Goal: Task Accomplishment & Management: Use online tool/utility

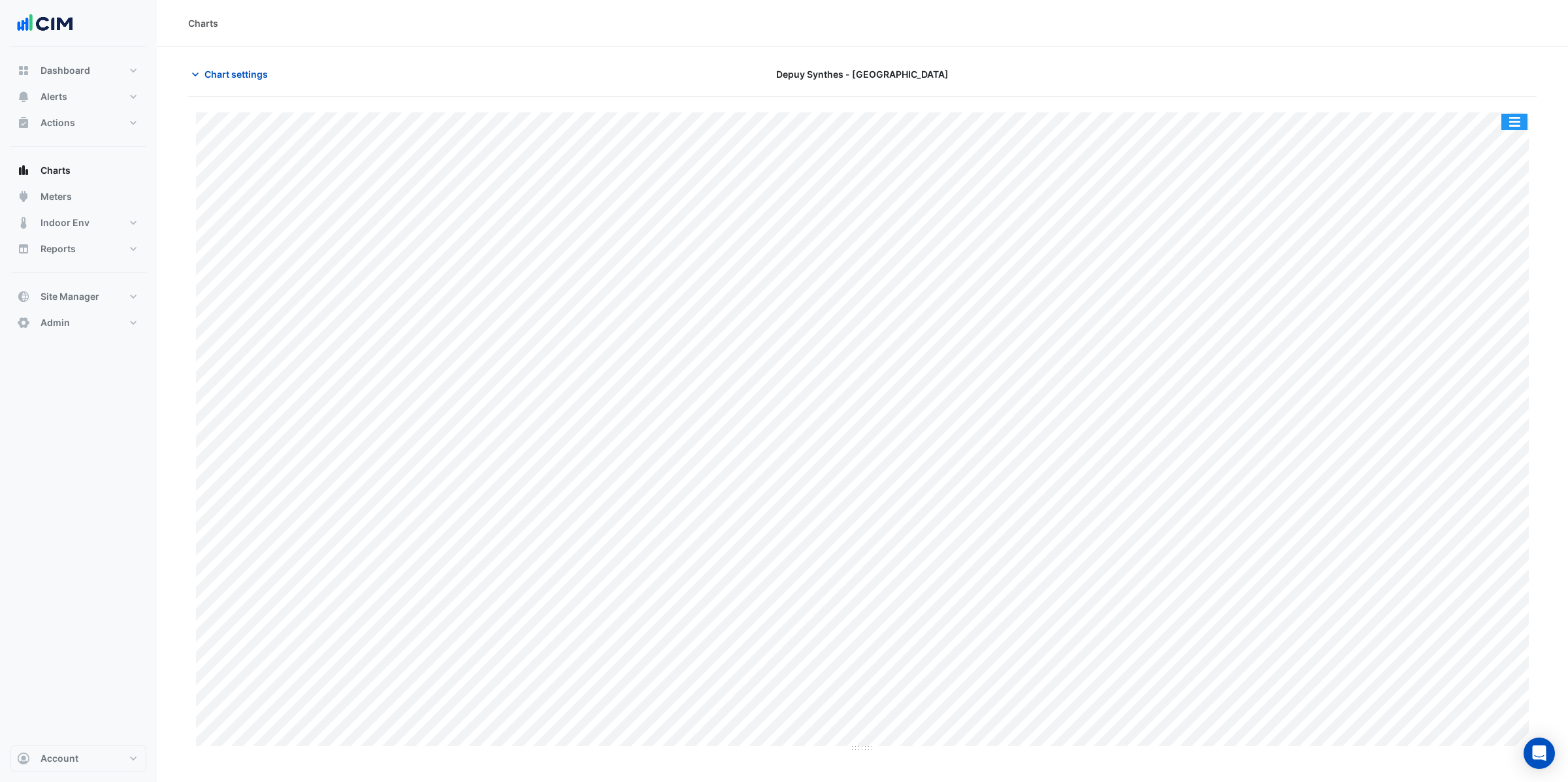
click at [1520, 122] on button "button" at bounding box center [1514, 122] width 26 height 16
click at [1513, 149] on div "Split by Unit" at bounding box center [1488, 144] width 78 height 23
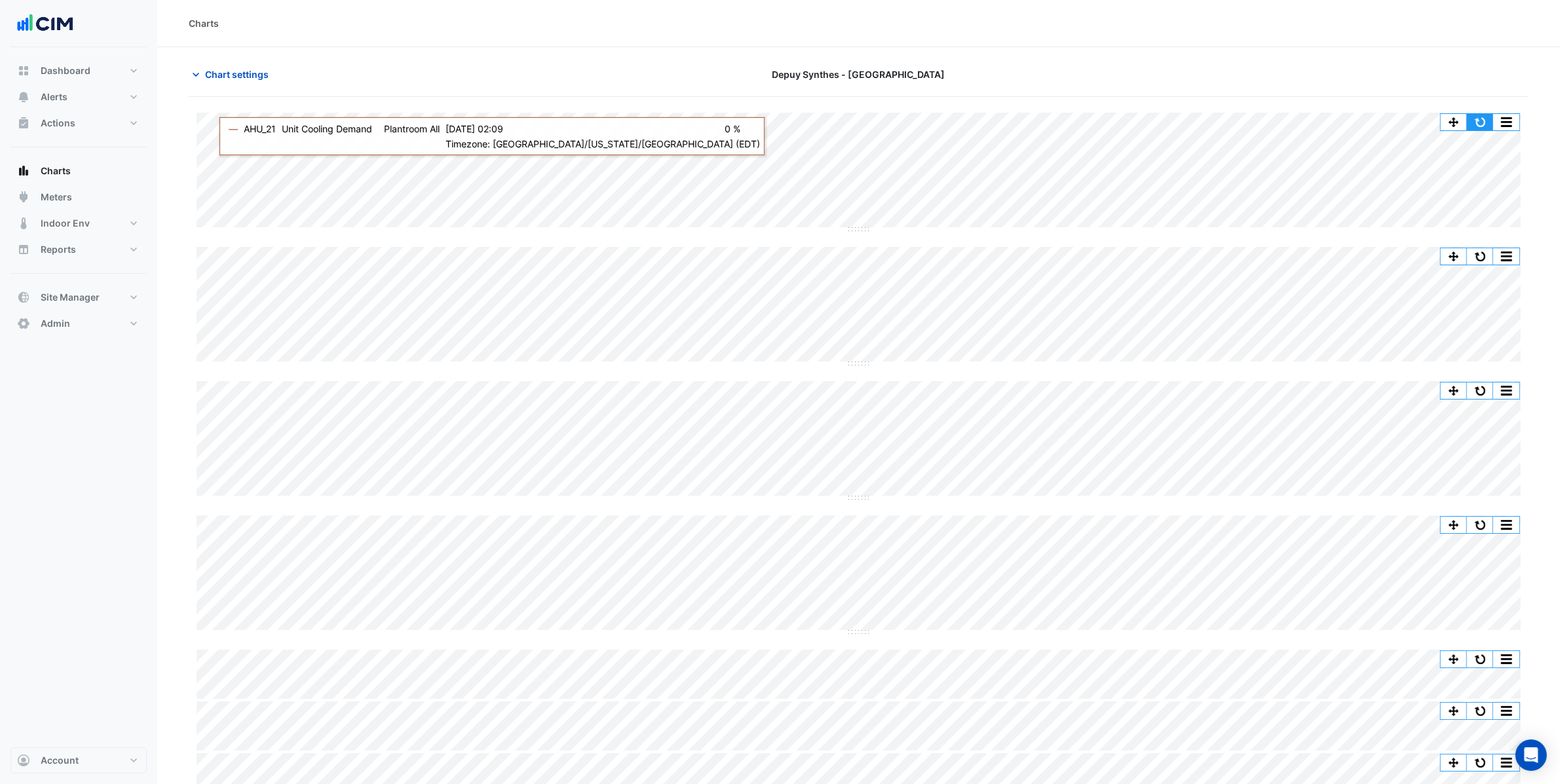
click at [1484, 121] on button "button" at bounding box center [1480, 122] width 26 height 16
click at [1484, 118] on button "button" at bounding box center [1480, 122] width 26 height 16
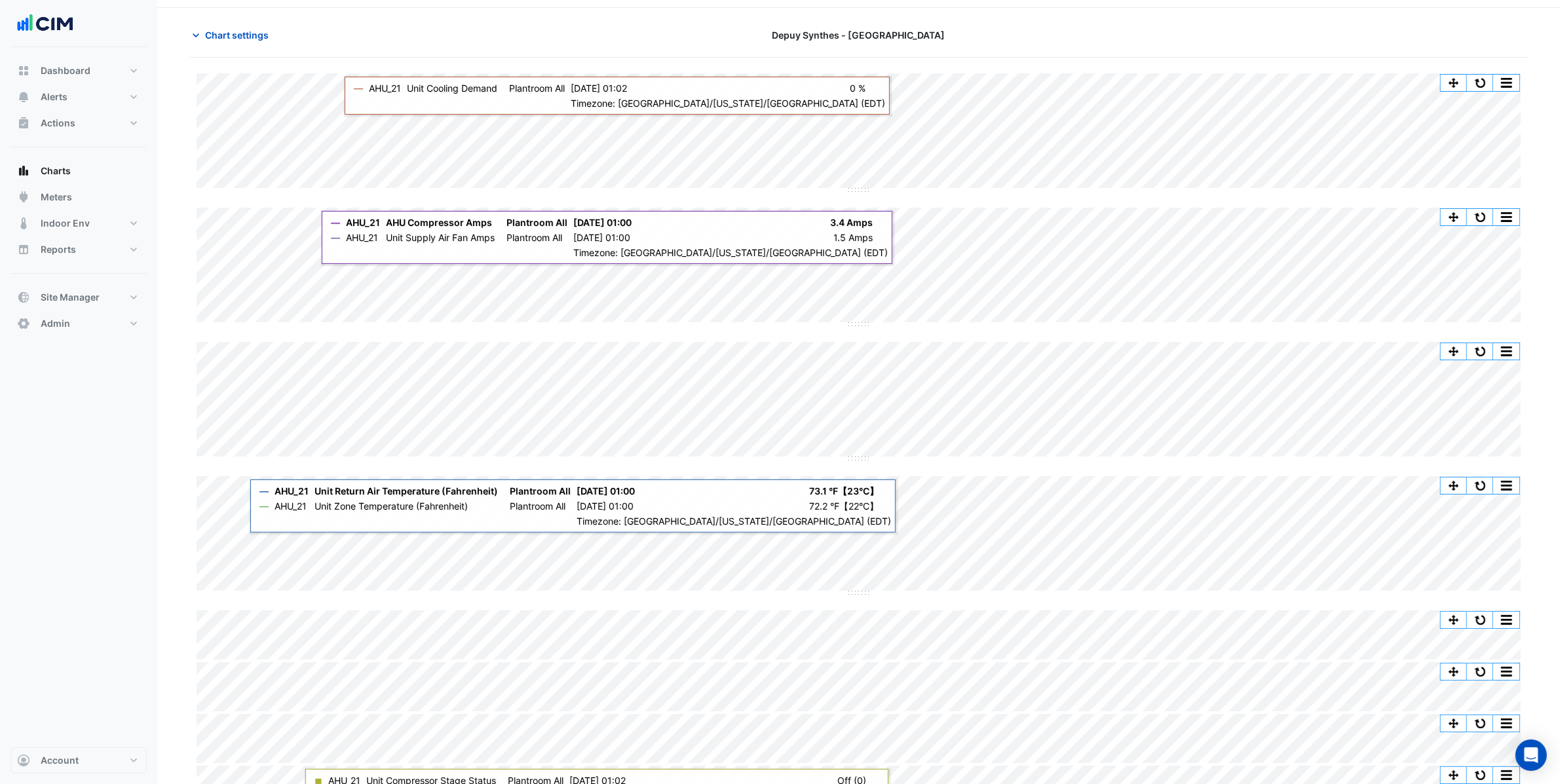
scroll to position [72, 0]
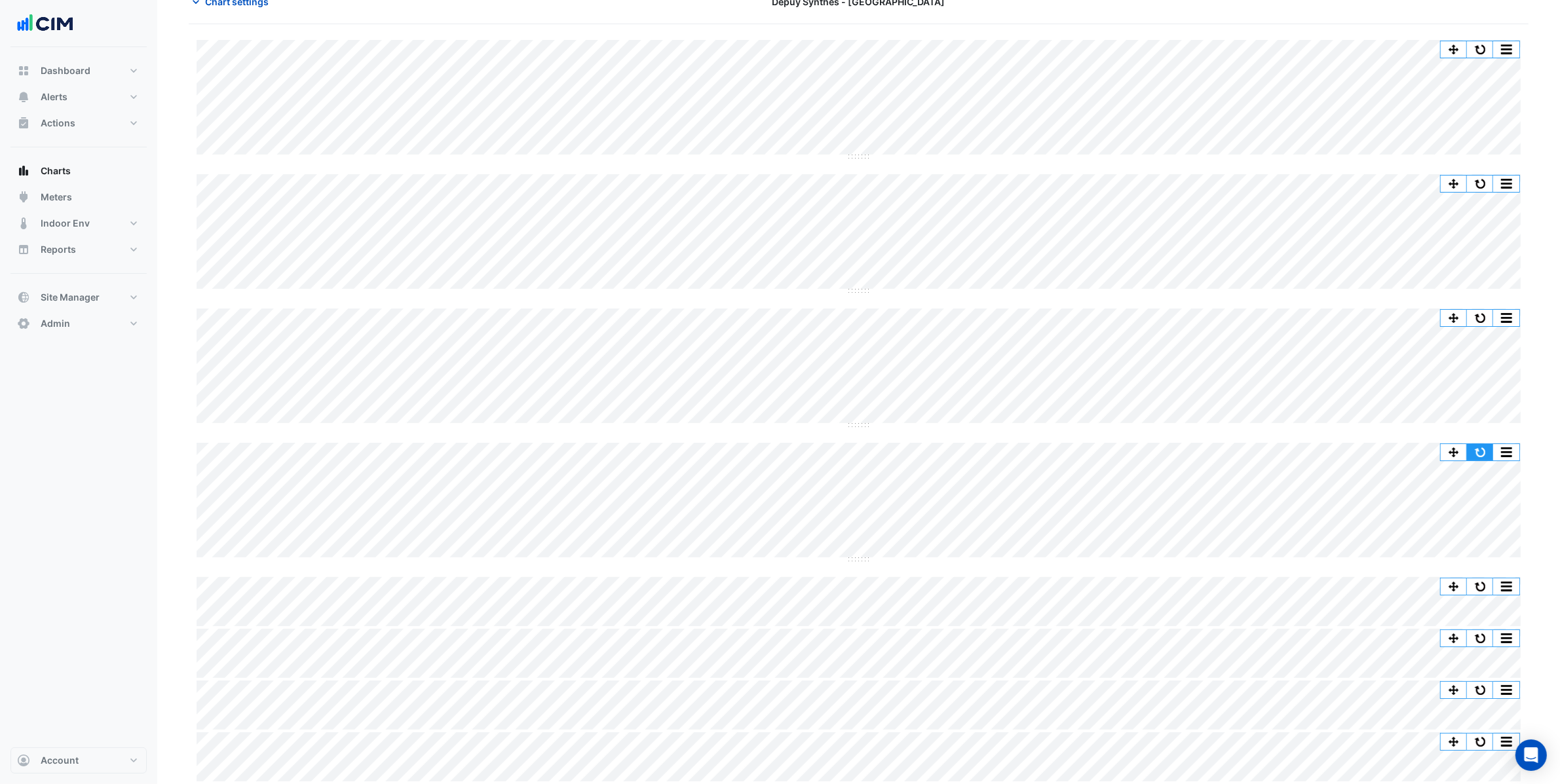
click at [1484, 449] on button "button" at bounding box center [1480, 452] width 26 height 16
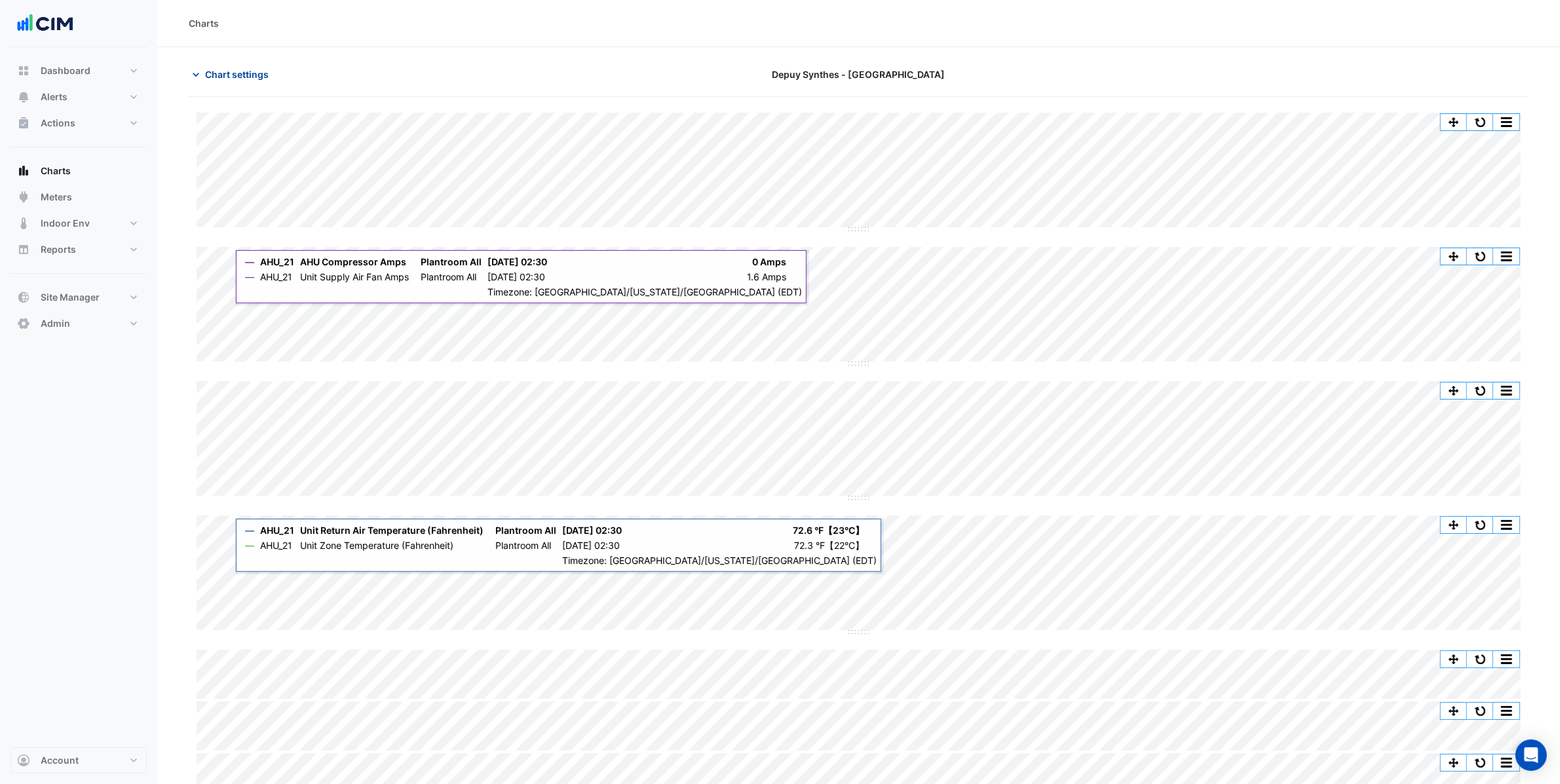
click at [242, 63] on button "Chart settings" at bounding box center [233, 74] width 89 height 23
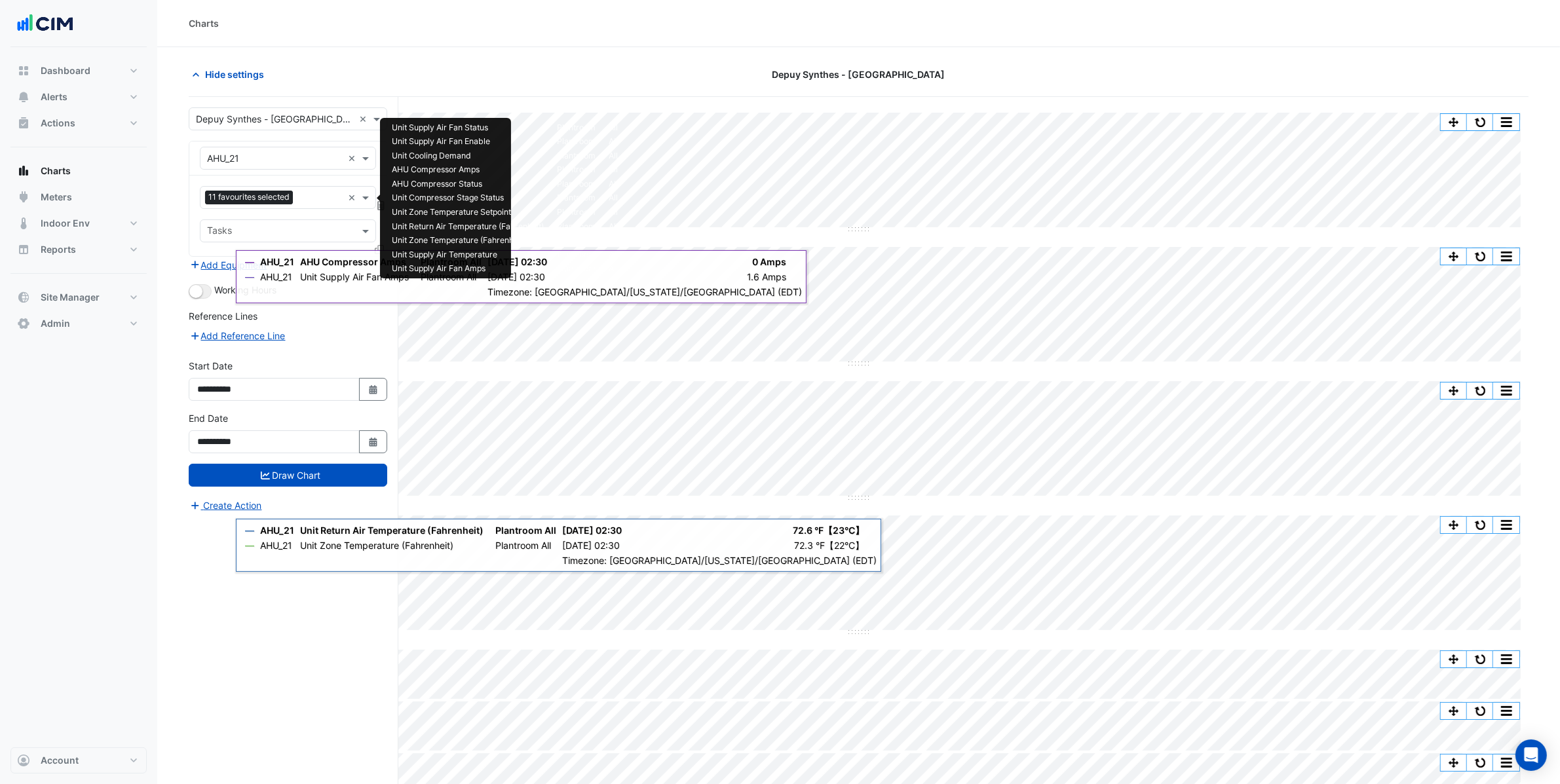
click at [303, 198] on input "text" at bounding box center [320, 199] width 44 height 14
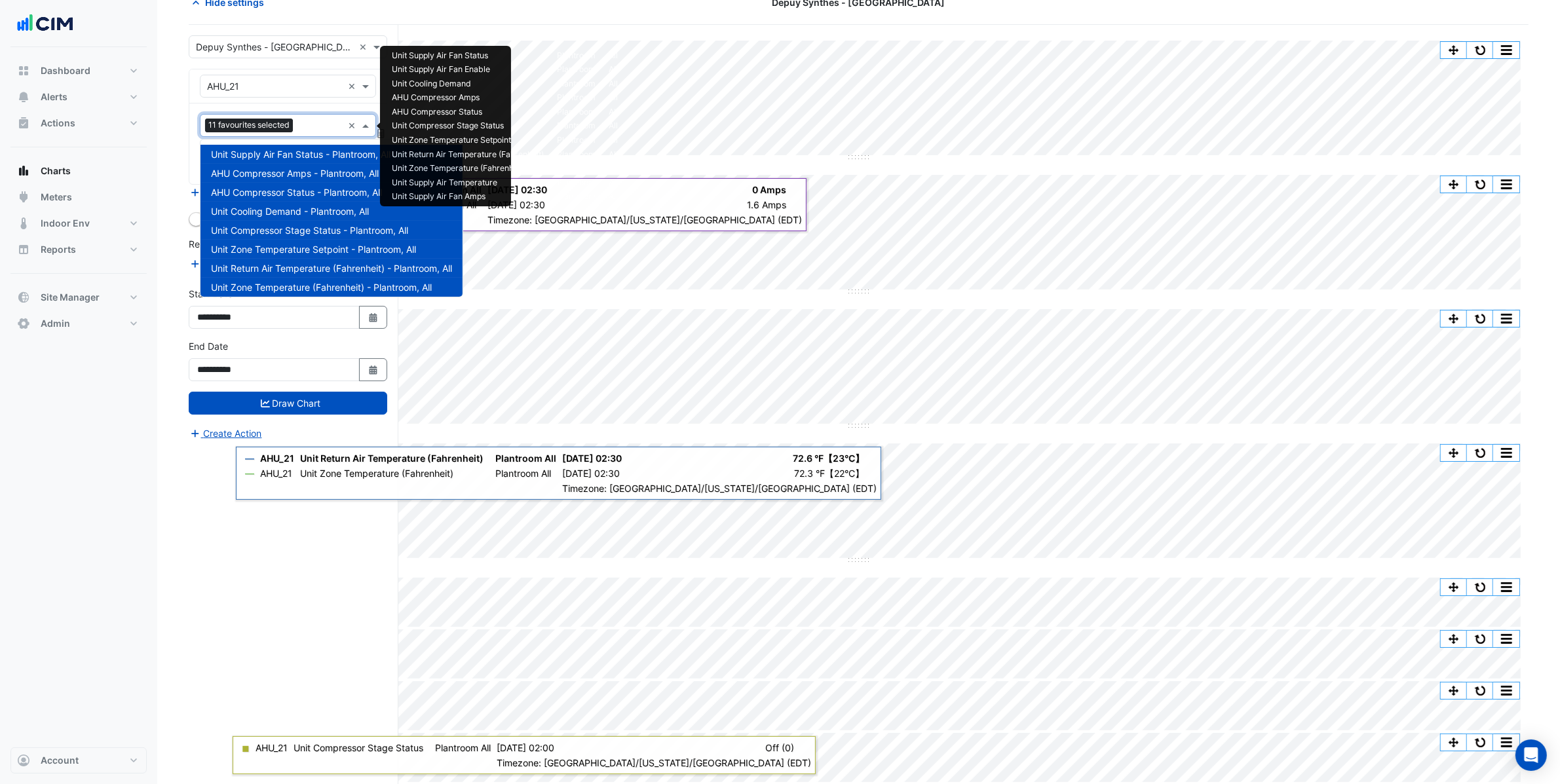
scroll to position [72, 0]
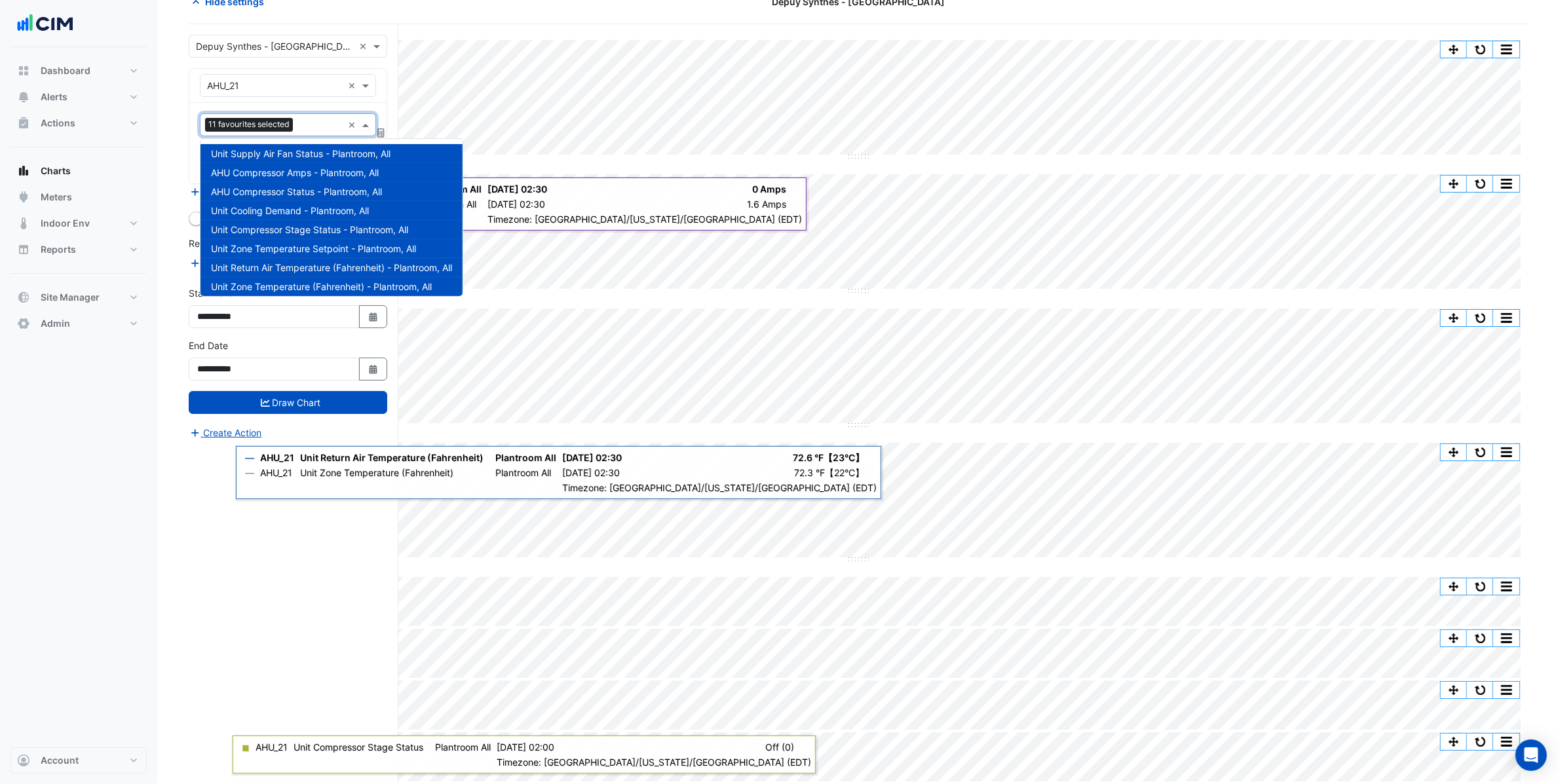
click at [286, 660] on div "**********" at bounding box center [293, 404] width 210 height 760
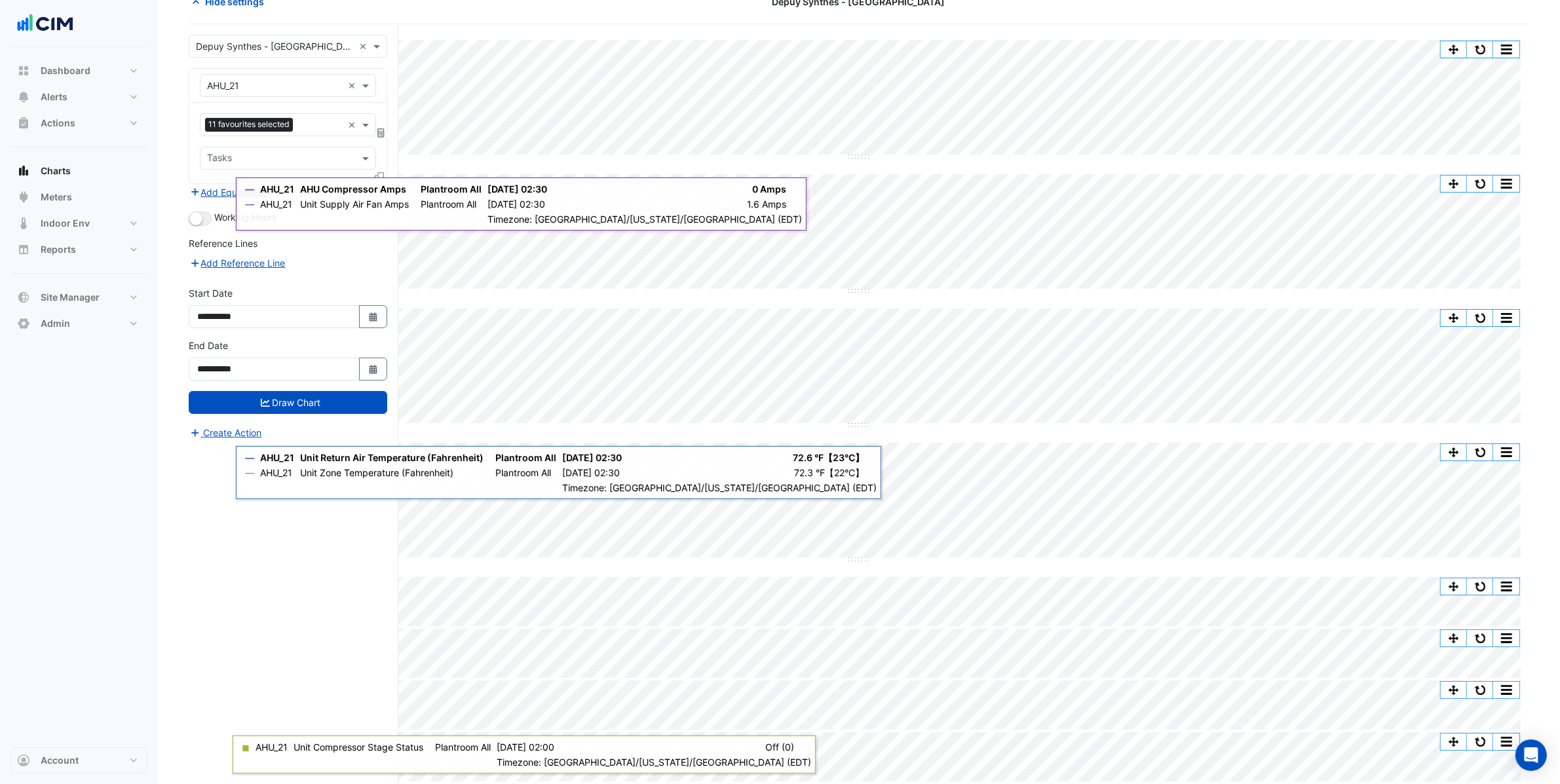
click at [289, 650] on div "**********" at bounding box center [293, 404] width 210 height 760
click at [259, 761] on div "**********" at bounding box center [293, 404] width 210 height 760
click at [270, 680] on div "**********" at bounding box center [293, 404] width 210 height 760
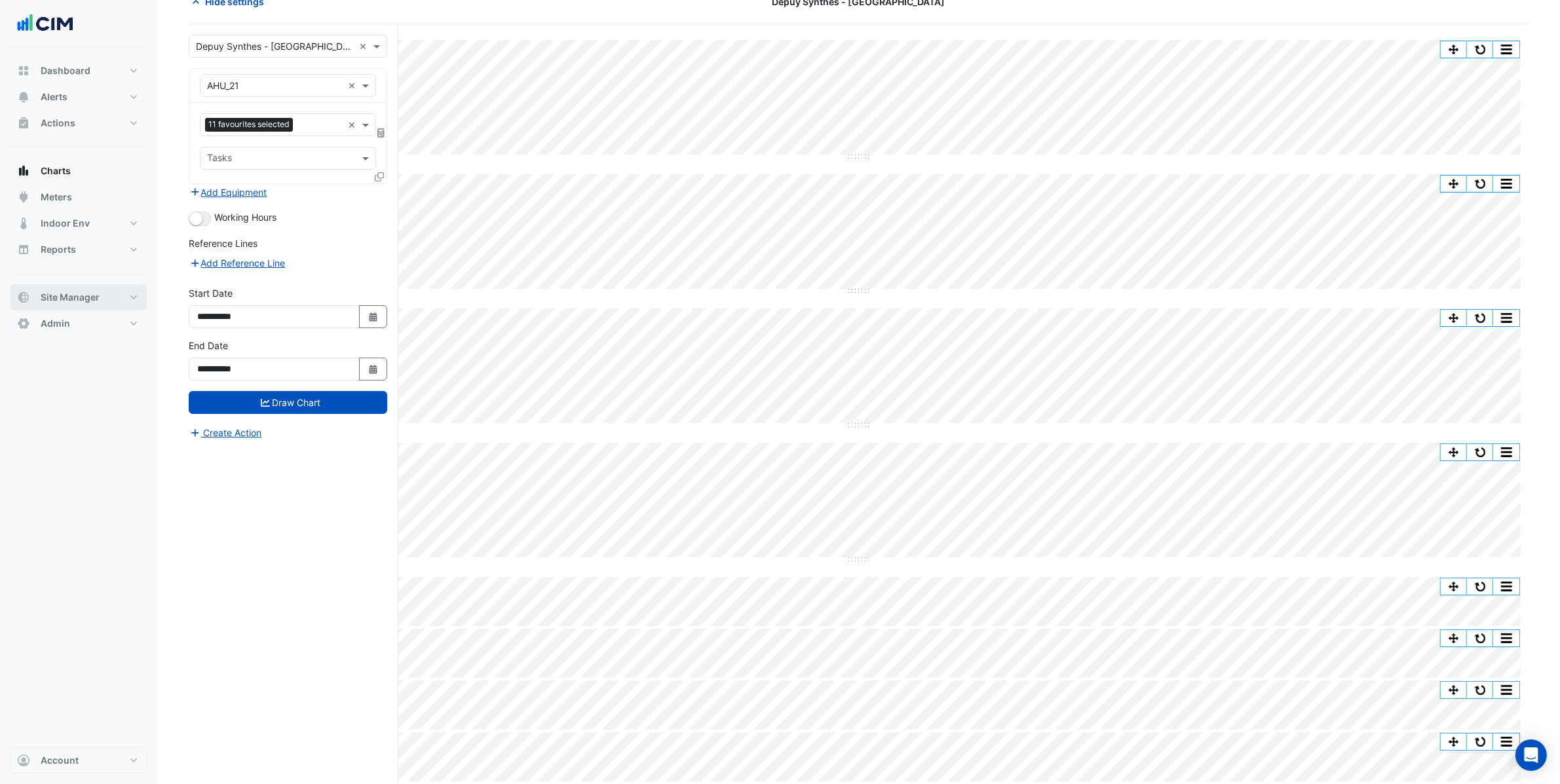
click at [70, 302] on span "Site Manager" at bounding box center [70, 298] width 59 height 13
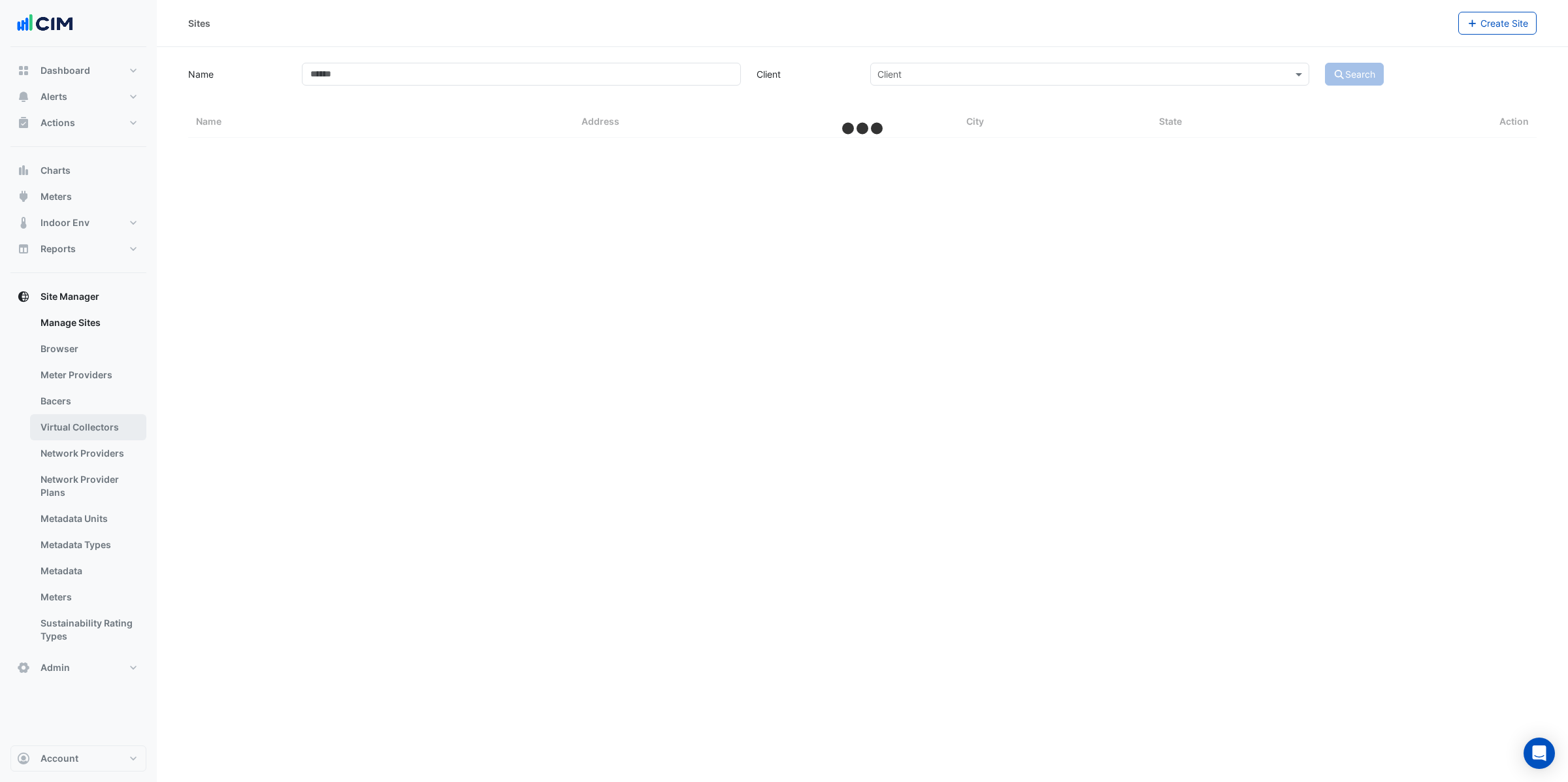
click at [87, 431] on link "Virtual Collectors" at bounding box center [88, 427] width 116 height 26
click at [1059, 292] on div "Manage Virtual Collectors Select a Site" at bounding box center [862, 391] width 1411 height 782
click at [785, 80] on input "text" at bounding box center [849, 85] width 633 height 14
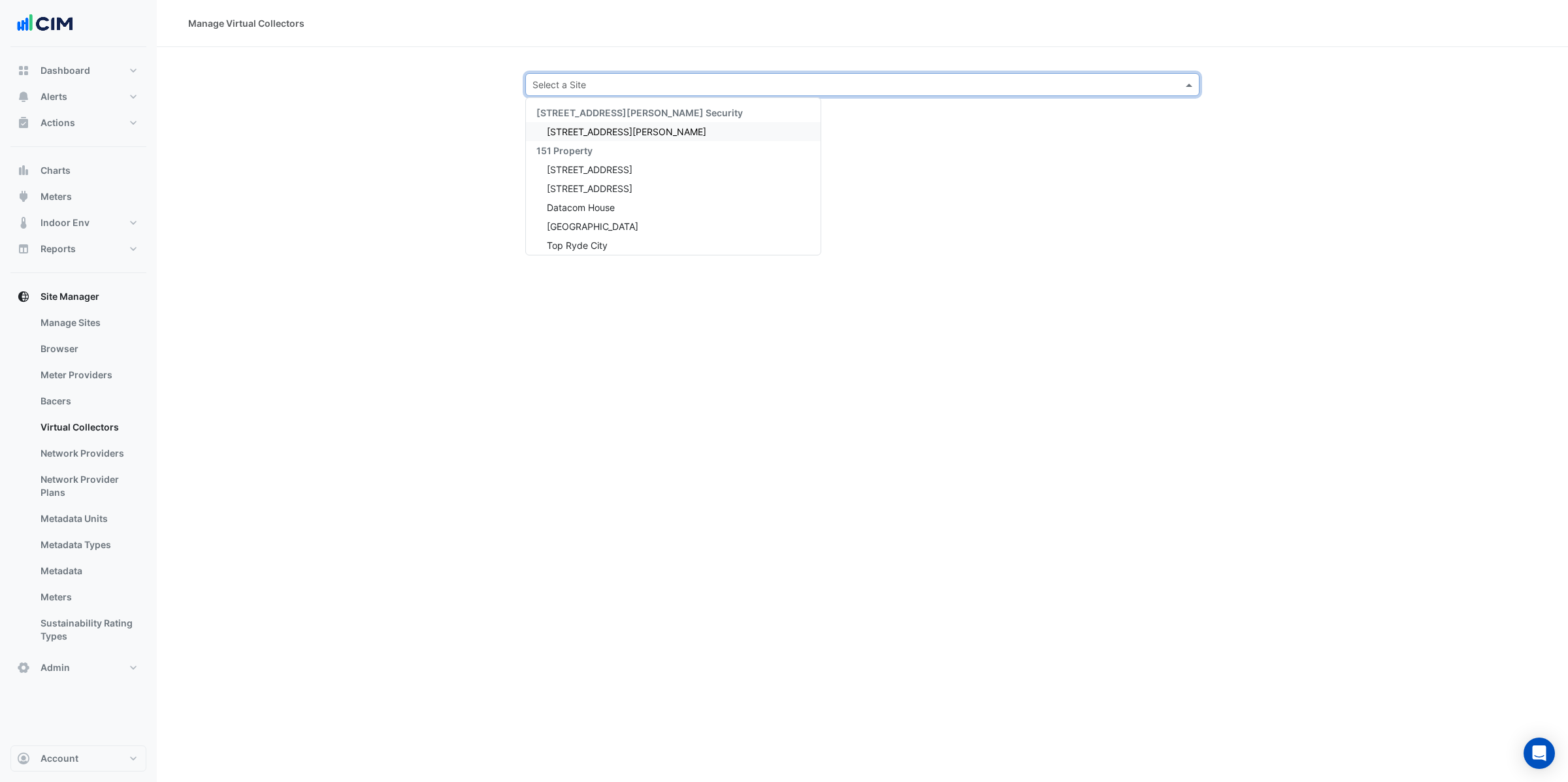
type input "*"
type input "******"
click at [613, 124] on div "Depuy Synthes - [GEOGRAPHIC_DATA]" at bounding box center [624, 132] width 197 height 19
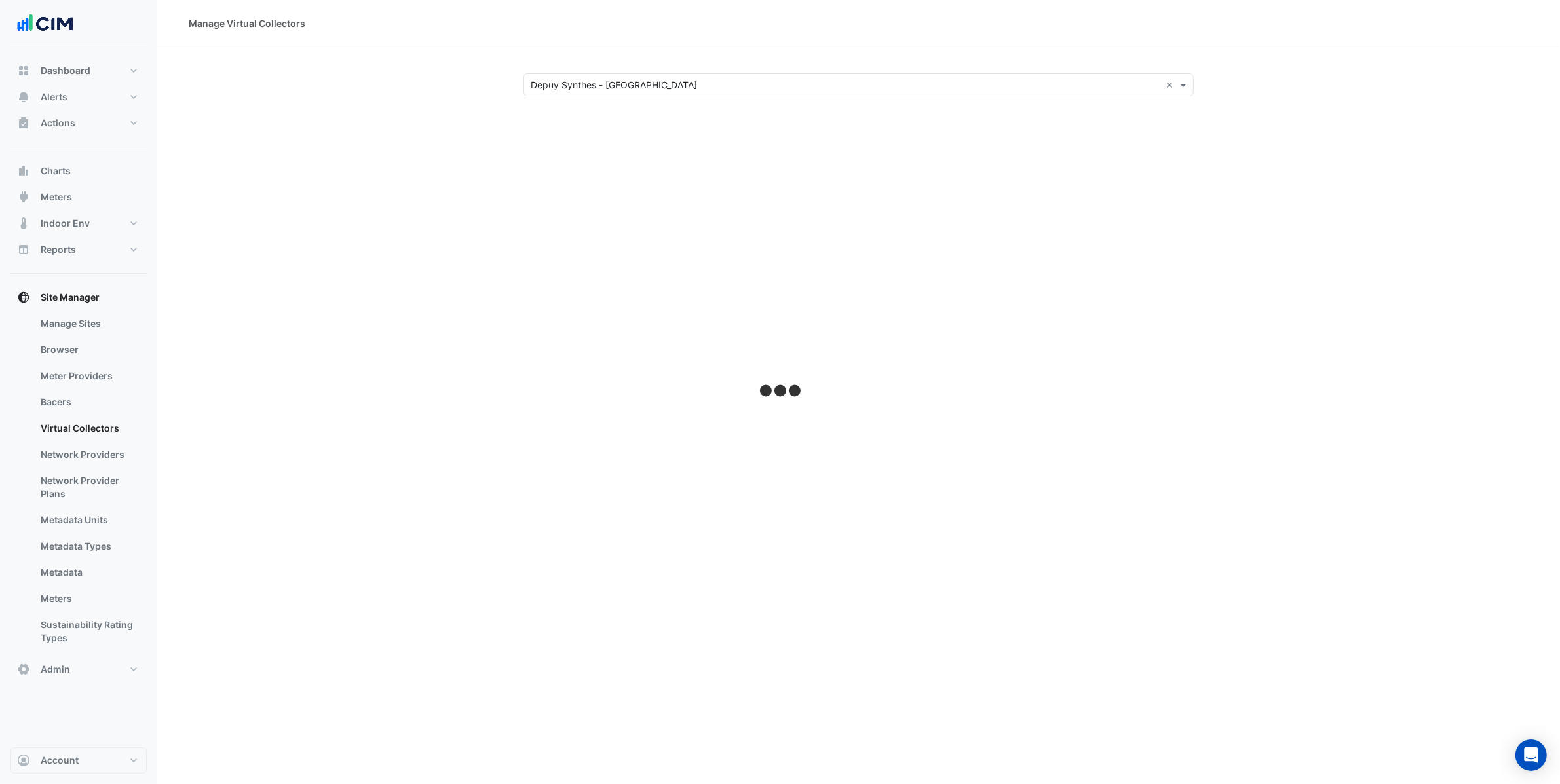
select select "***"
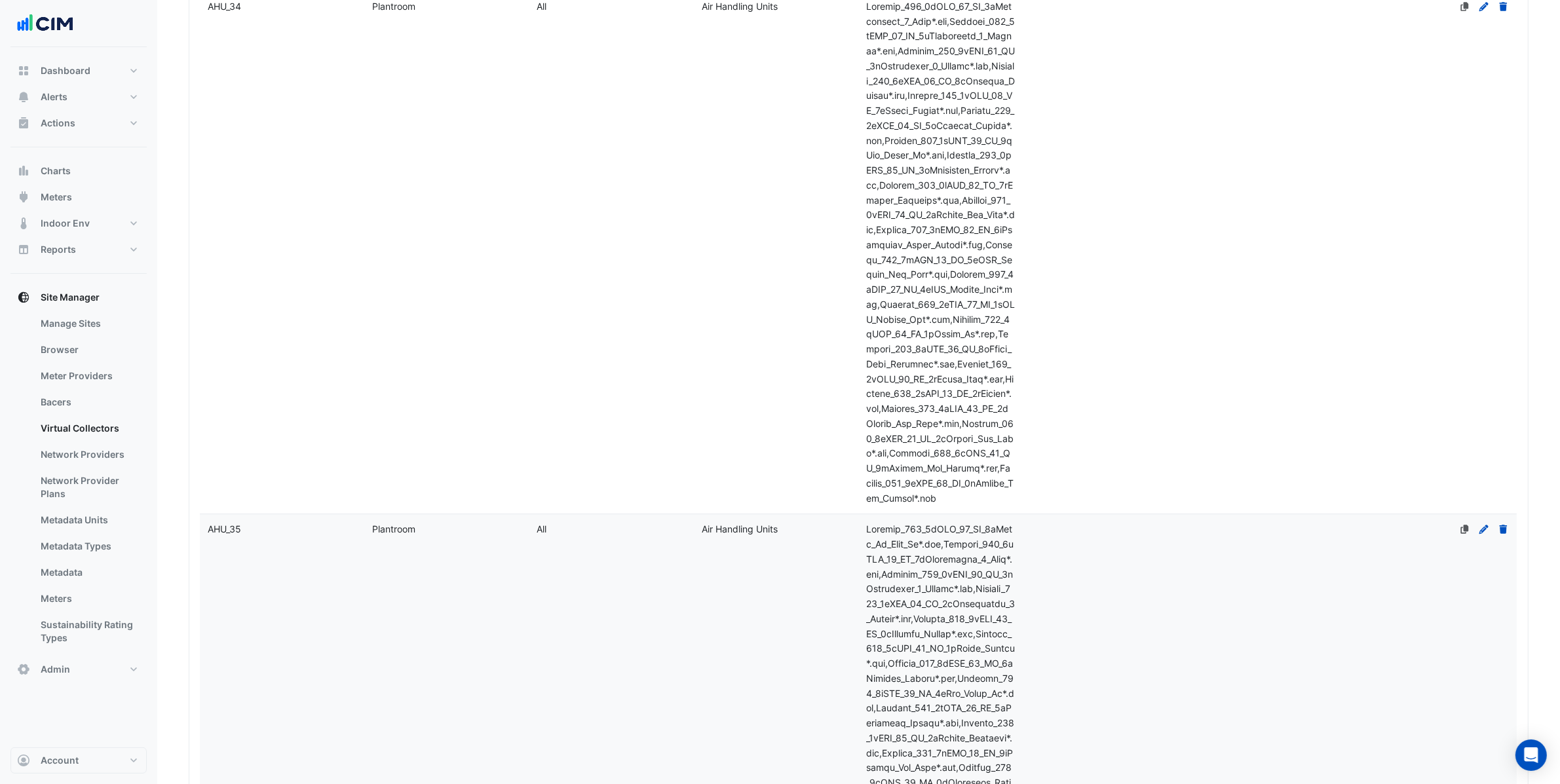
scroll to position [110, 0]
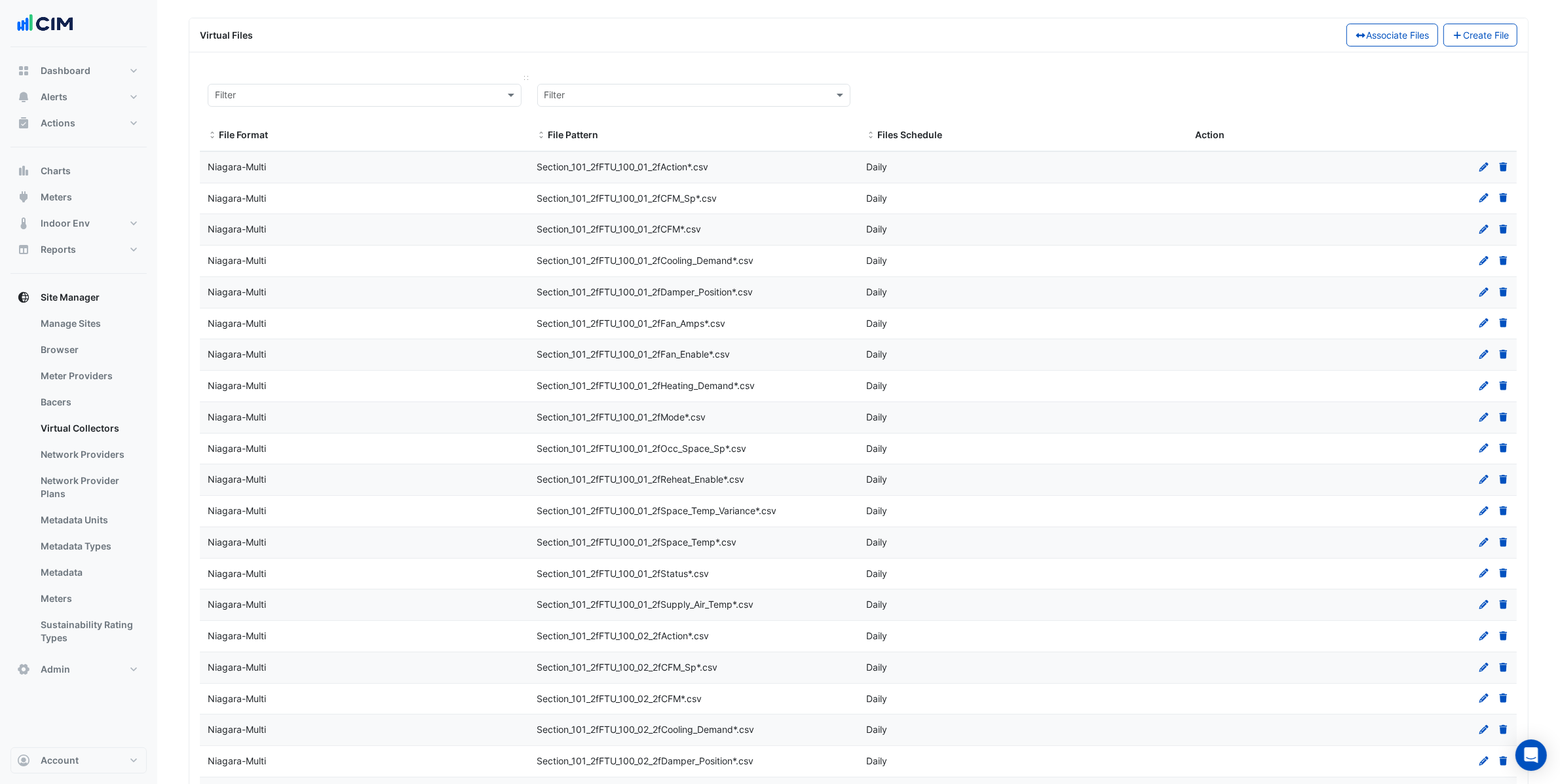
click at [395, 98] on input "text" at bounding box center [351, 96] width 273 height 15
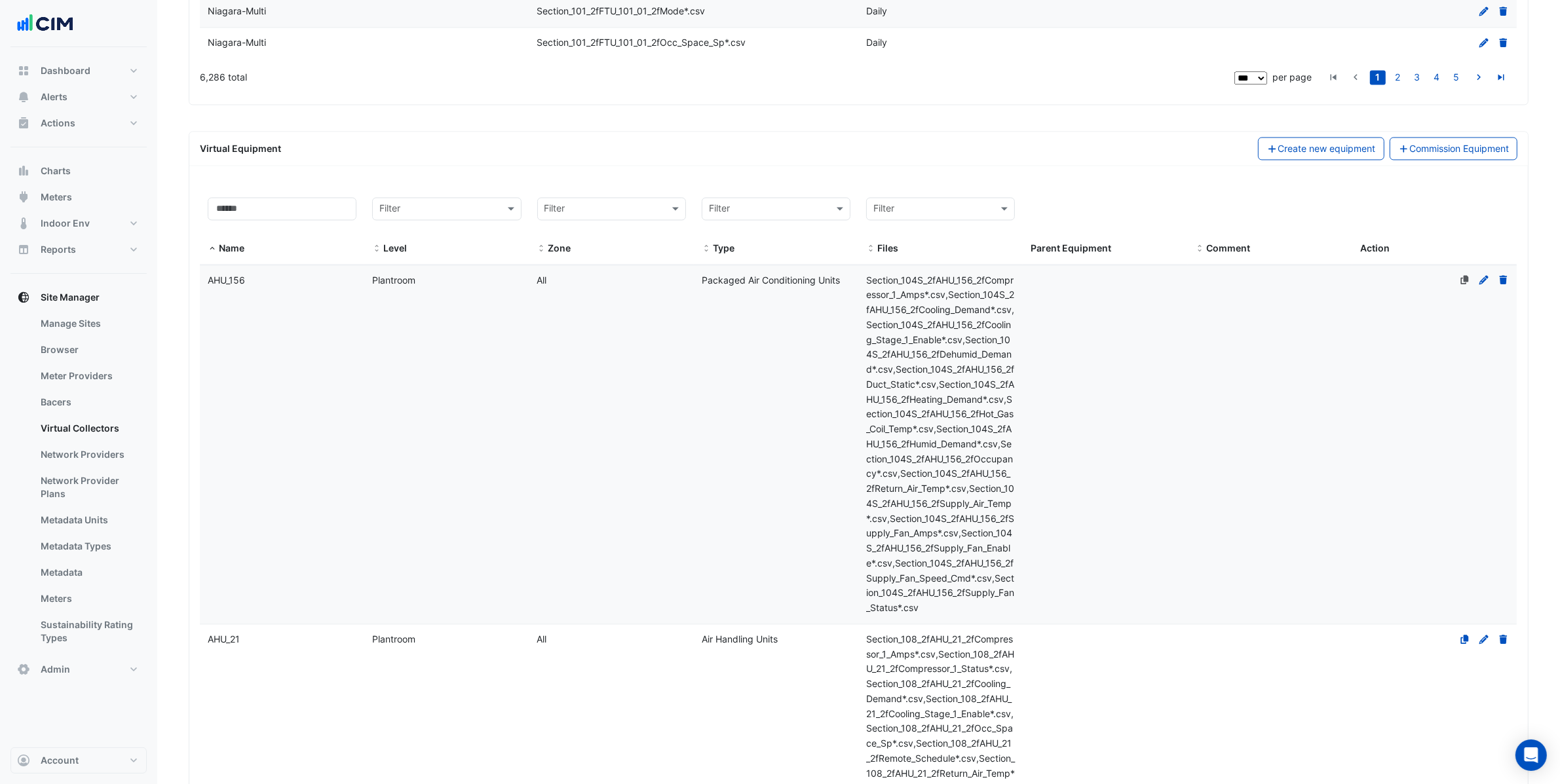
scroll to position [3344, 0]
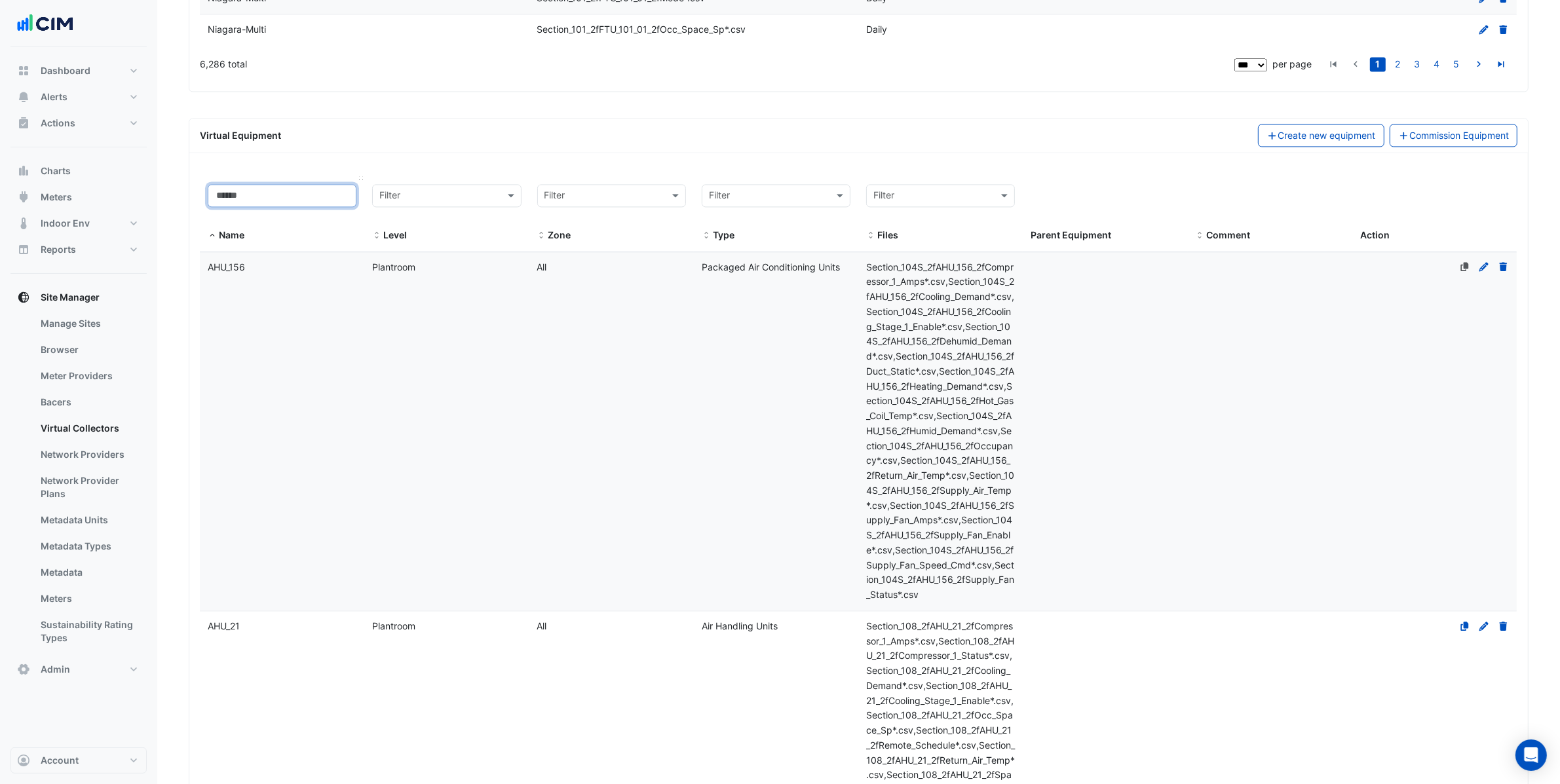
click at [282, 207] on input at bounding box center [282, 195] width 149 height 23
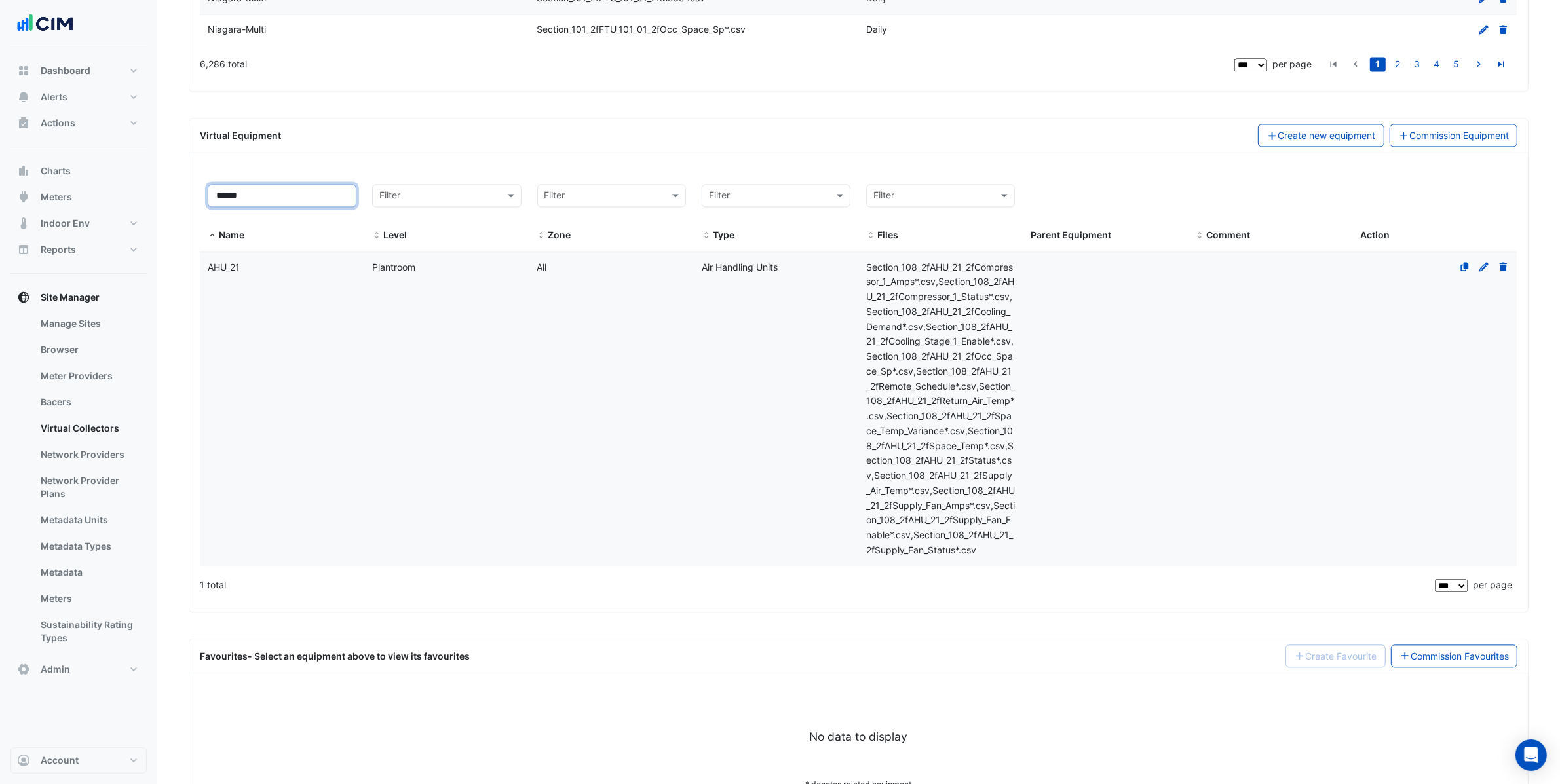
type input "******"
click at [694, 368] on datatable-body-cell "Type Air Handling Units" at bounding box center [776, 409] width 164 height 314
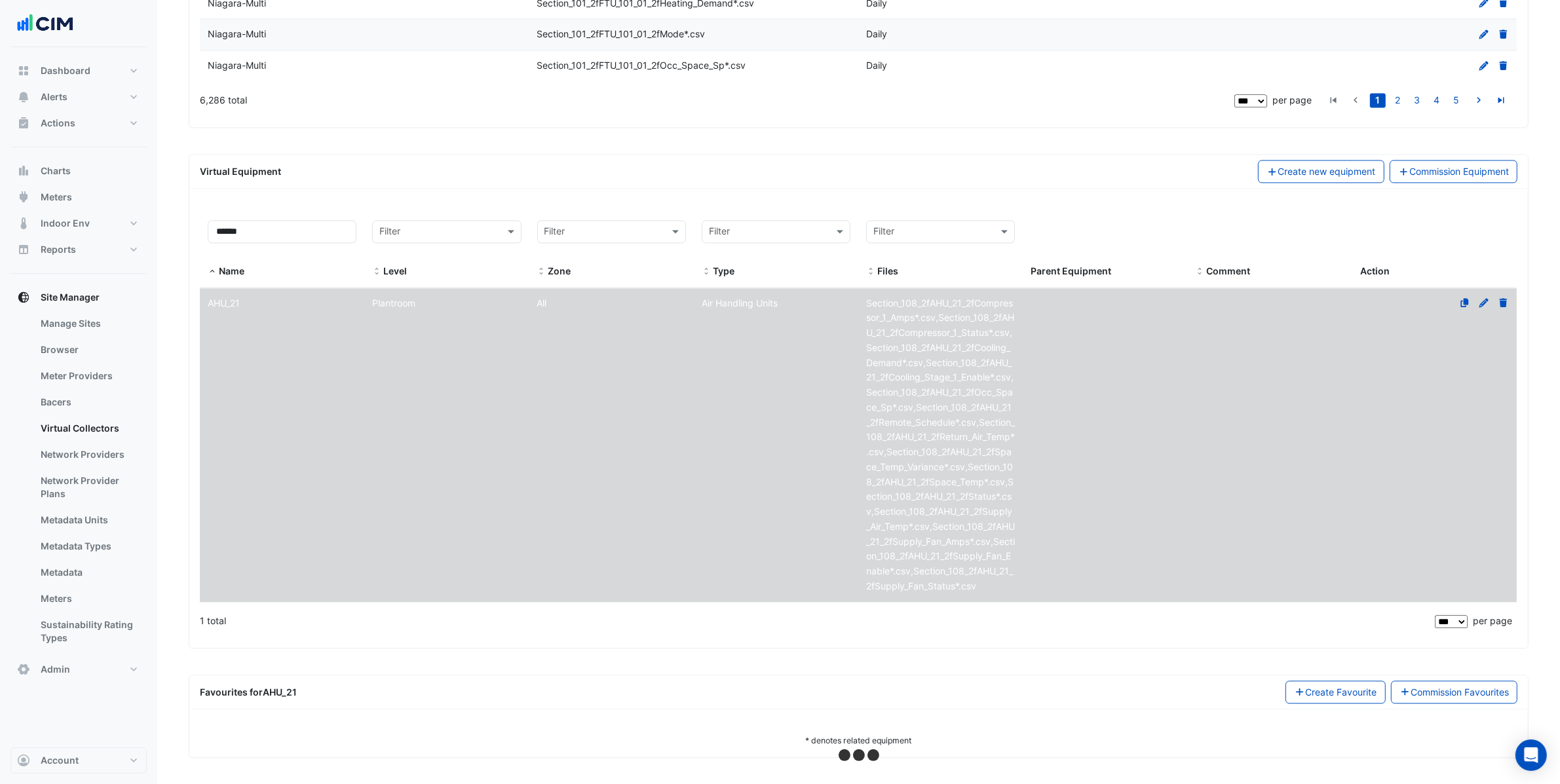
select select "***"
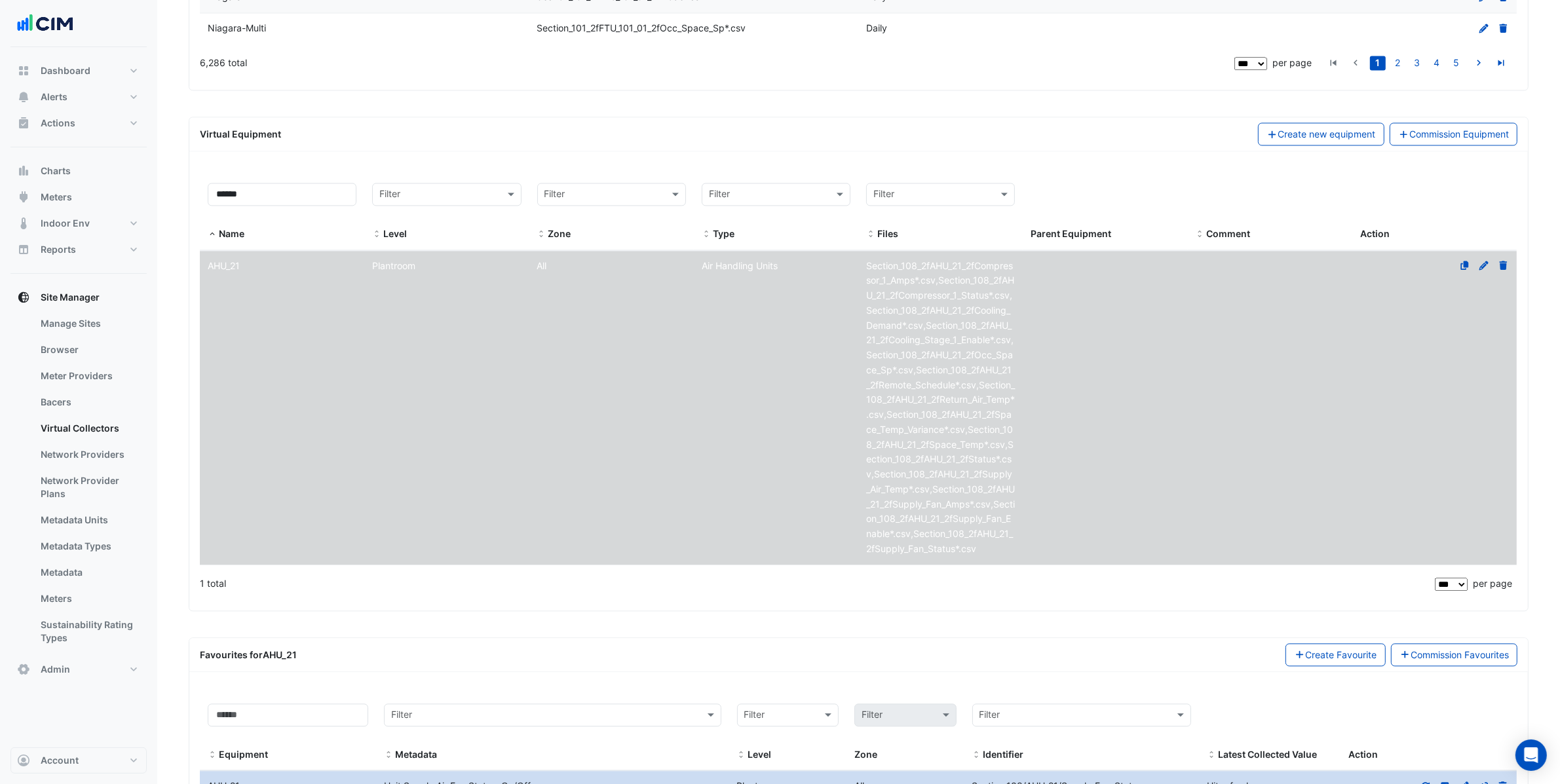
scroll to position [3784, 0]
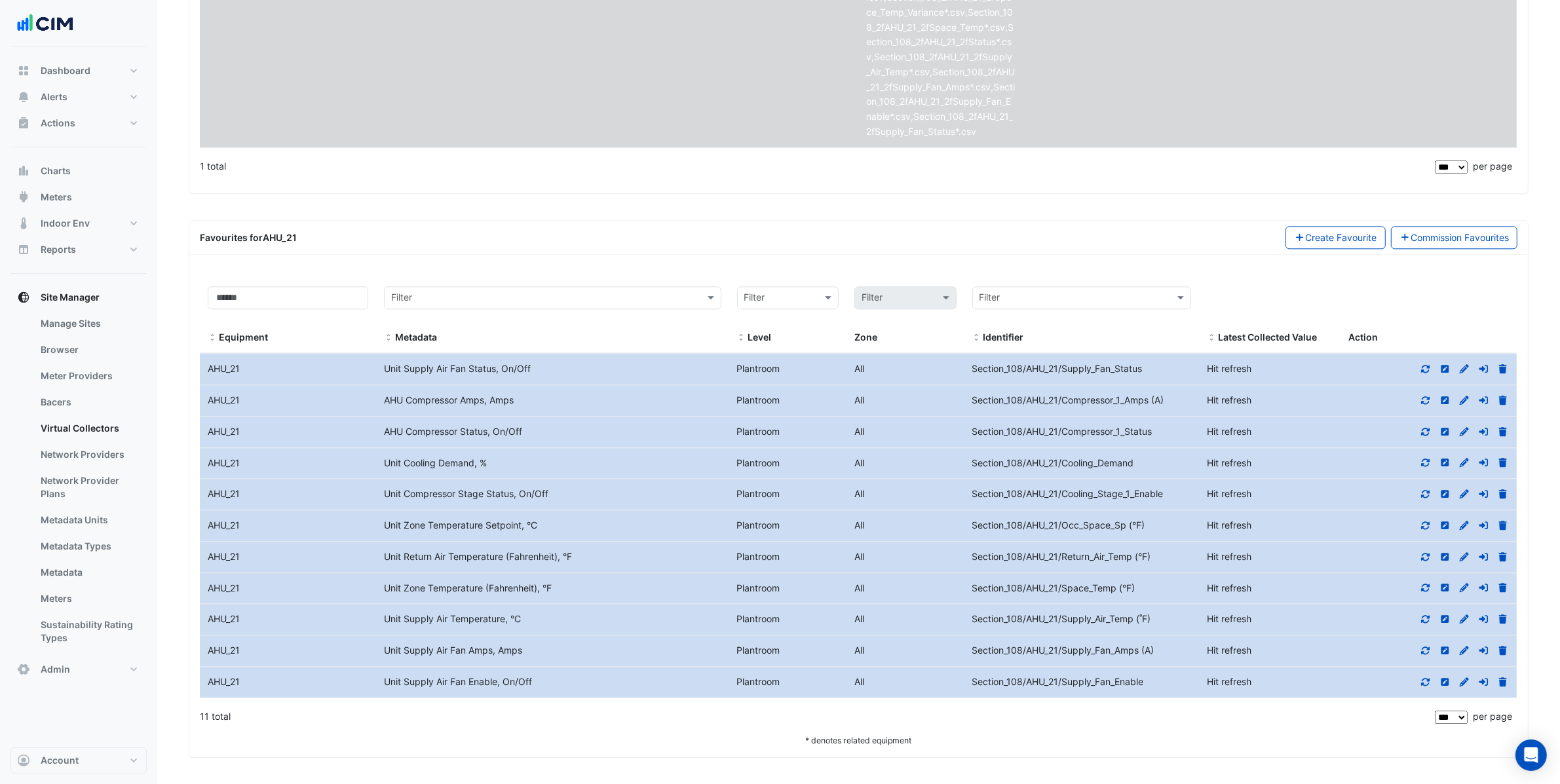
click at [478, 596] on datatable-body-cell "Metadata Unit Zone Temperature (Fahrenheit), °F" at bounding box center [552, 589] width 352 height 31
click at [407, 623] on div "Unit Supply Air Temperature, °C" at bounding box center [552, 619] width 352 height 15
drag, startPoint x: 535, startPoint y: 622, endPoint x: 331, endPoint y: 622, distance: 204.0
click at [331, 622] on div "Equipment Name AHU_21 Metadata Unit Supply Air Temperature, °C Level Plantroom …" at bounding box center [858, 619] width 1317 height 31
click at [459, 528] on div "Unit Zone Temperature Setpoint, °C" at bounding box center [552, 526] width 352 height 15
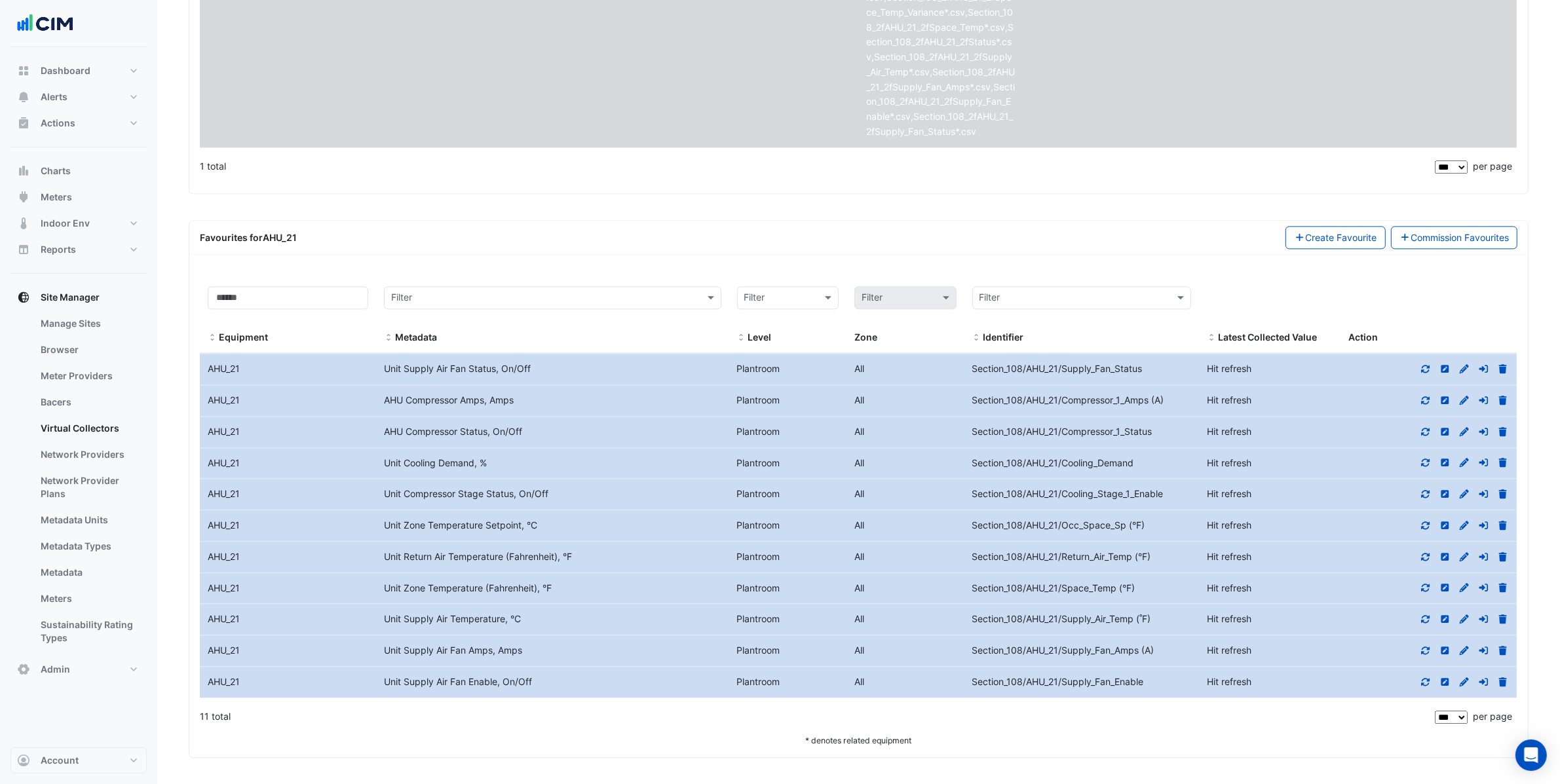
drag, startPoint x: 562, startPoint y: 530, endPoint x: 270, endPoint y: 498, distance: 293.7
click at [270, 498] on datatable-scroller "Equipment Name AHU_21 Metadata Unit Supply Air Fan Status, On/Off Level Plantro…" at bounding box center [858, 524] width 1317 height 344
click at [450, 519] on div "Unit Zone Temperature Setpoint, °C" at bounding box center [552, 526] width 352 height 15
click at [1505, 526] on icon at bounding box center [1504, 525] width 8 height 9
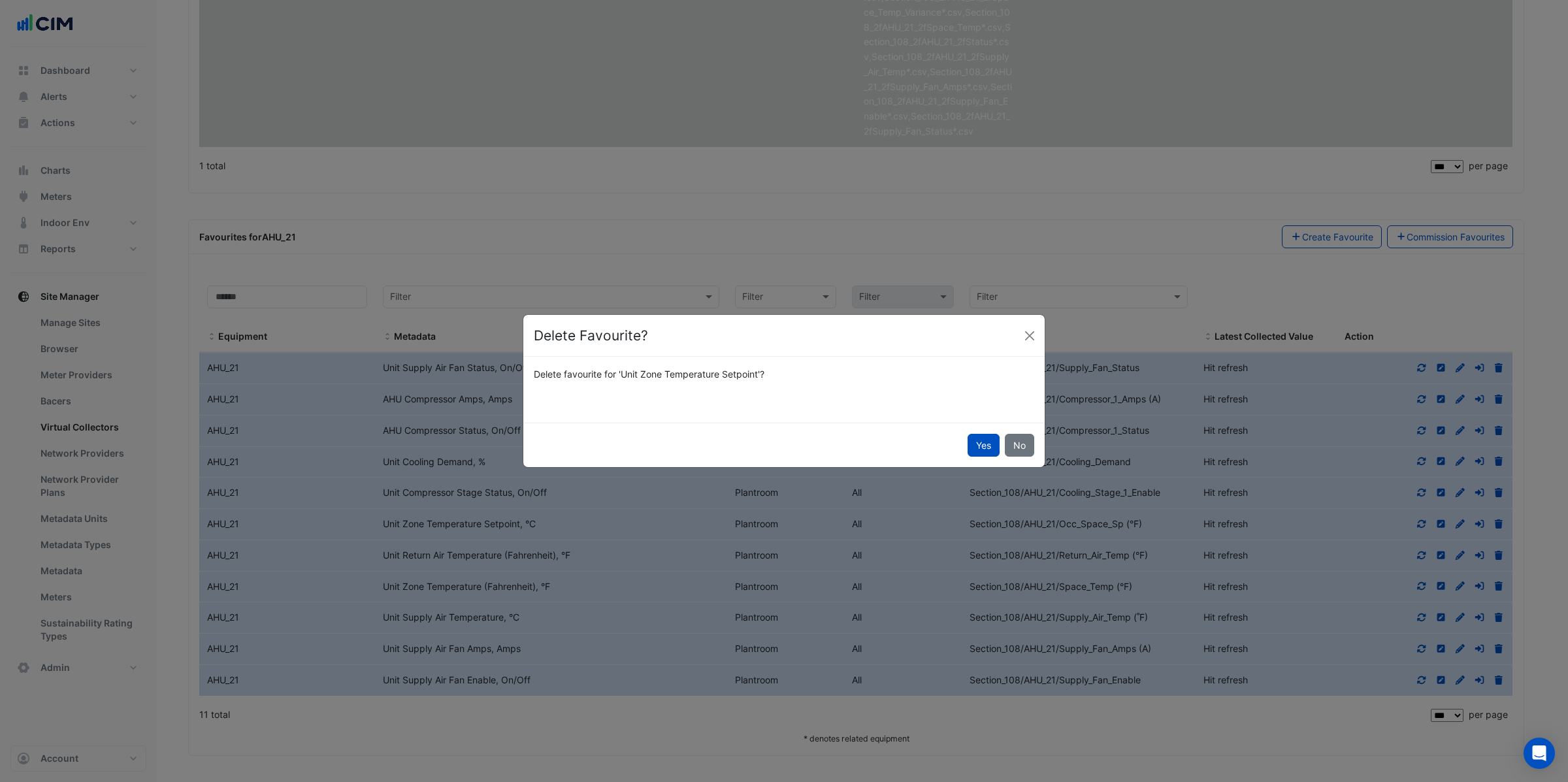
click at [976, 449] on button "Yes" at bounding box center [983, 446] width 32 height 23
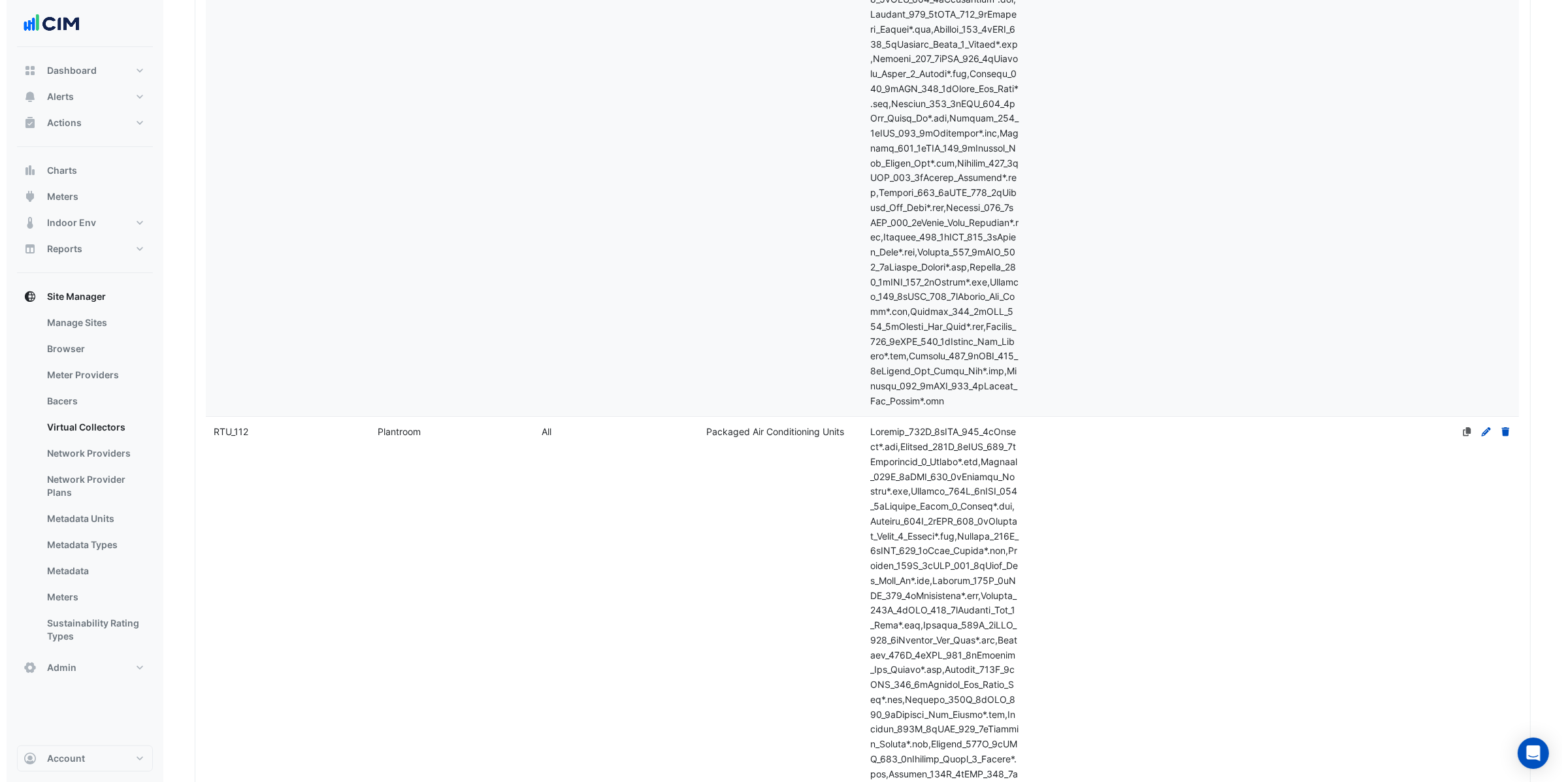
scroll to position [32791, 0]
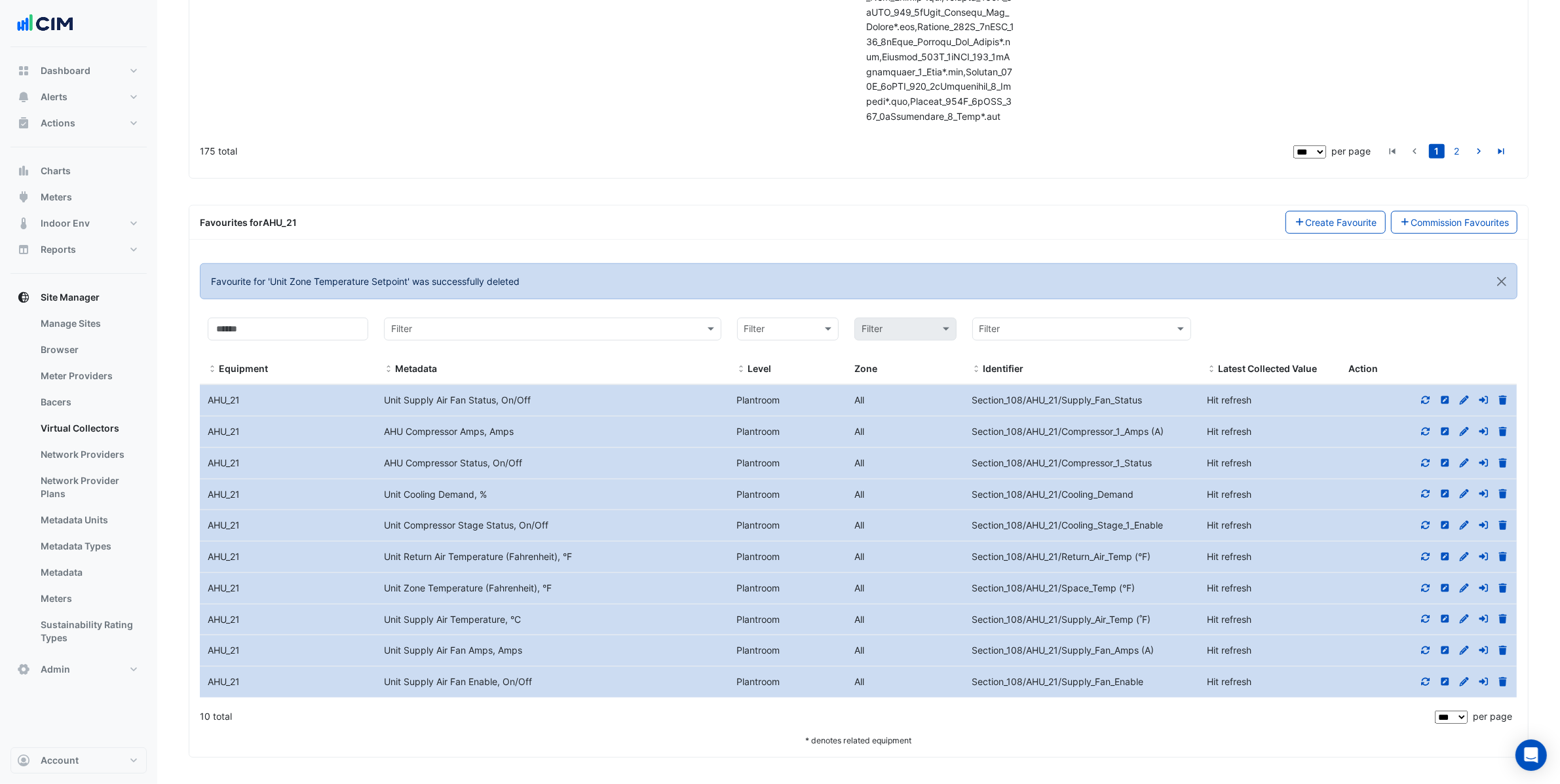
click at [1504, 622] on icon at bounding box center [1504, 619] width 8 height 9
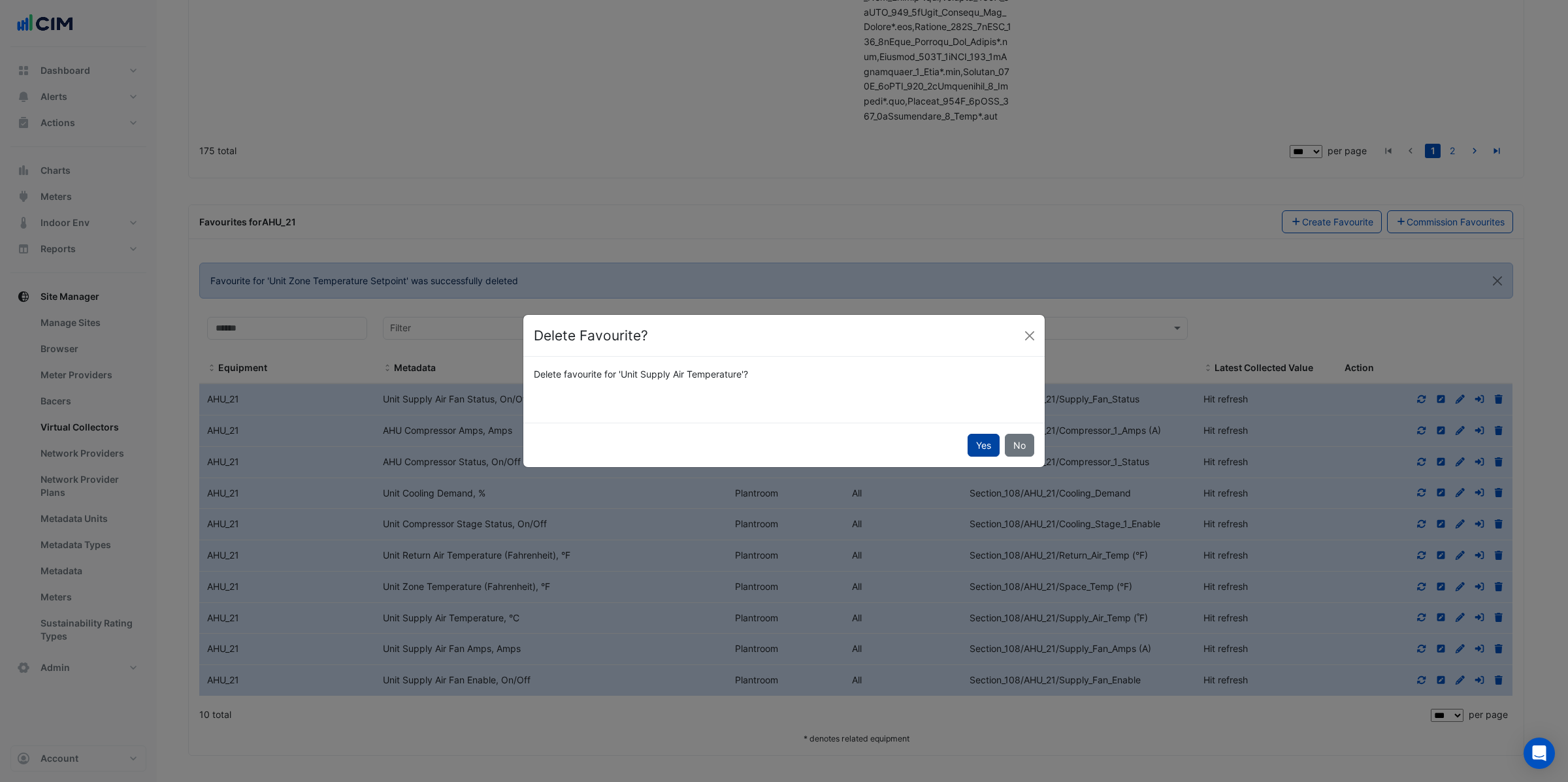
click at [975, 446] on button "Yes" at bounding box center [983, 446] width 32 height 23
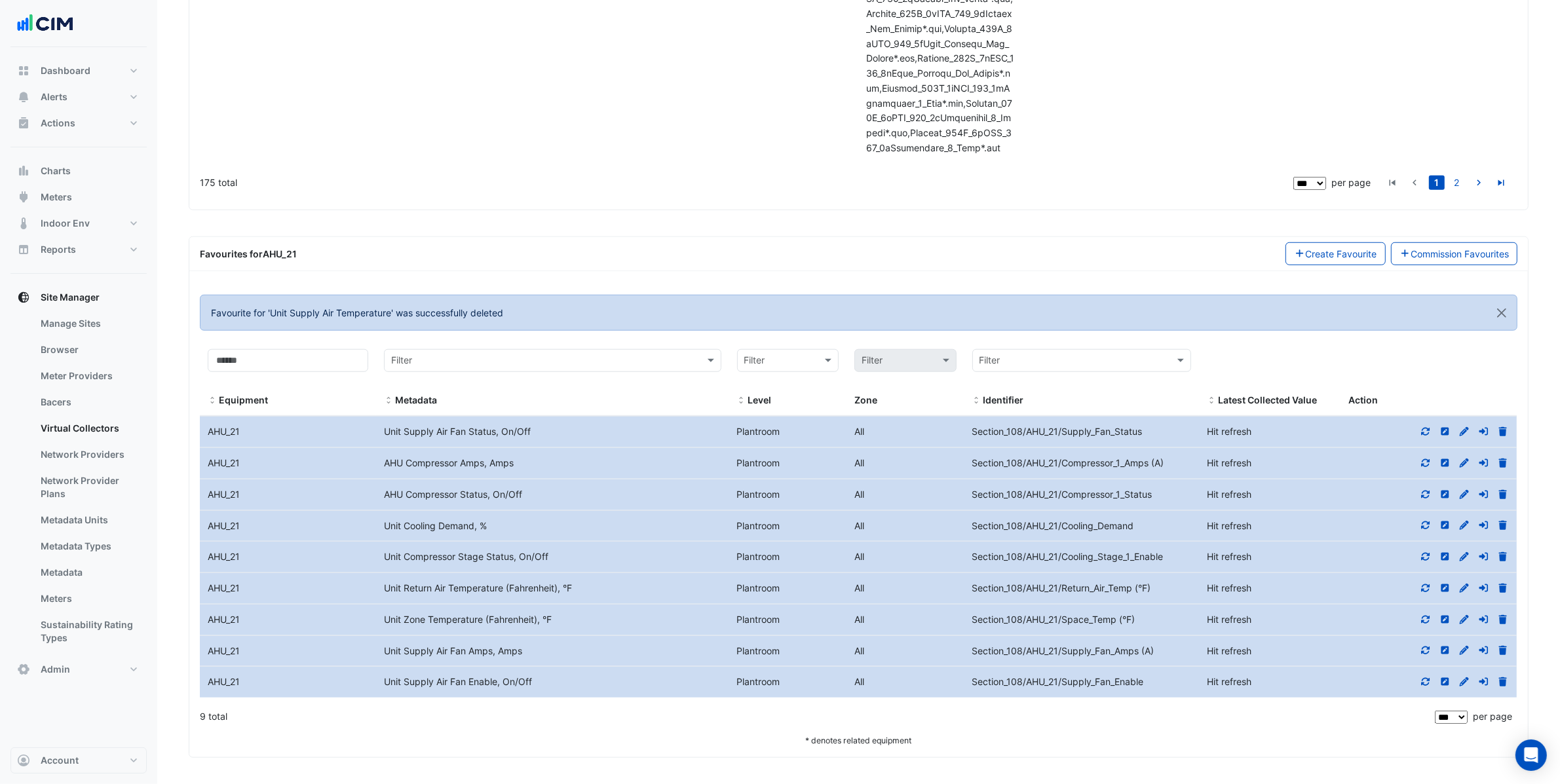
scroll to position [32843, 0]
click at [1449, 243] on link "Commission Favourites" at bounding box center [1454, 254] width 127 height 23
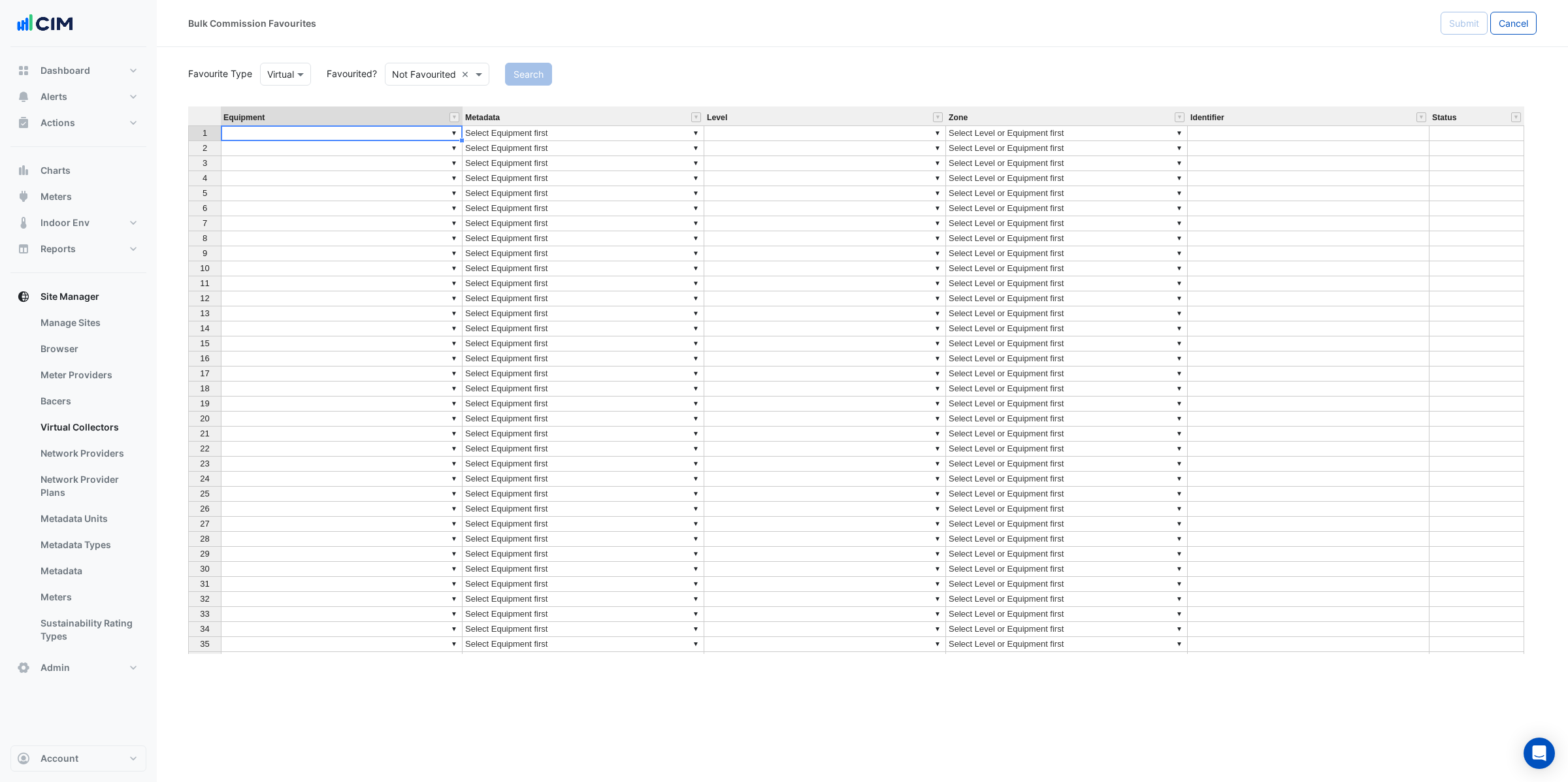
click at [188, 140] on div "Equipment Metadata Level Zone Identifier Status 1 ▼ ▼ Select Equipment first ▼ …" at bounding box center [188, 424] width 0 height 636
click at [293, 153] on div "Equipment Metadata Level Zone Identifier Status 1 ▼ ▼ Select Equipment first ▼ …" at bounding box center [862, 380] width 1349 height 547
drag, startPoint x: 462, startPoint y: 140, endPoint x: 462, endPoint y: 163, distance: 23.0
click at [188, 742] on div at bounding box center [188, 742] width 0 height 0
type textarea "******"
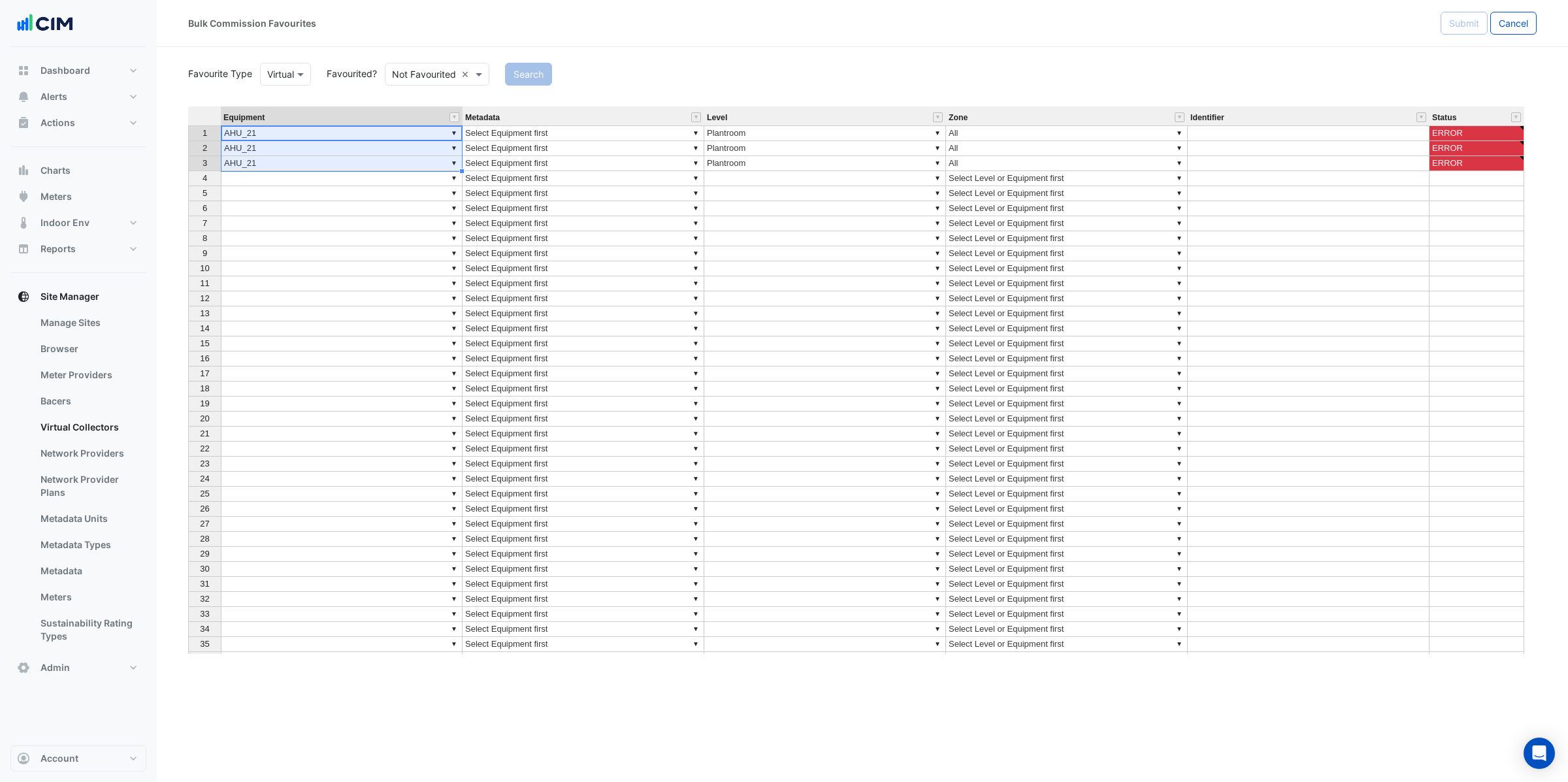
click at [581, 135] on td "▼ Select Equipment first" at bounding box center [583, 133] width 241 height 15
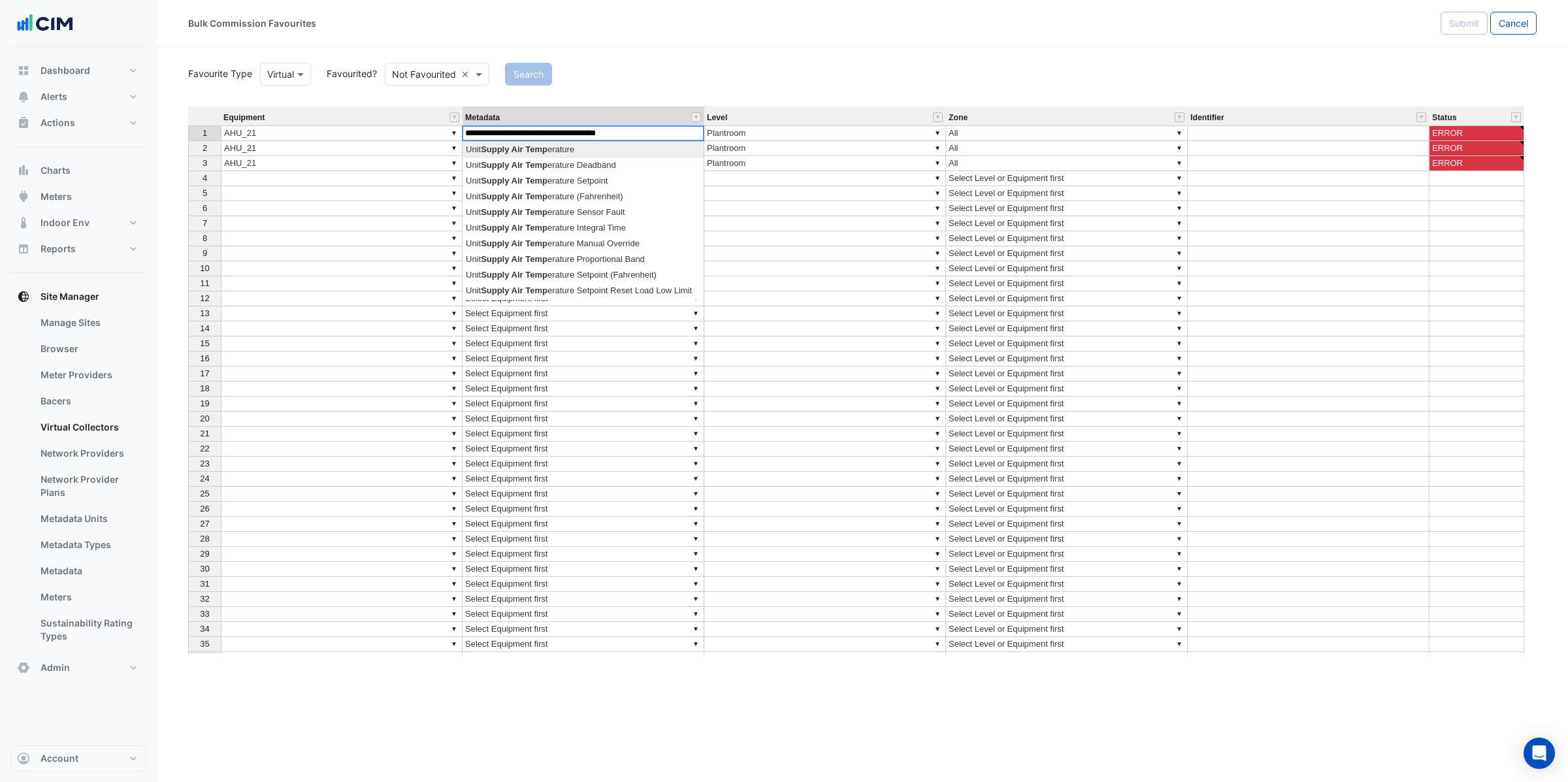
click at [650, 197] on div "Equipment Metadata Level Zone Identifier Status 1 ▼ AHU_21 ▼ Select Equipment f…" at bounding box center [862, 380] width 1349 height 547
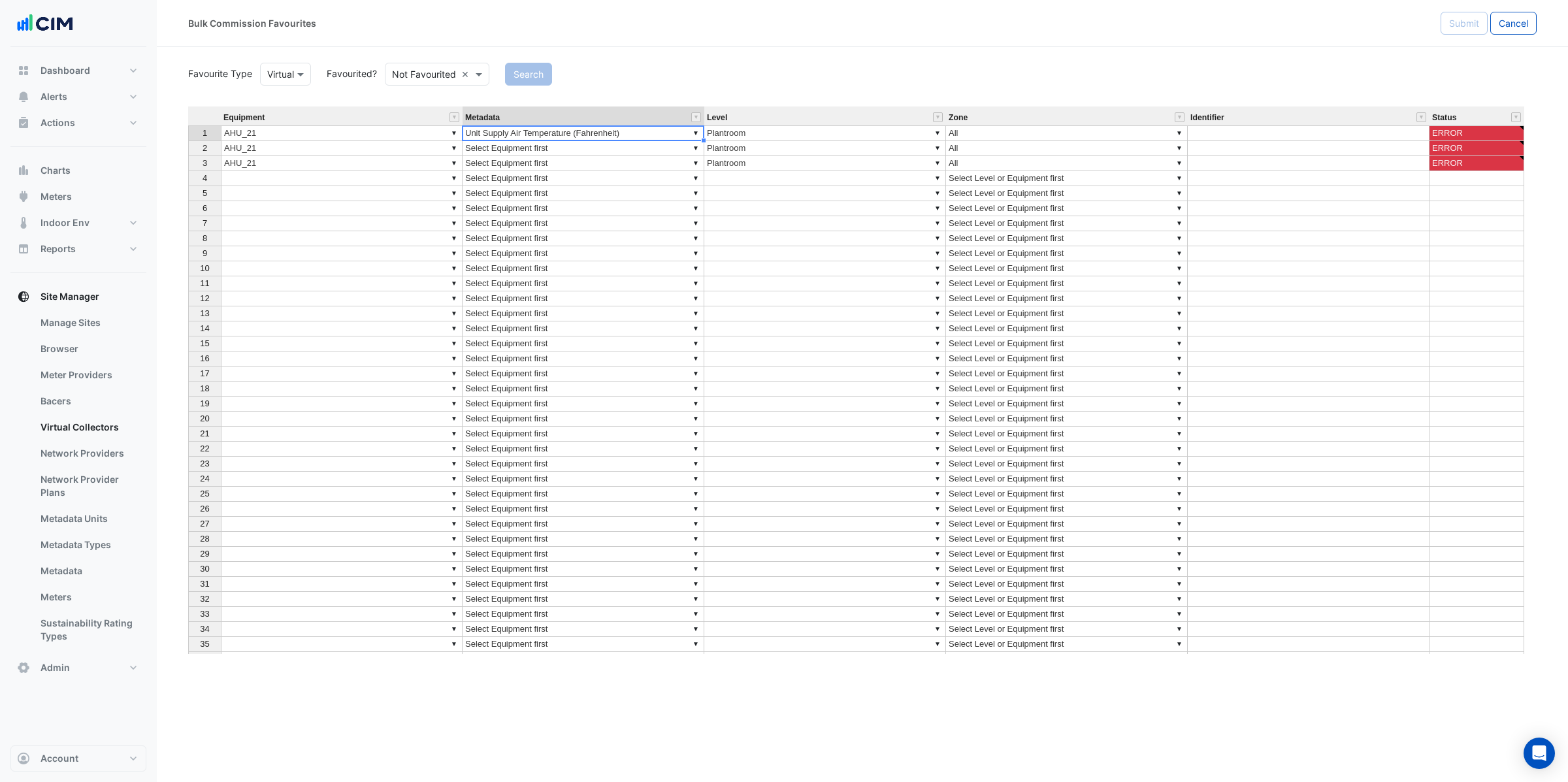
type textarea "**********"
click at [605, 146] on td "▼ Select Equipment first" at bounding box center [583, 149] width 241 height 15
click at [532, 151] on td "▼ Select Equipment first" at bounding box center [583, 149] width 241 height 15
click at [632, 264] on div "Equipment Metadata Level Zone Identifier Status 1 ▼ AHU_21 ▼ Unit Supply Air Te…" at bounding box center [862, 380] width 1349 height 547
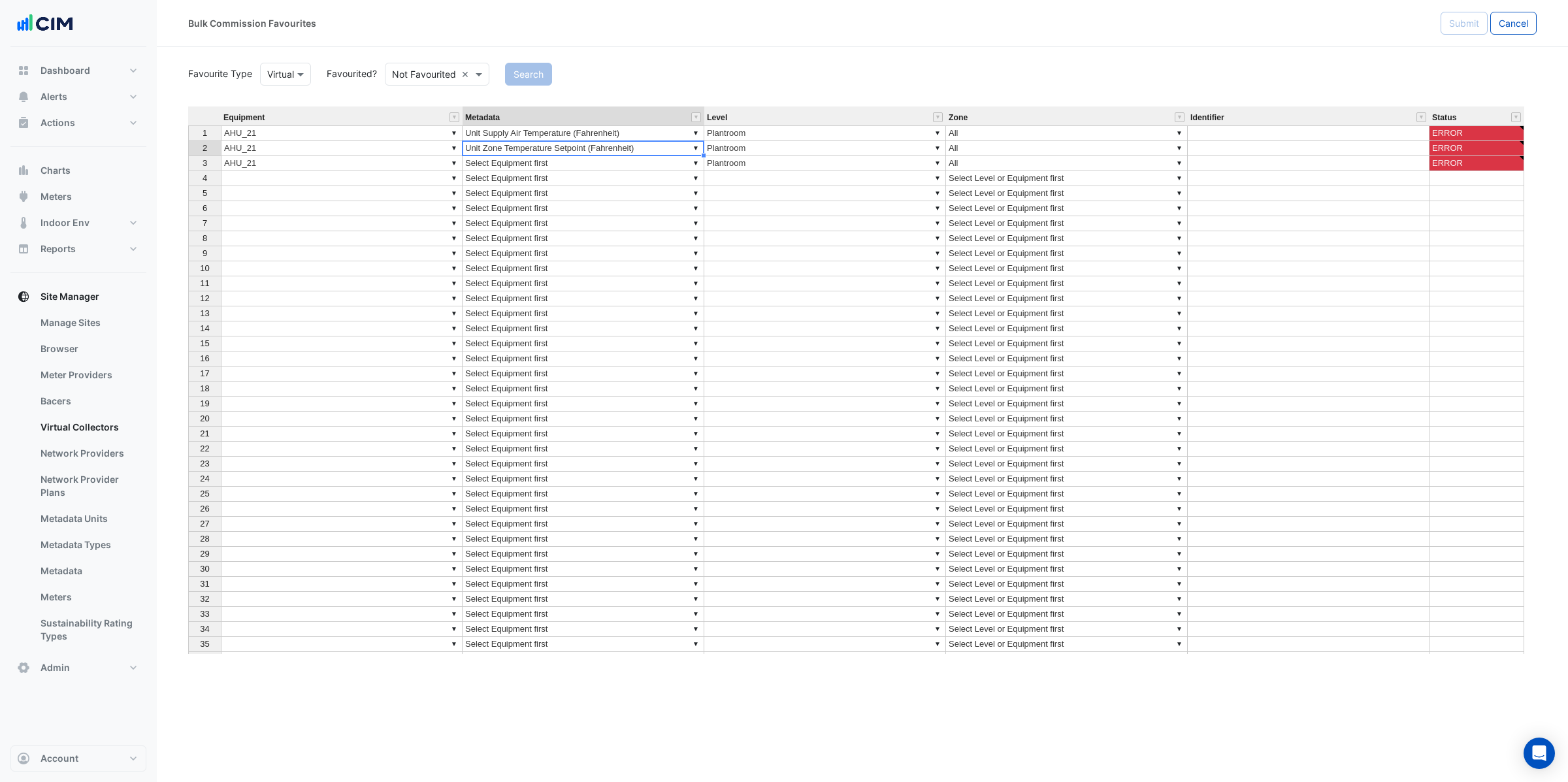
type textarea "**********"
click at [565, 165] on td "▼ Select Equipment first" at bounding box center [583, 163] width 241 height 15
click at [614, 179] on div "Equipment Metadata Level Zone Identifier Status 1 ▼ AHU_21 ▼ Unit Supply Air Te…" at bounding box center [862, 380] width 1349 height 547
type textarea "**********"
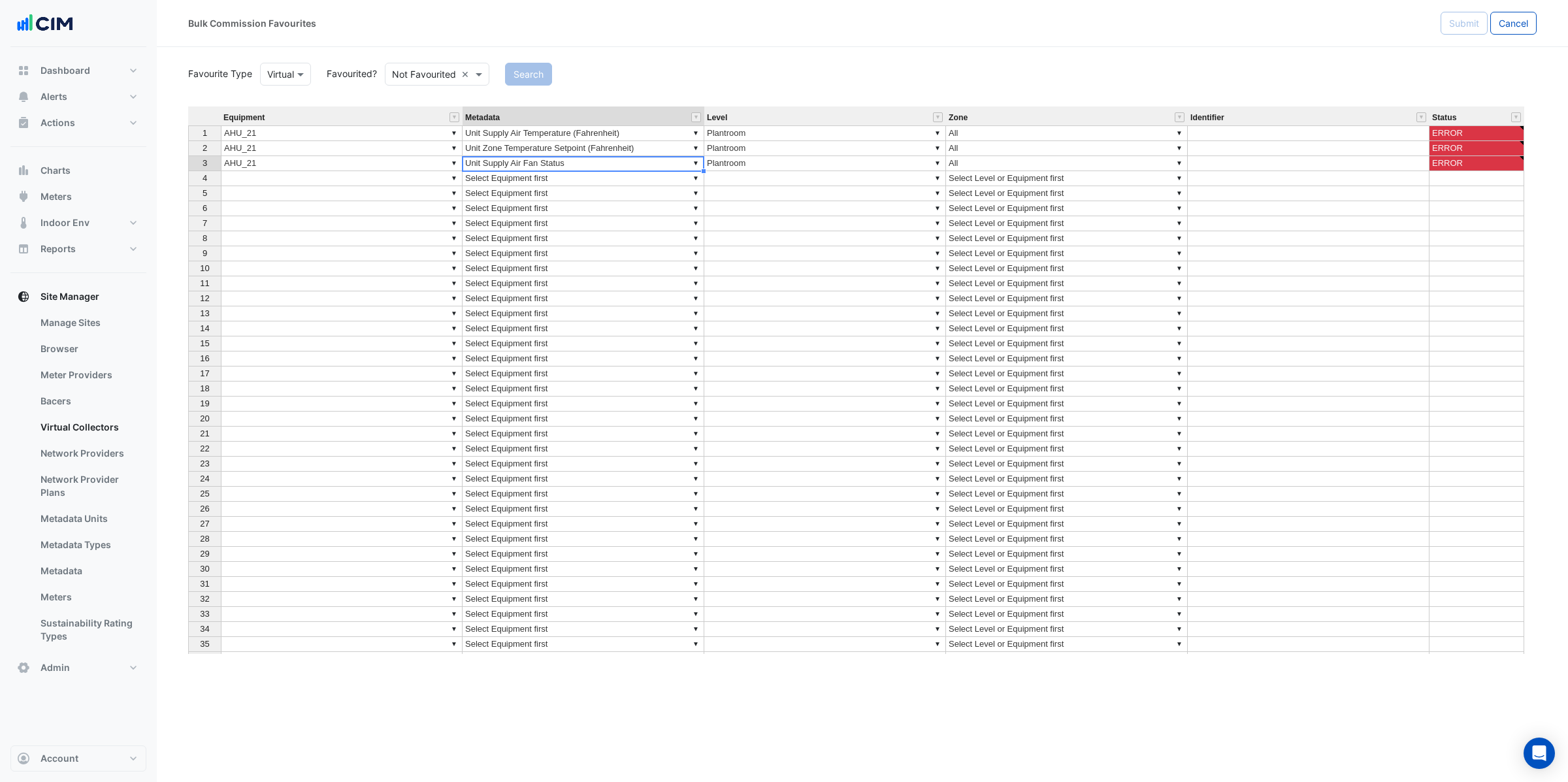
click at [1276, 153] on td at bounding box center [1308, 149] width 241 height 15
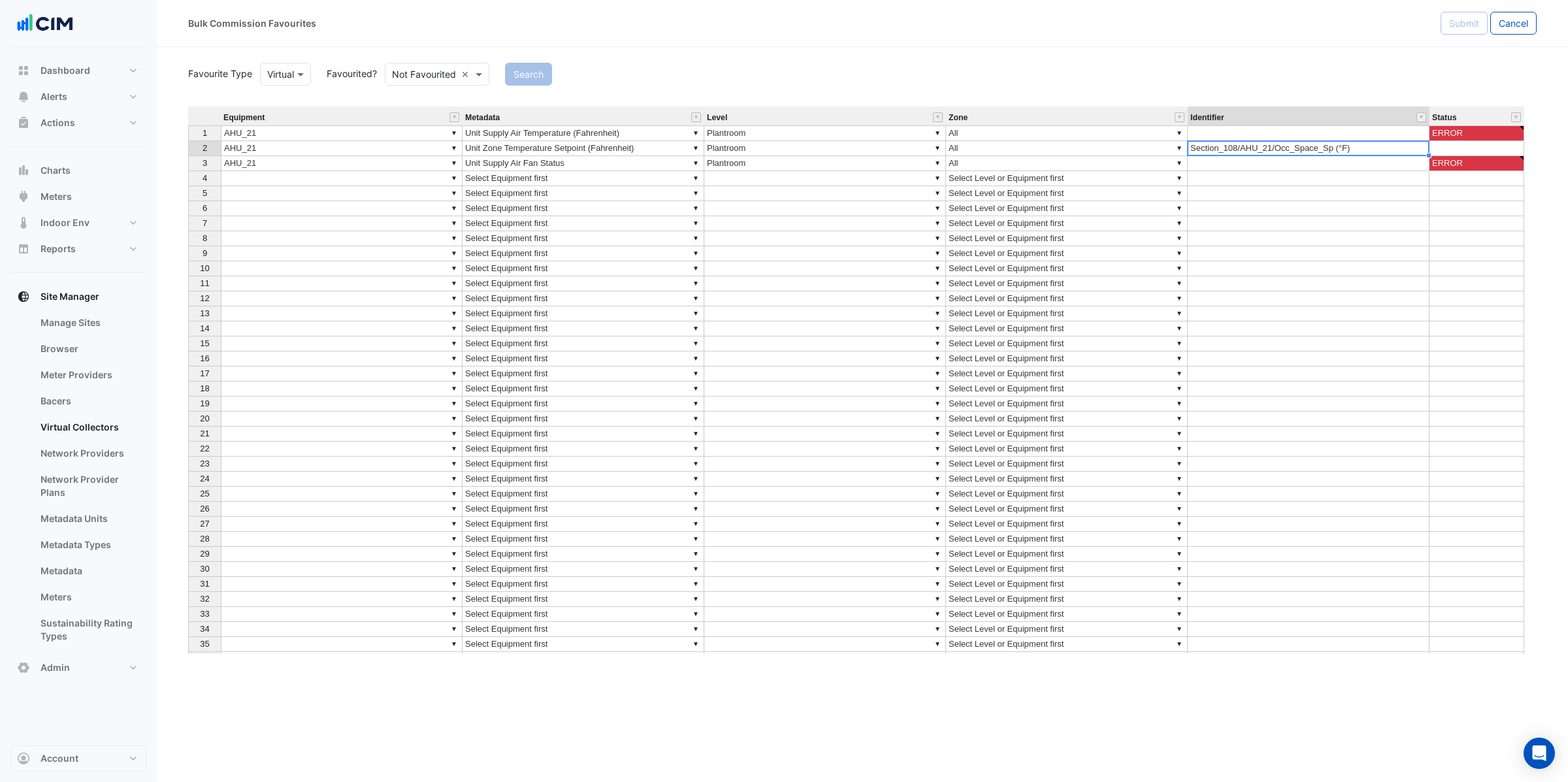
click at [1286, 137] on td at bounding box center [1308, 133] width 241 height 15
click at [1300, 163] on td at bounding box center [1308, 163] width 241 height 15
click at [1251, 163] on td at bounding box center [1308, 163] width 241 height 15
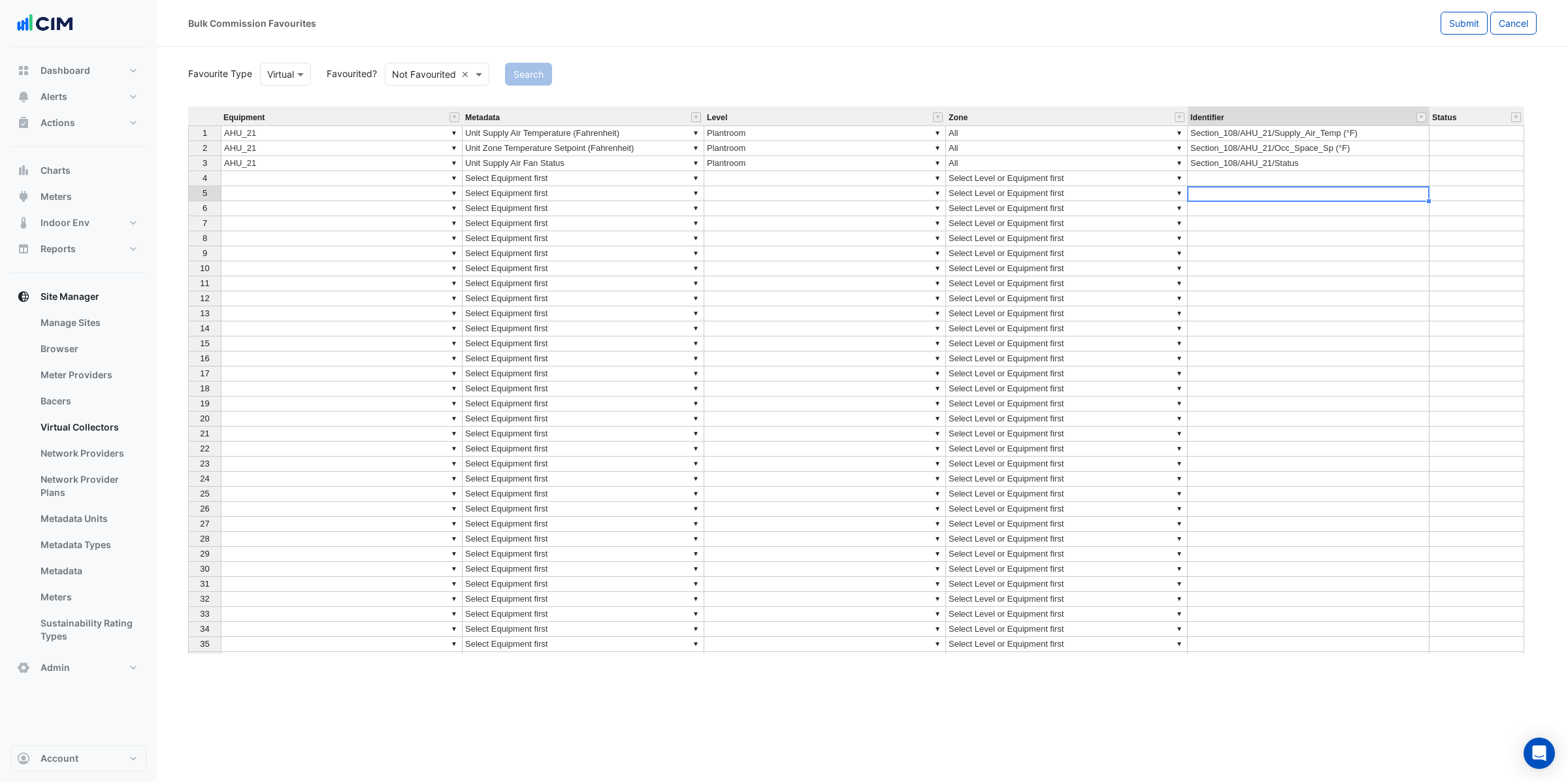
click at [1349, 189] on td at bounding box center [1308, 193] width 241 height 15
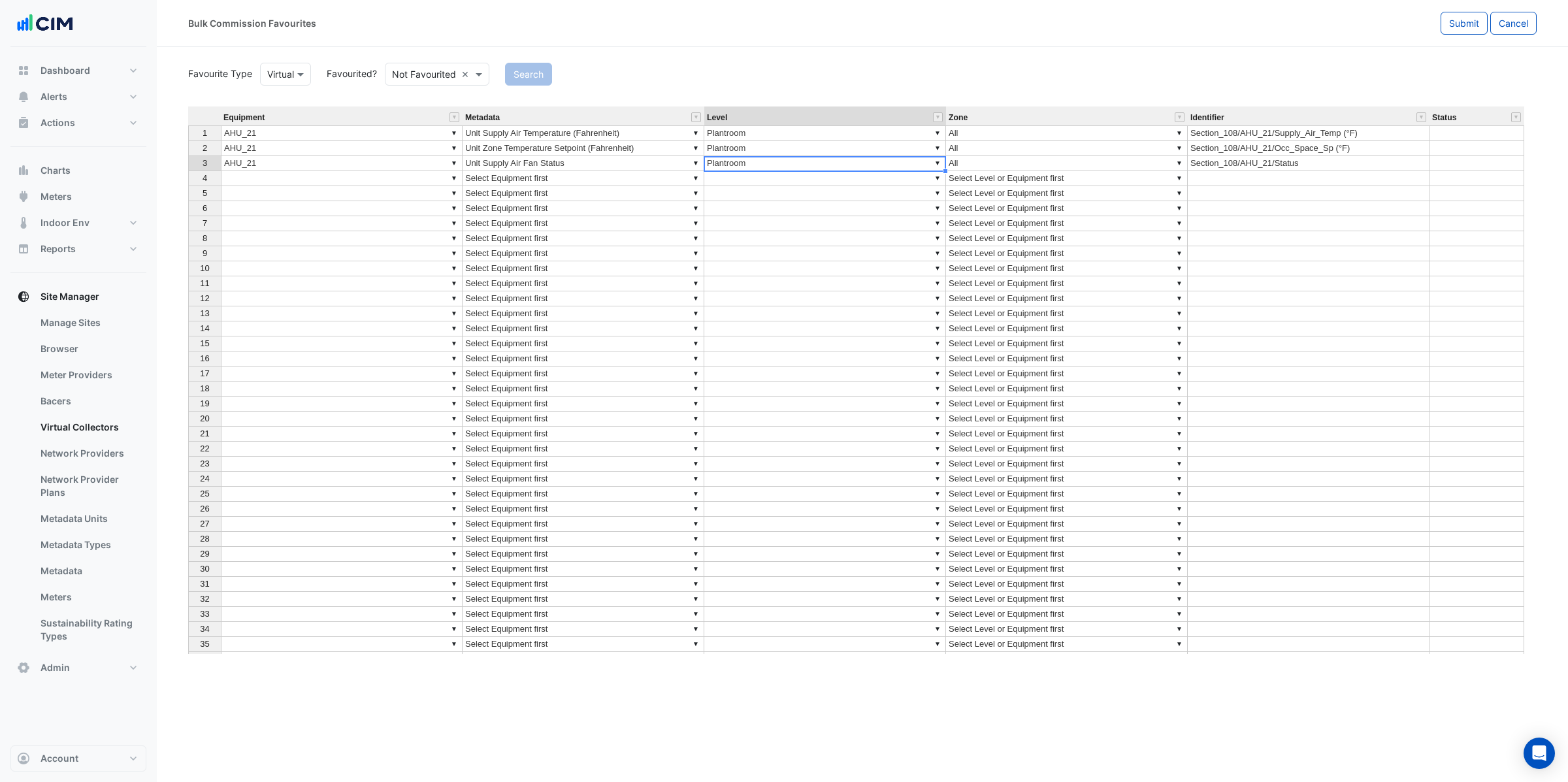
click at [741, 163] on td "▼ Plantroom" at bounding box center [825, 163] width 241 height 15
click at [941, 163] on div "Equipment Metadata Level Zone Identifier Status 1 ▼ AHU_21 ▼ Unit Supply Air Te…" at bounding box center [862, 380] width 1349 height 547
drag, startPoint x: 910, startPoint y: 167, endPoint x: 697, endPoint y: 165, distance: 213.0
click at [697, 165] on div "Equipment Metadata Level Zone Identifier Status 1 ▼ AHU_21 ▼ Unit Supply Air Te…" at bounding box center [862, 380] width 1349 height 547
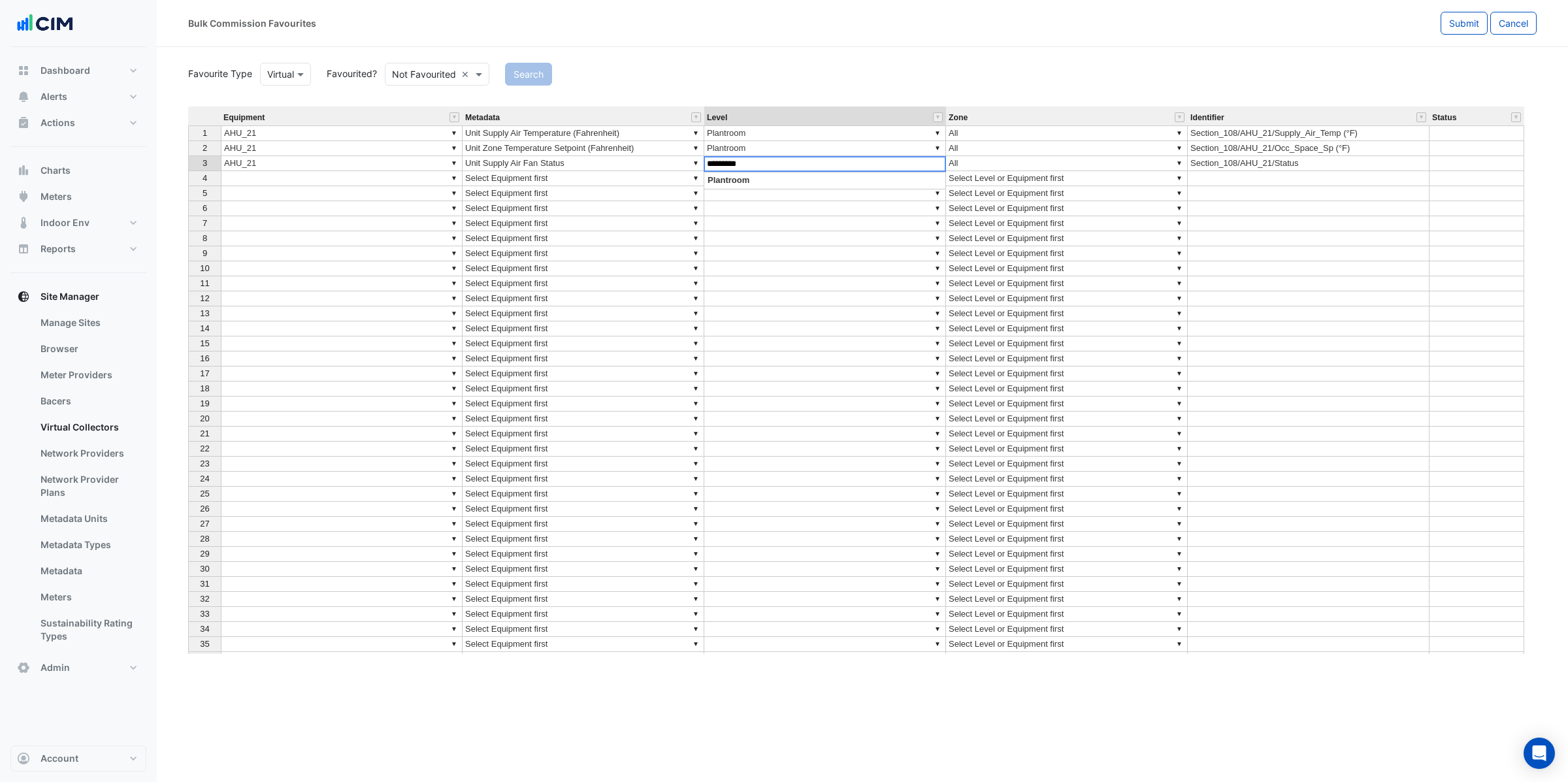
click at [1002, 163] on td "▼ All" at bounding box center [1066, 163] width 241 height 15
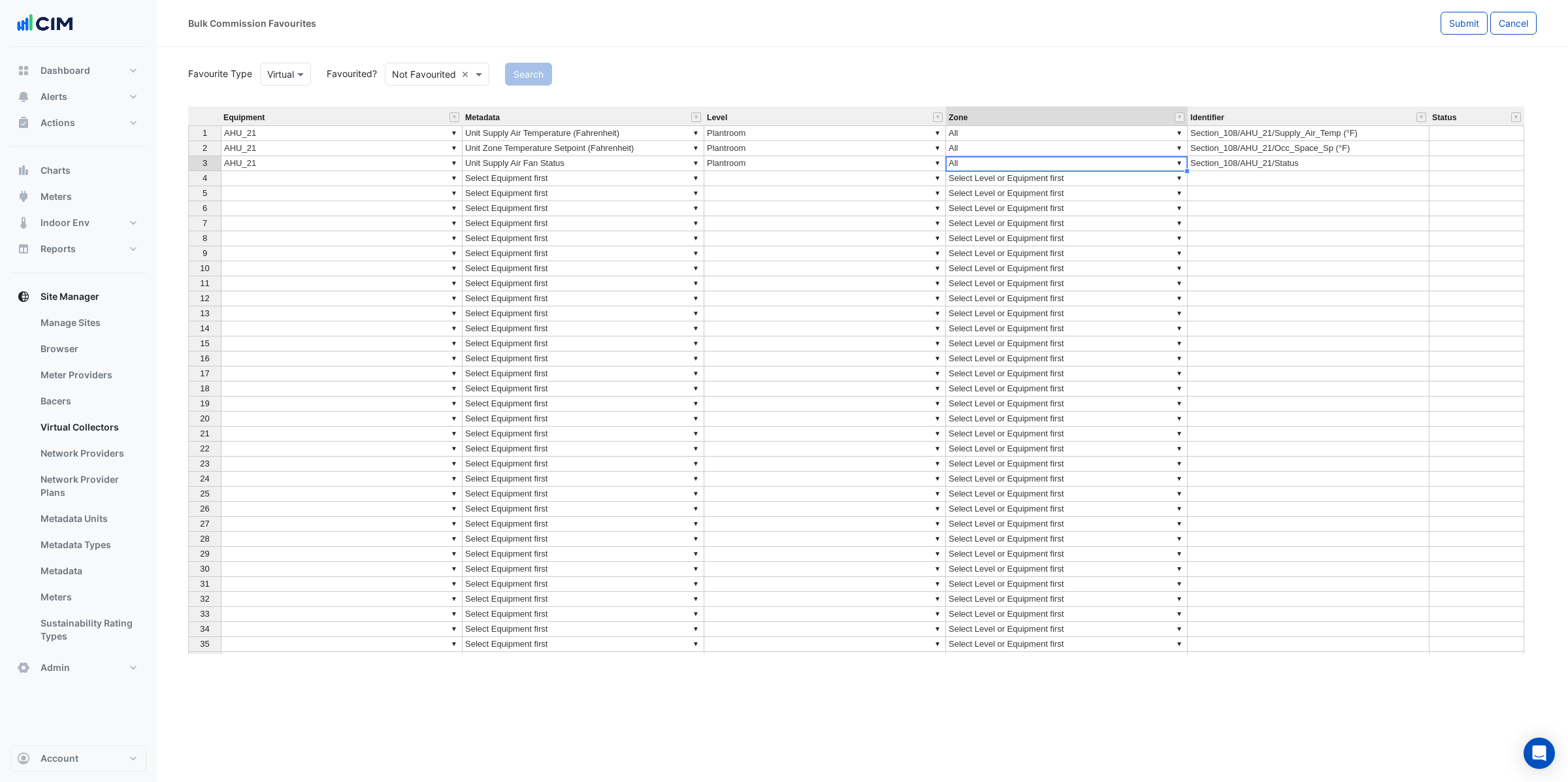
click at [1178, 166] on div "Equipment Metadata Level Zone Identifier Status 1 ▼ AHU_21 ▼ Unit Supply Air Te…" at bounding box center [862, 380] width 1349 height 547
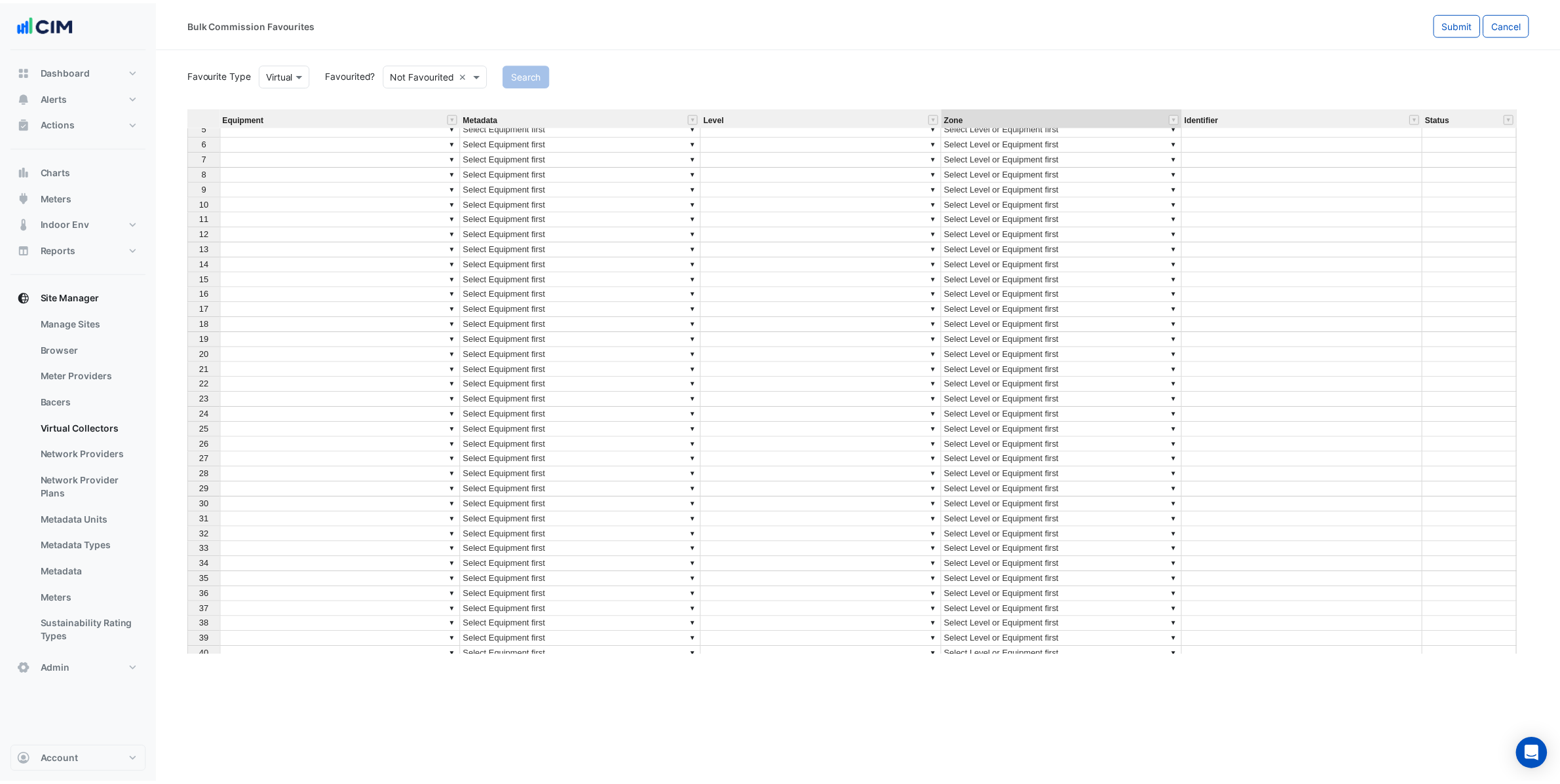
scroll to position [0, 0]
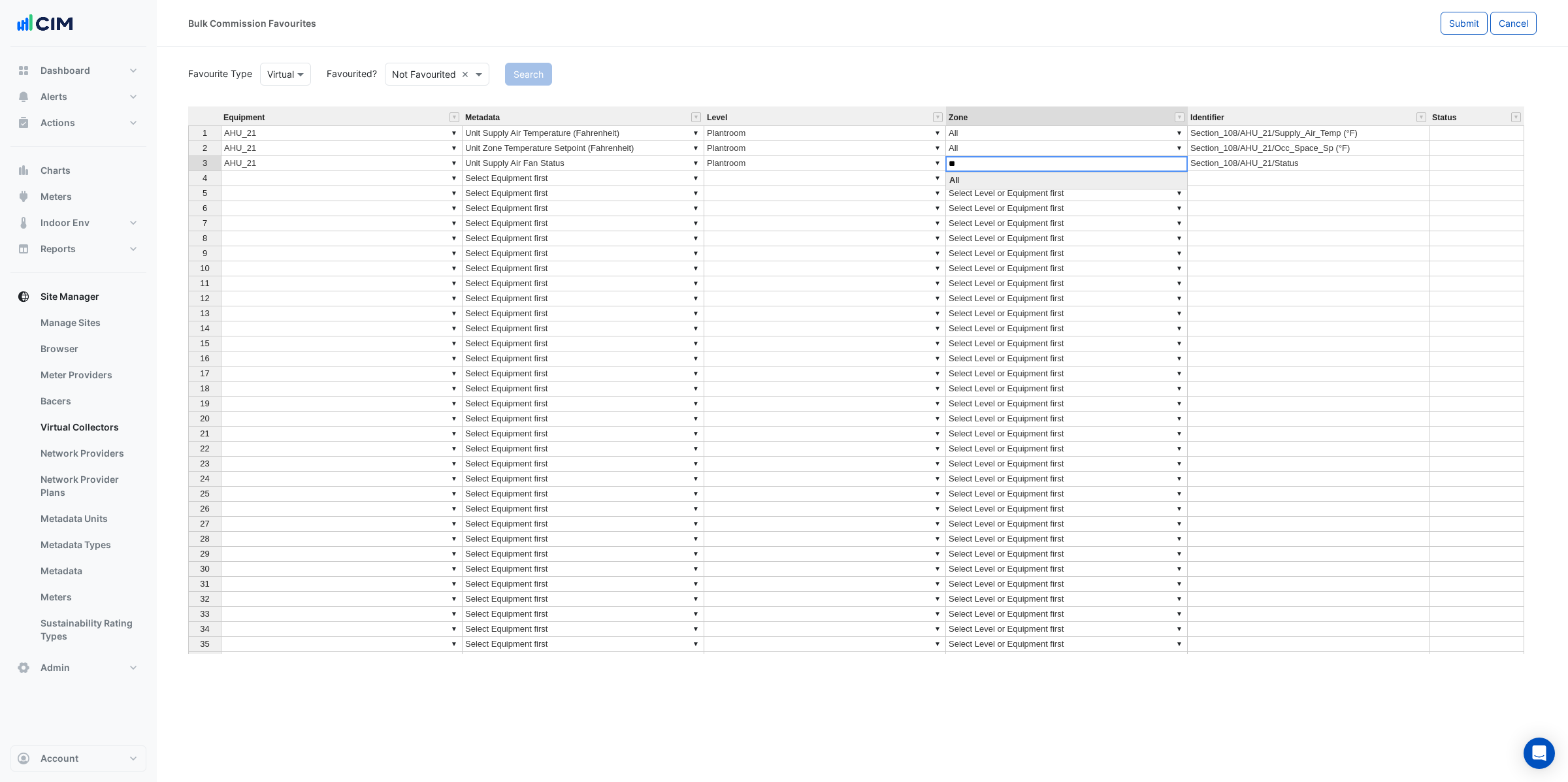
type textarea "*"
type textarea "***"
click at [1240, 169] on td "Section_108/AHU_21/Status" at bounding box center [1308, 163] width 241 height 15
type textarea "**********"
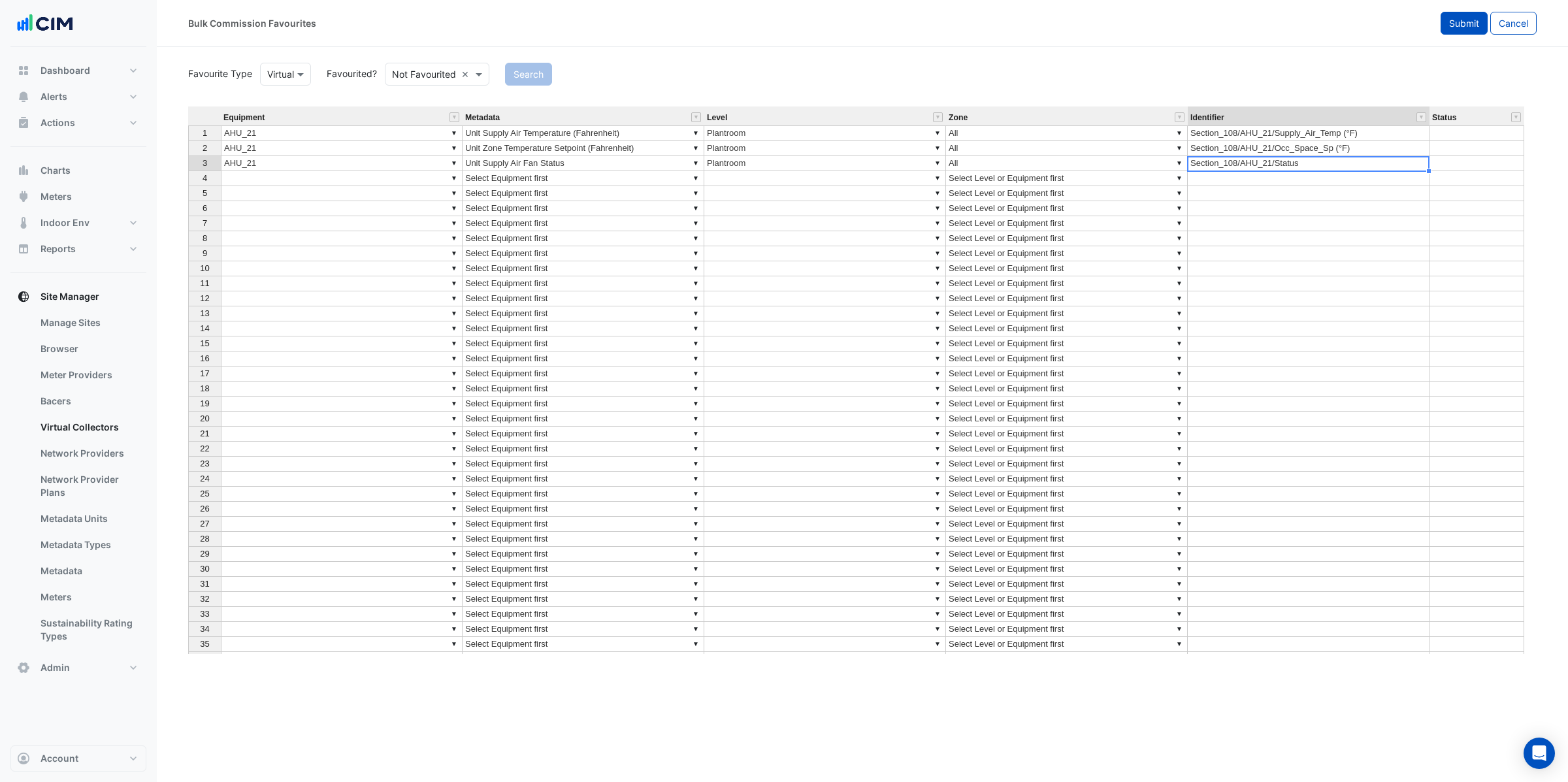
click at [1468, 21] on span "Submit" at bounding box center [1464, 23] width 30 height 11
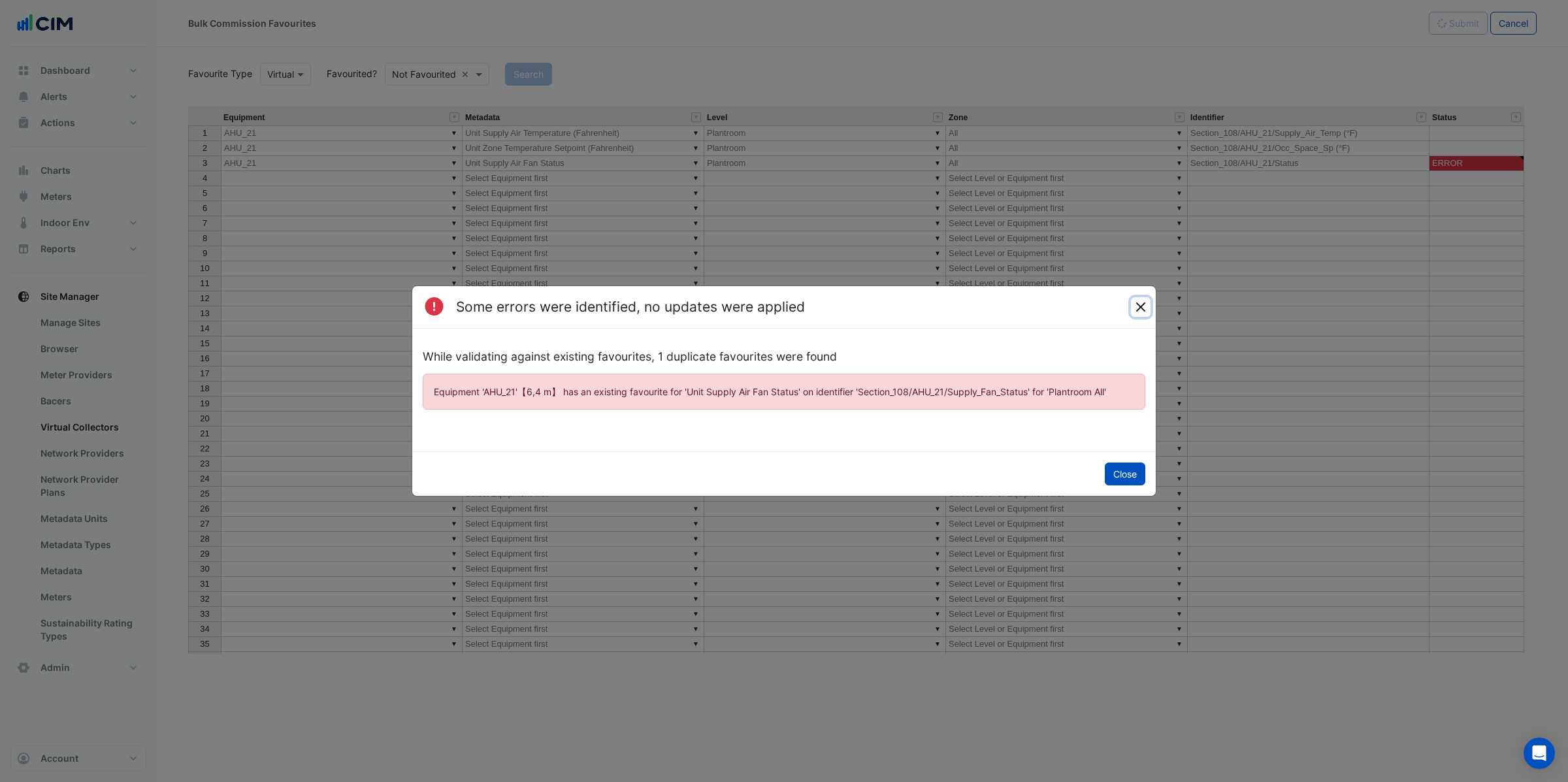
drag, startPoint x: 1134, startPoint y: 298, endPoint x: 1145, endPoint y: 304, distance: 12.5
click at [1133, 298] on button "Close" at bounding box center [1141, 306] width 19 height 19
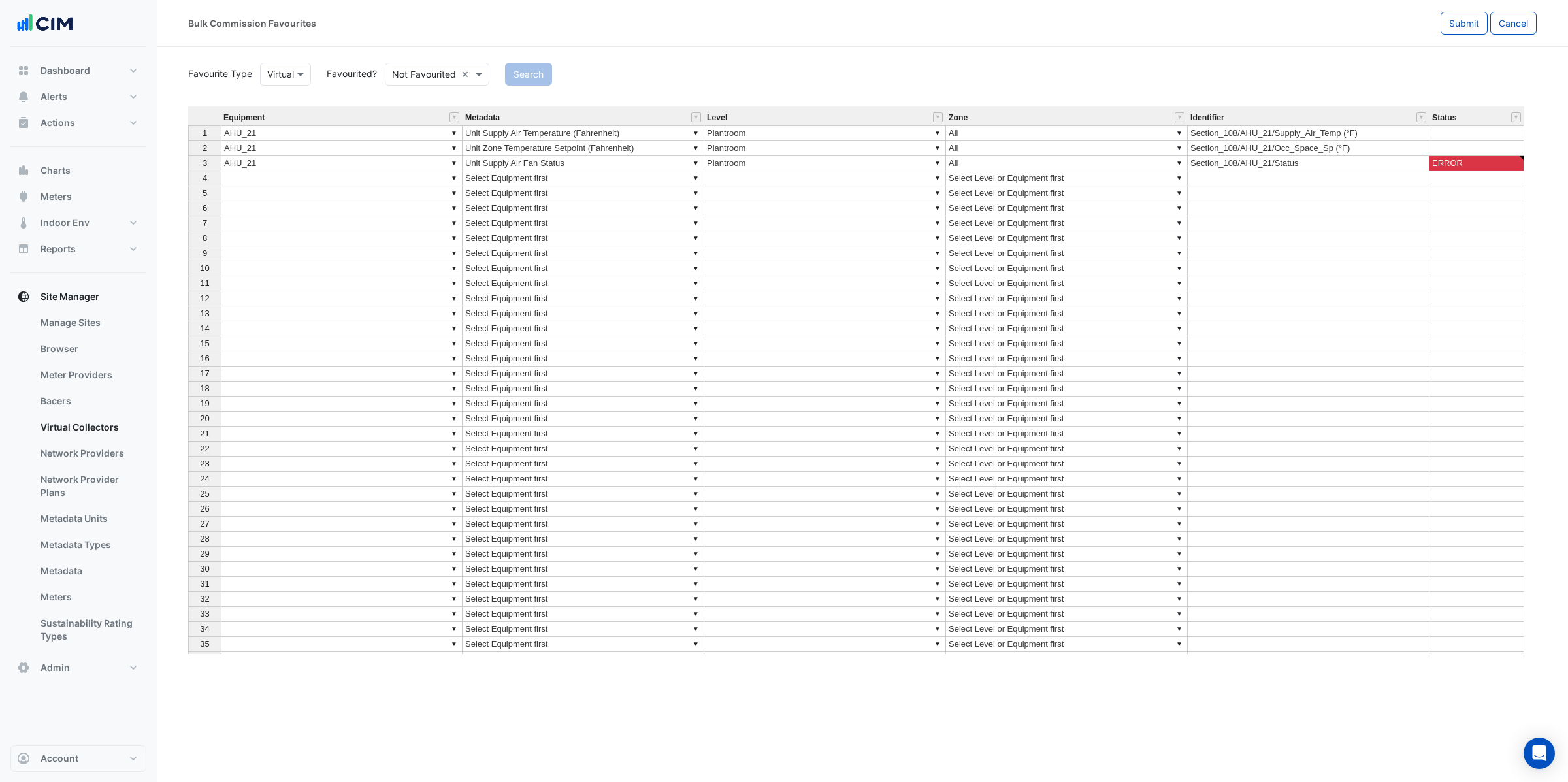
click at [207, 167] on div "3" at bounding box center [205, 163] width 27 height 14
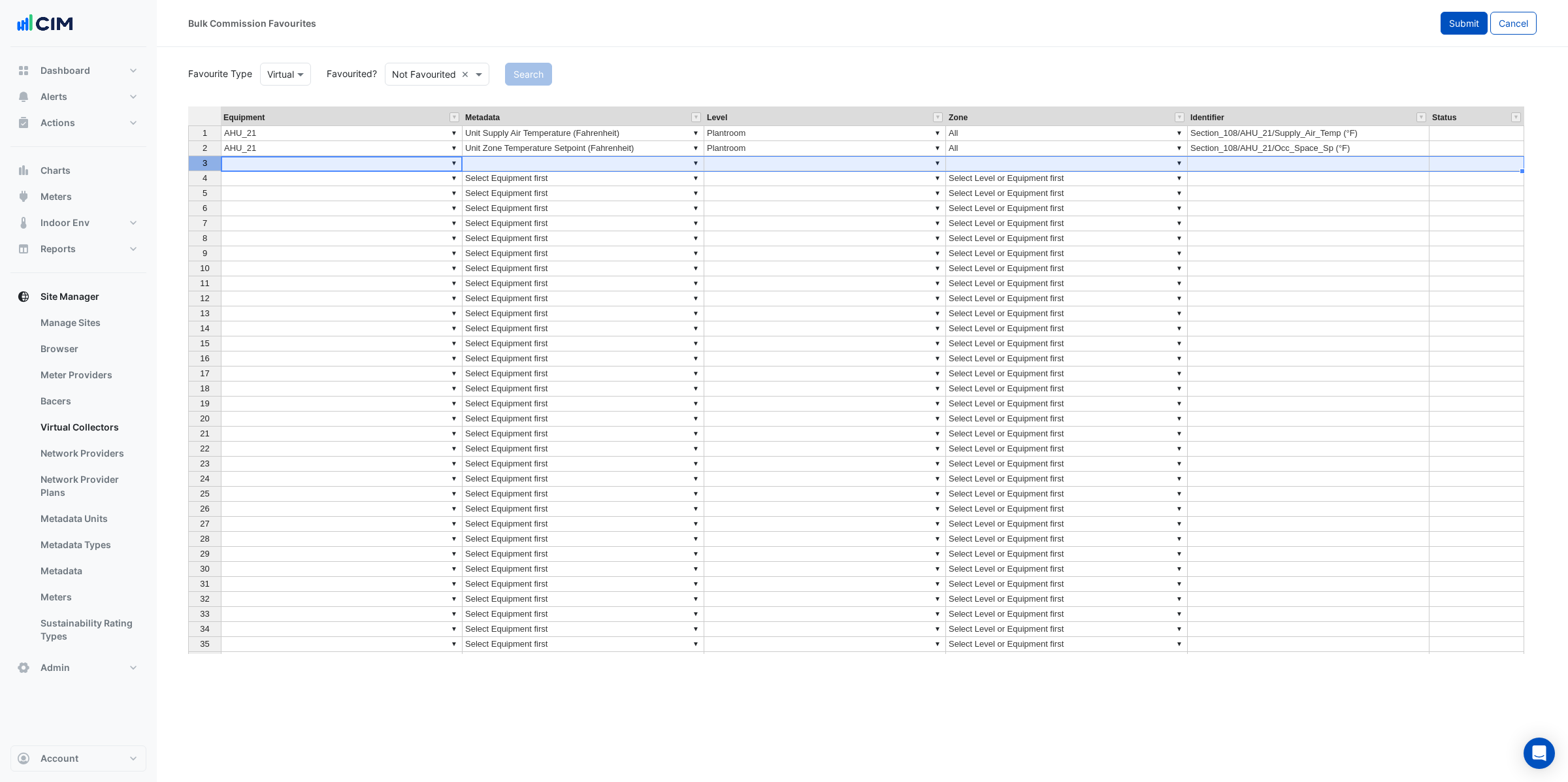
click at [1459, 26] on span "Submit" at bounding box center [1464, 23] width 30 height 11
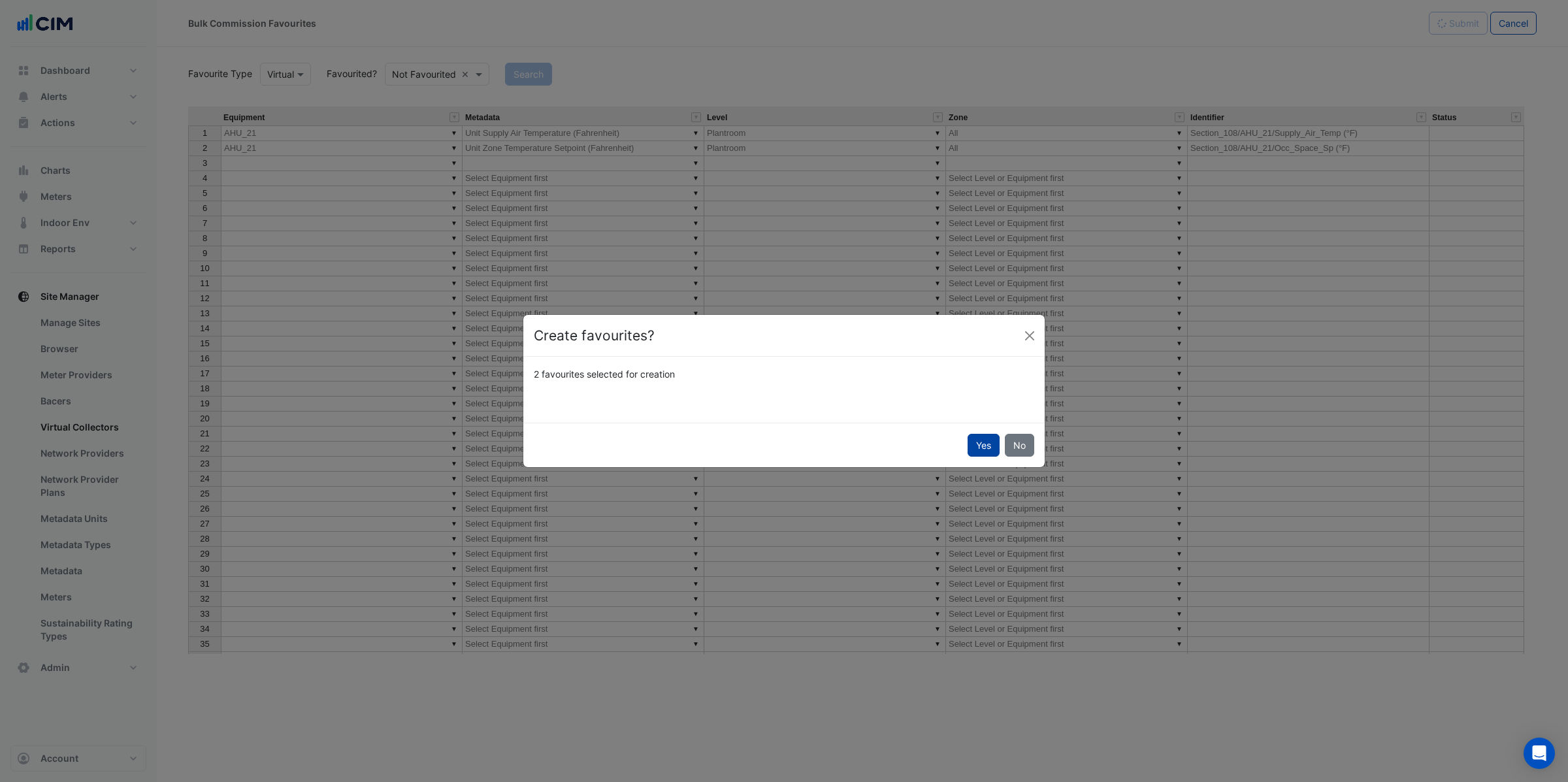
click at [981, 452] on button "Yes" at bounding box center [983, 446] width 32 height 23
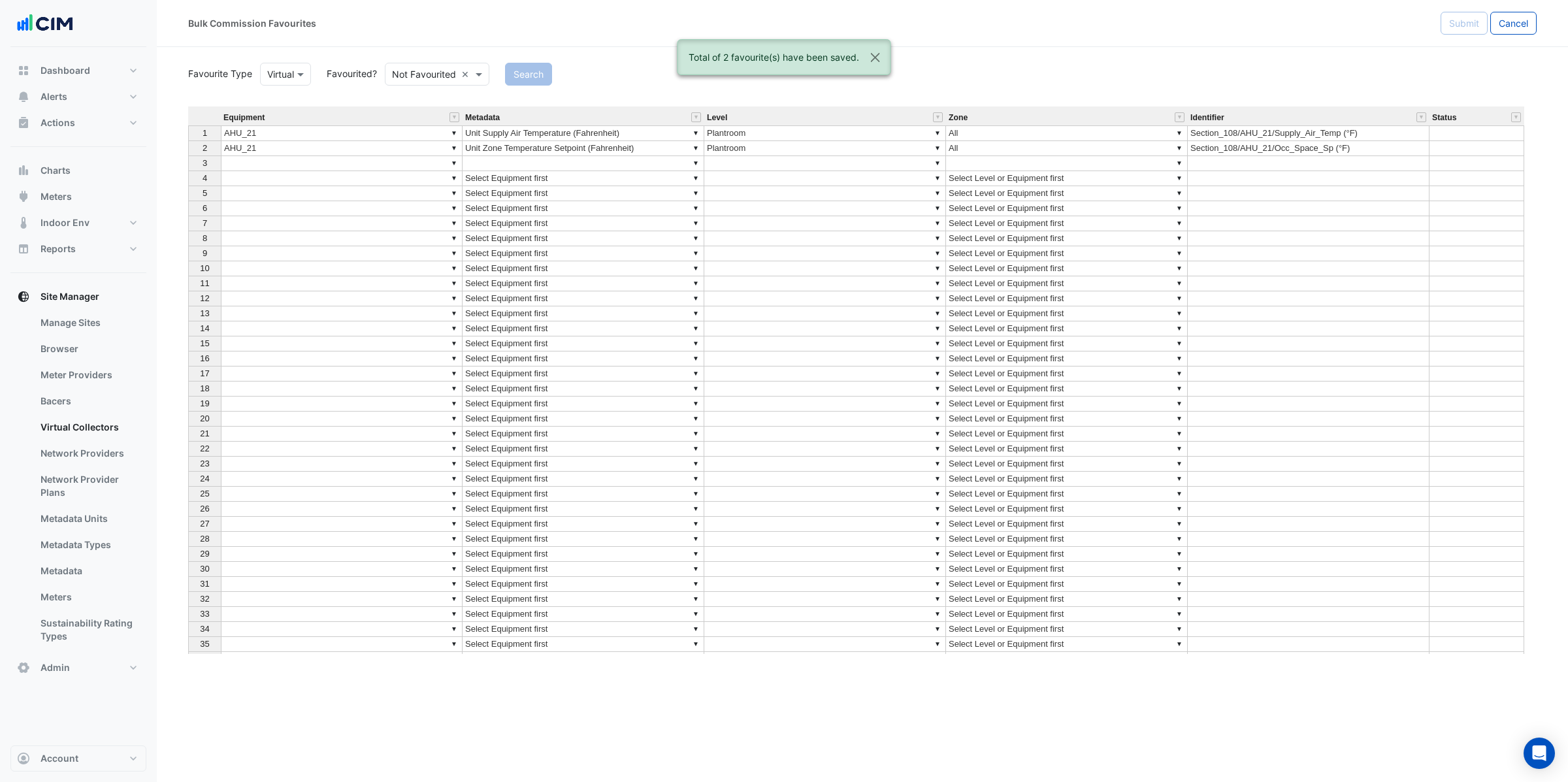
drag, startPoint x: 1507, startPoint y: 21, endPoint x: 15, endPoint y: 325, distance: 1522.7
click at [1506, 21] on span "Cancel" at bounding box center [1513, 23] width 29 height 11
select select "***"
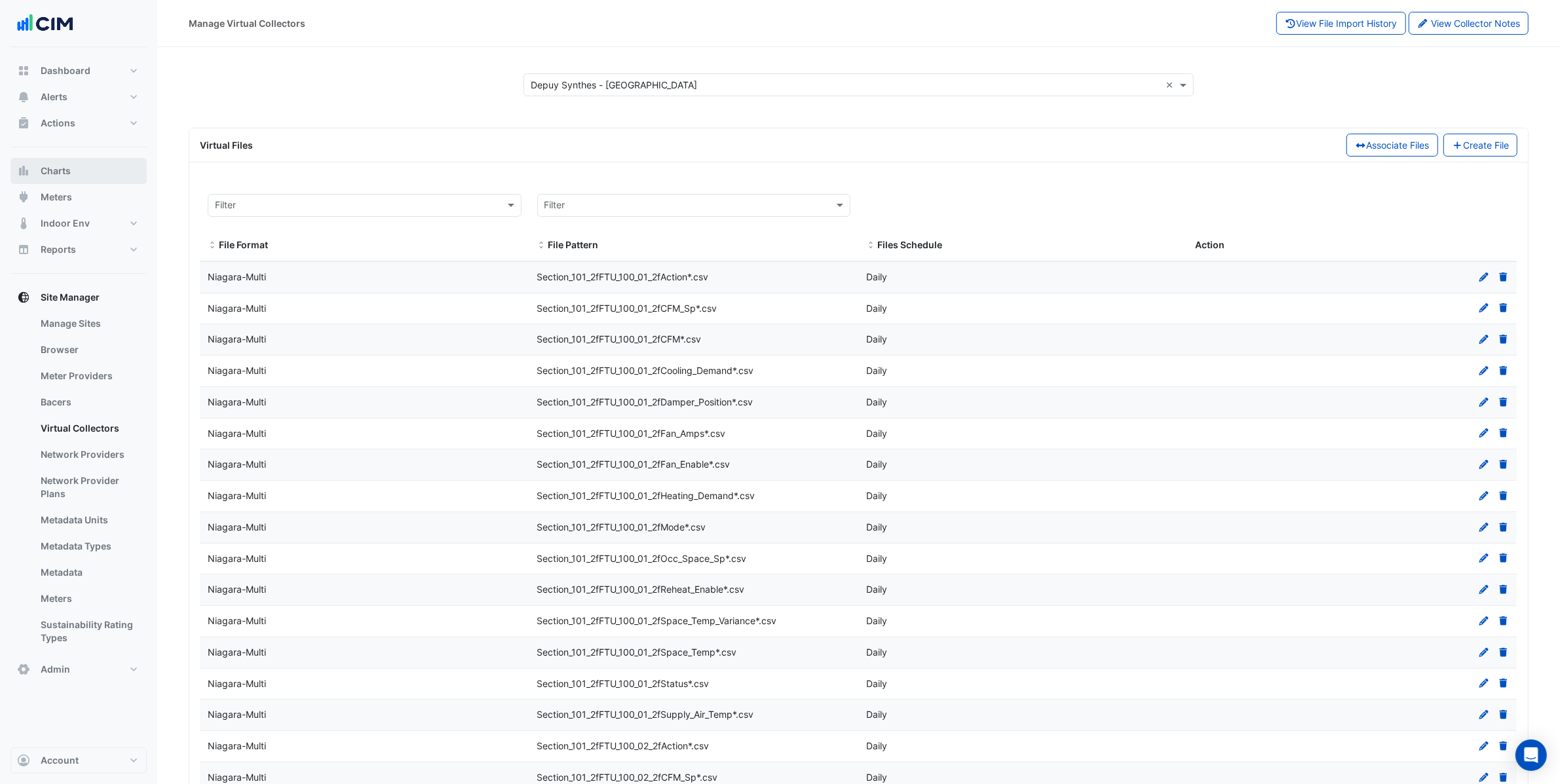
click at [106, 167] on button "Charts" at bounding box center [79, 170] width 136 height 26
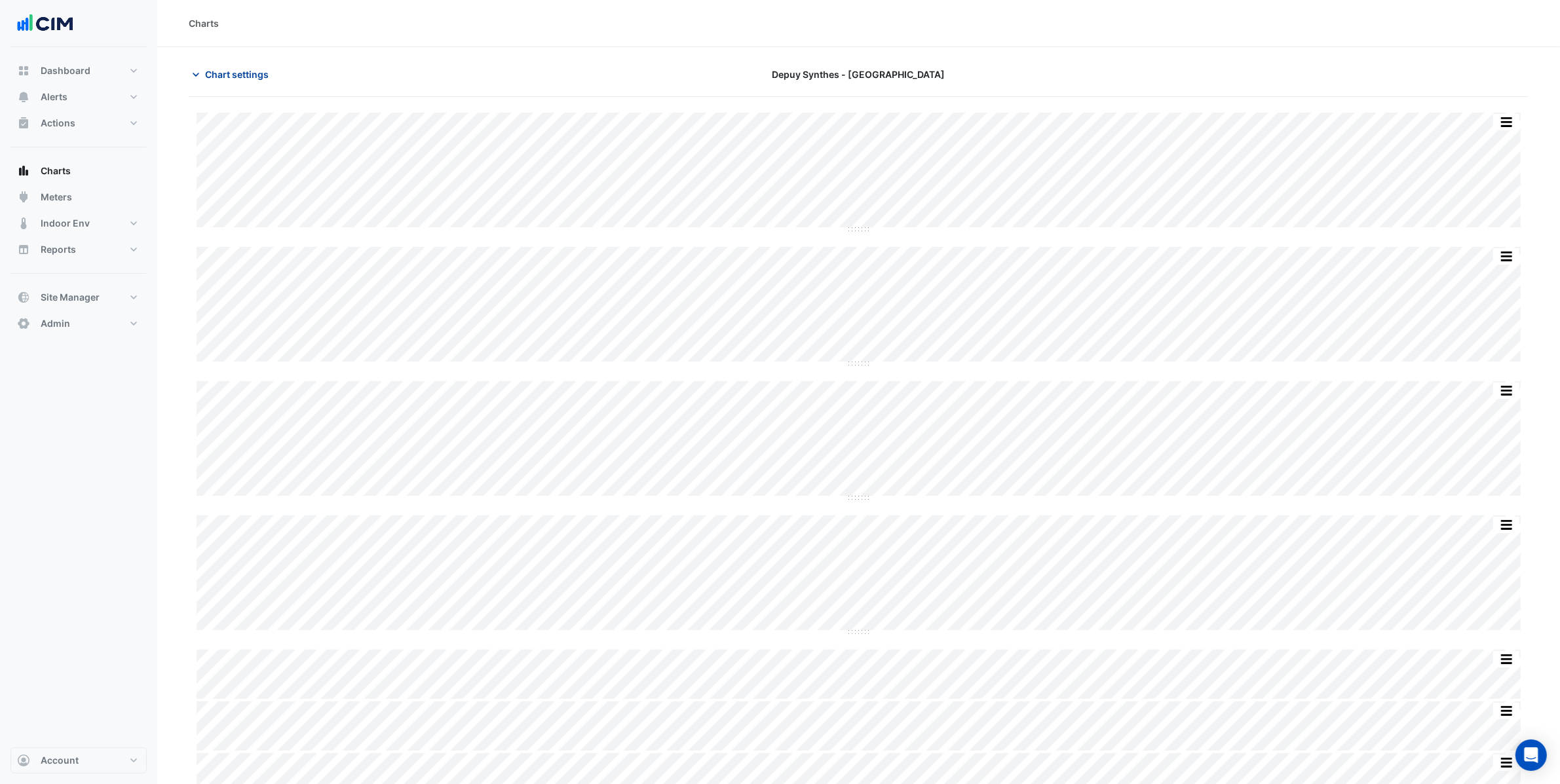
click at [252, 65] on button "Chart settings" at bounding box center [233, 74] width 89 height 23
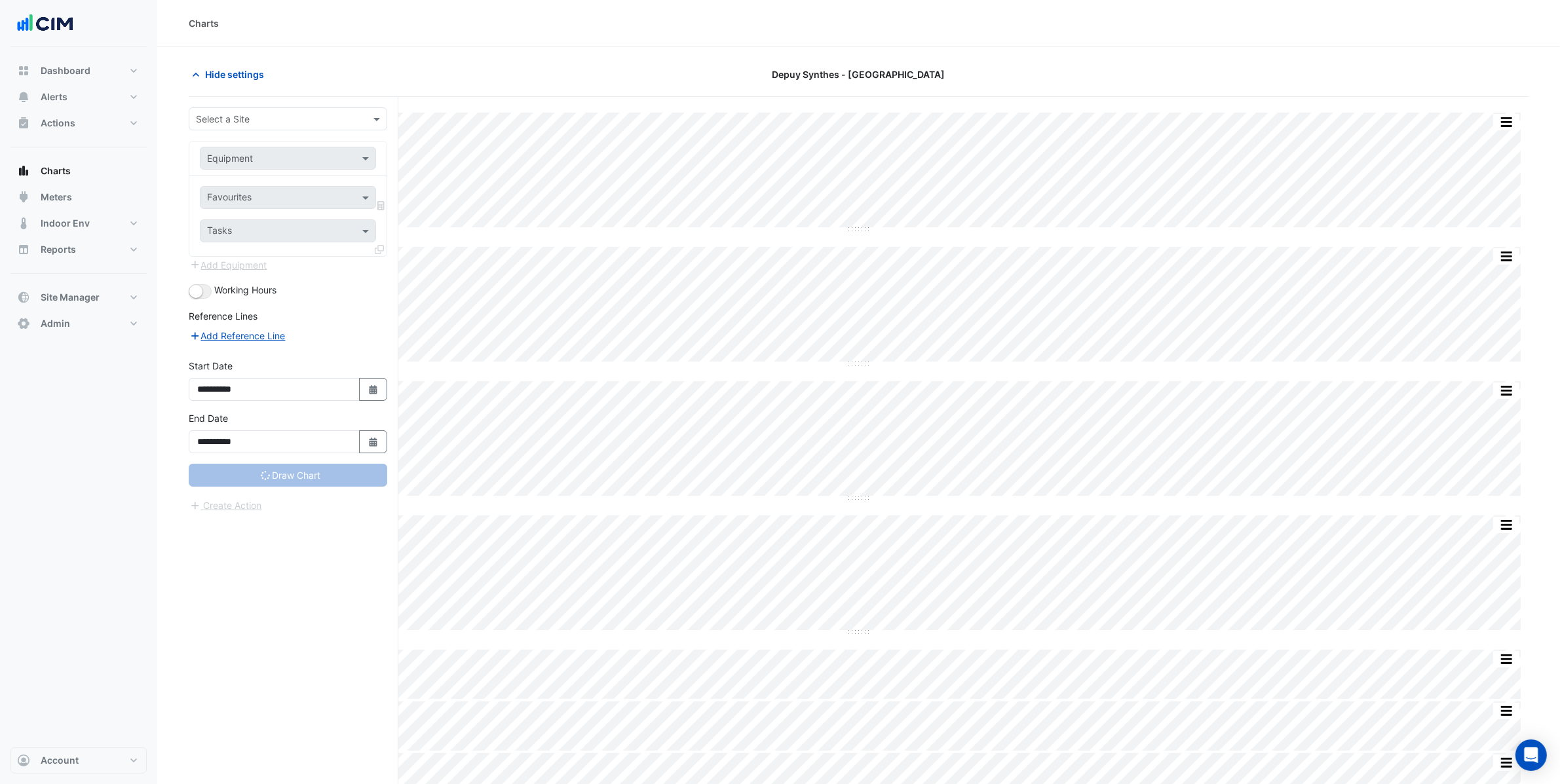
type input "**********"
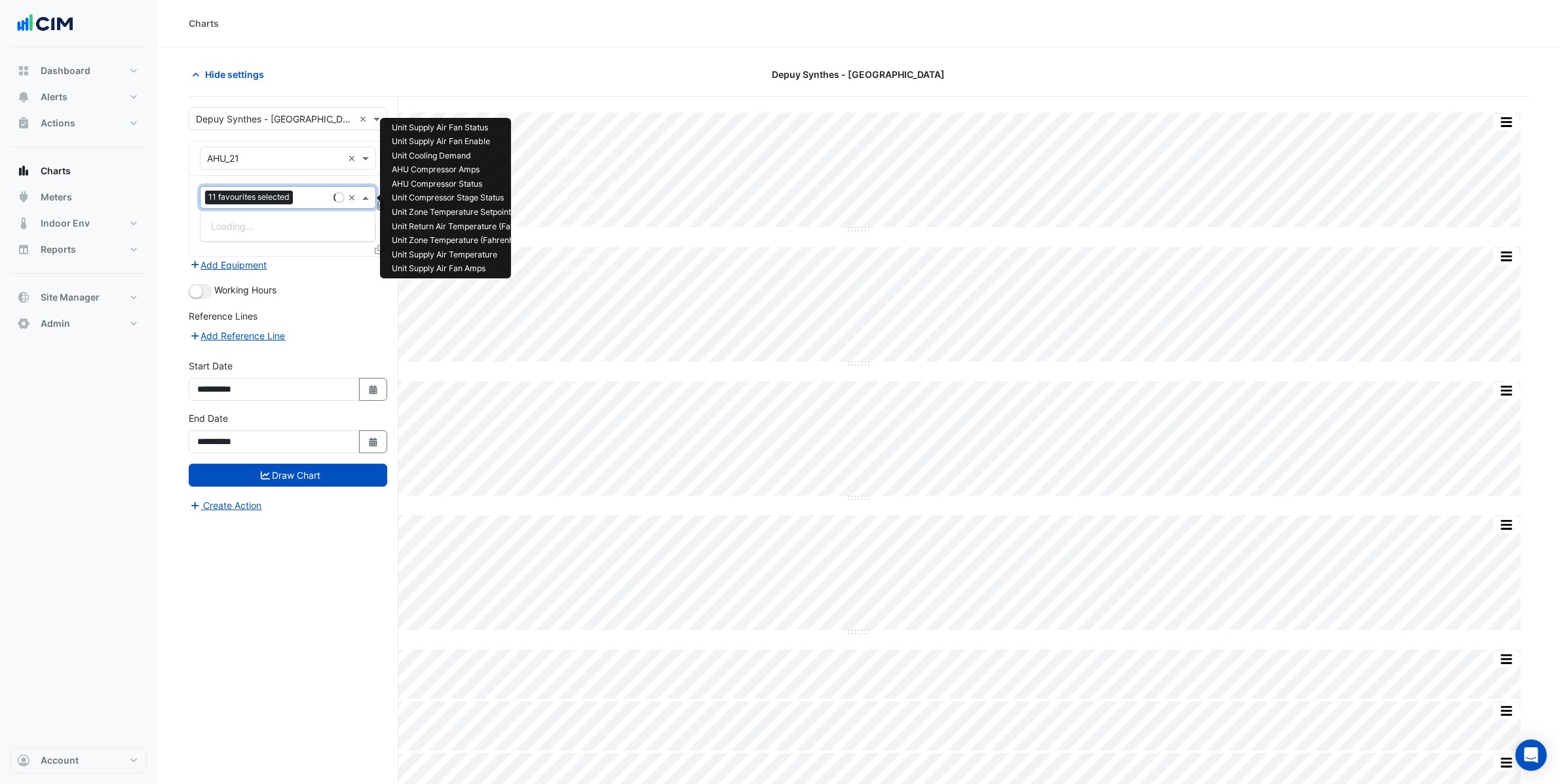
click at [307, 204] on input "text" at bounding box center [313, 199] width 30 height 14
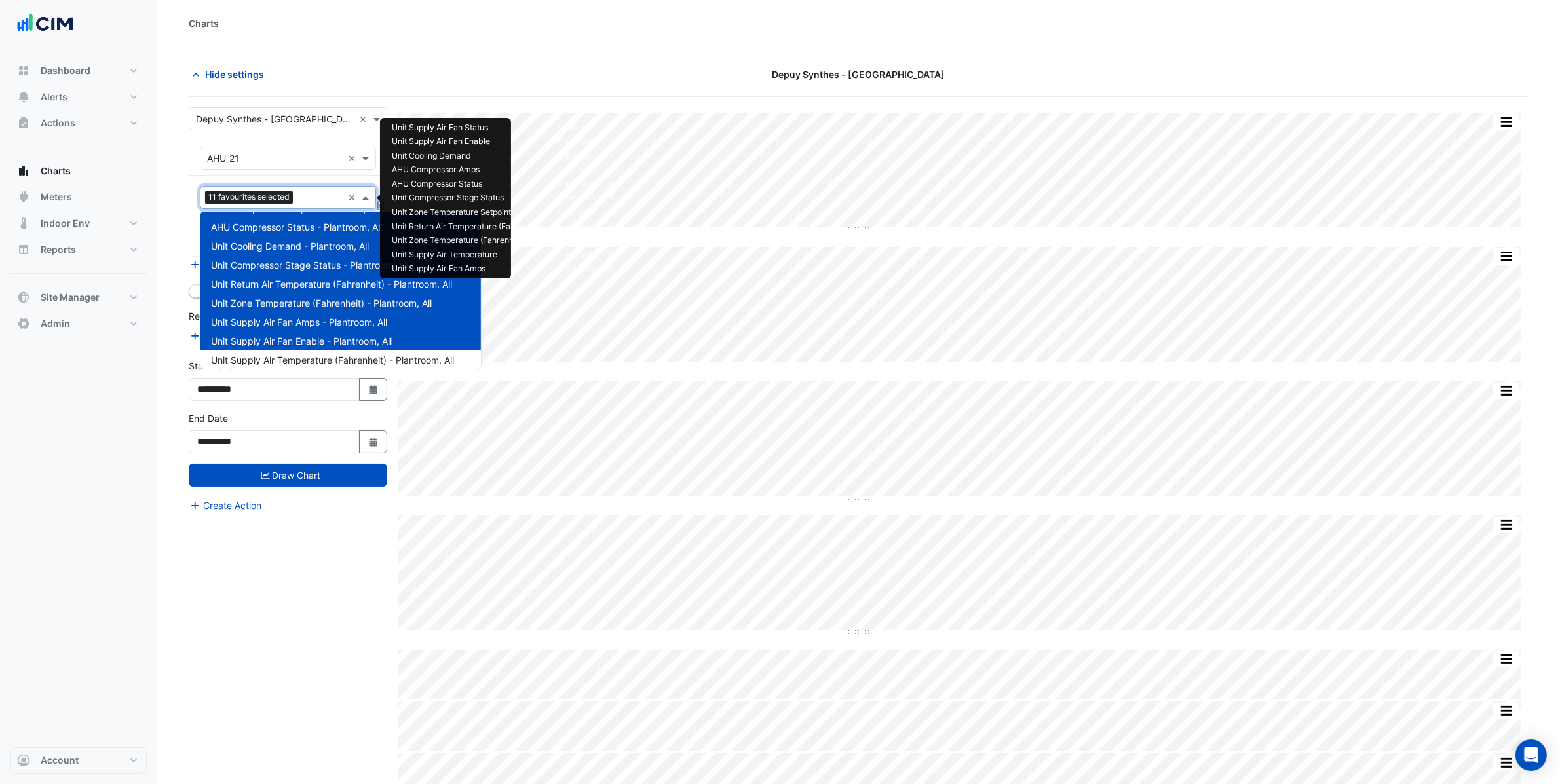
scroll to position [61, 0]
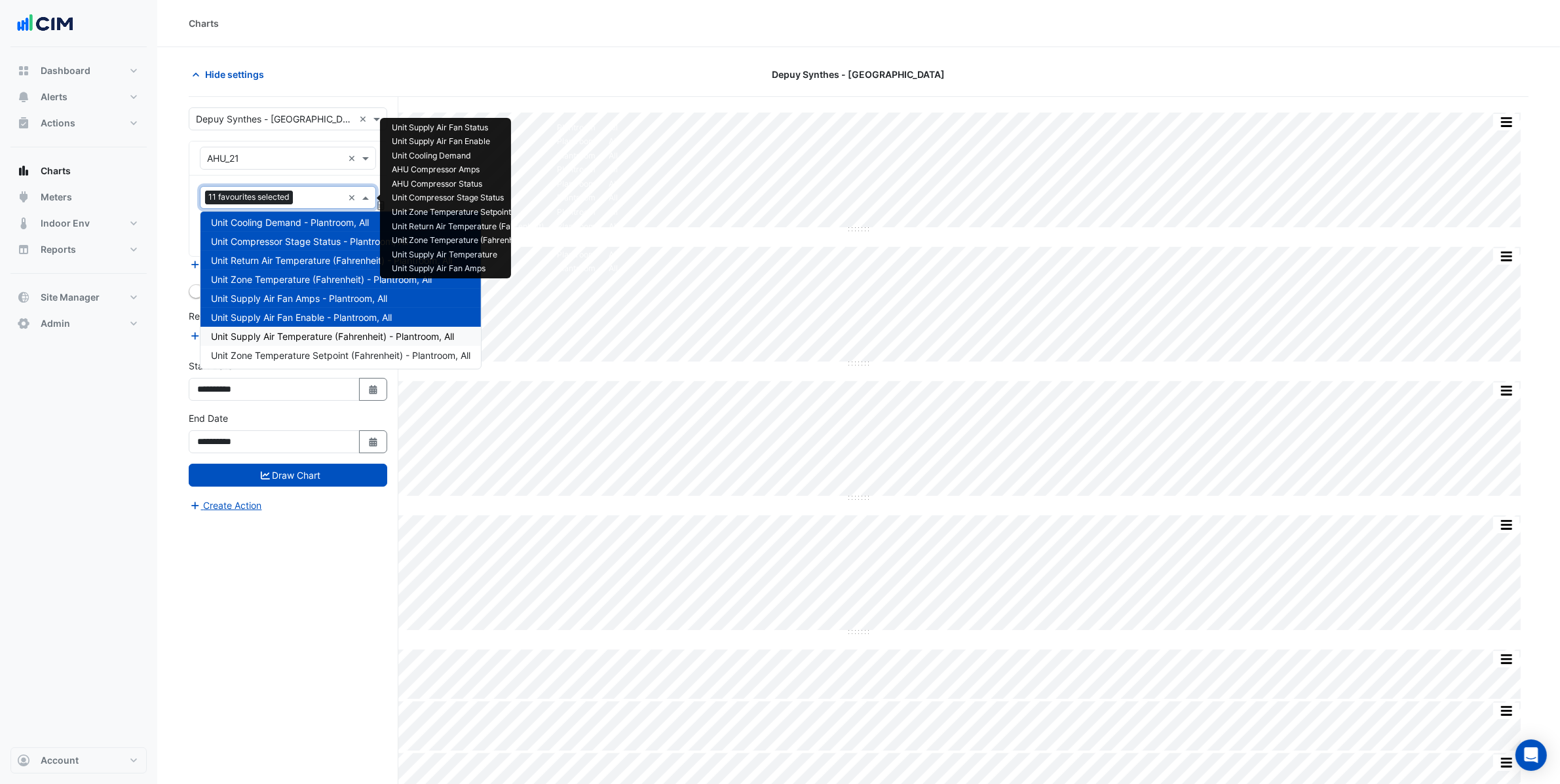
click at [311, 339] on span "Unit Supply Air Temperature (Fahrenheit) - Plantroom, All" at bounding box center [332, 336] width 243 height 11
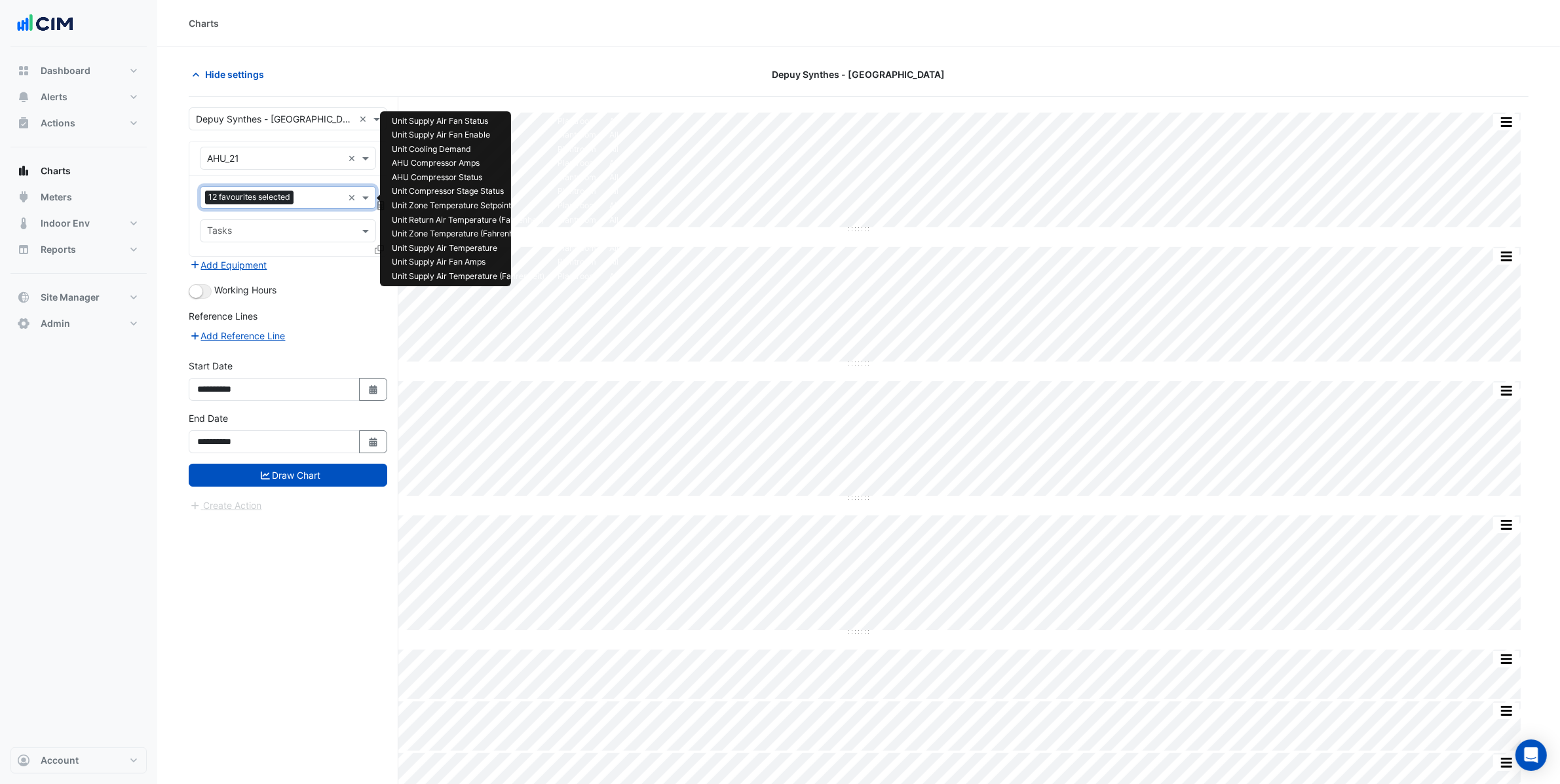
click at [303, 199] on input "text" at bounding box center [320, 199] width 44 height 14
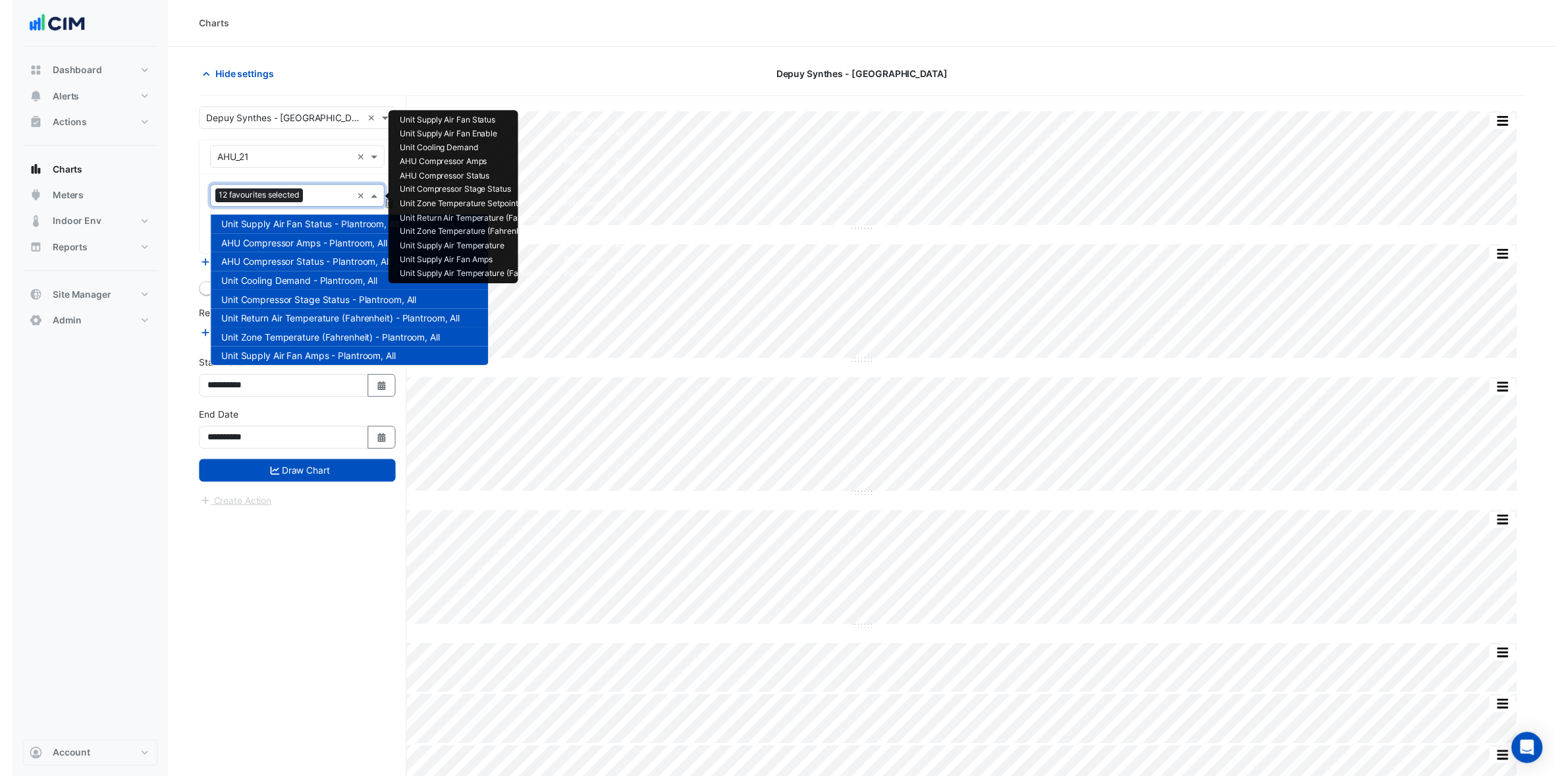
scroll to position [63, 0]
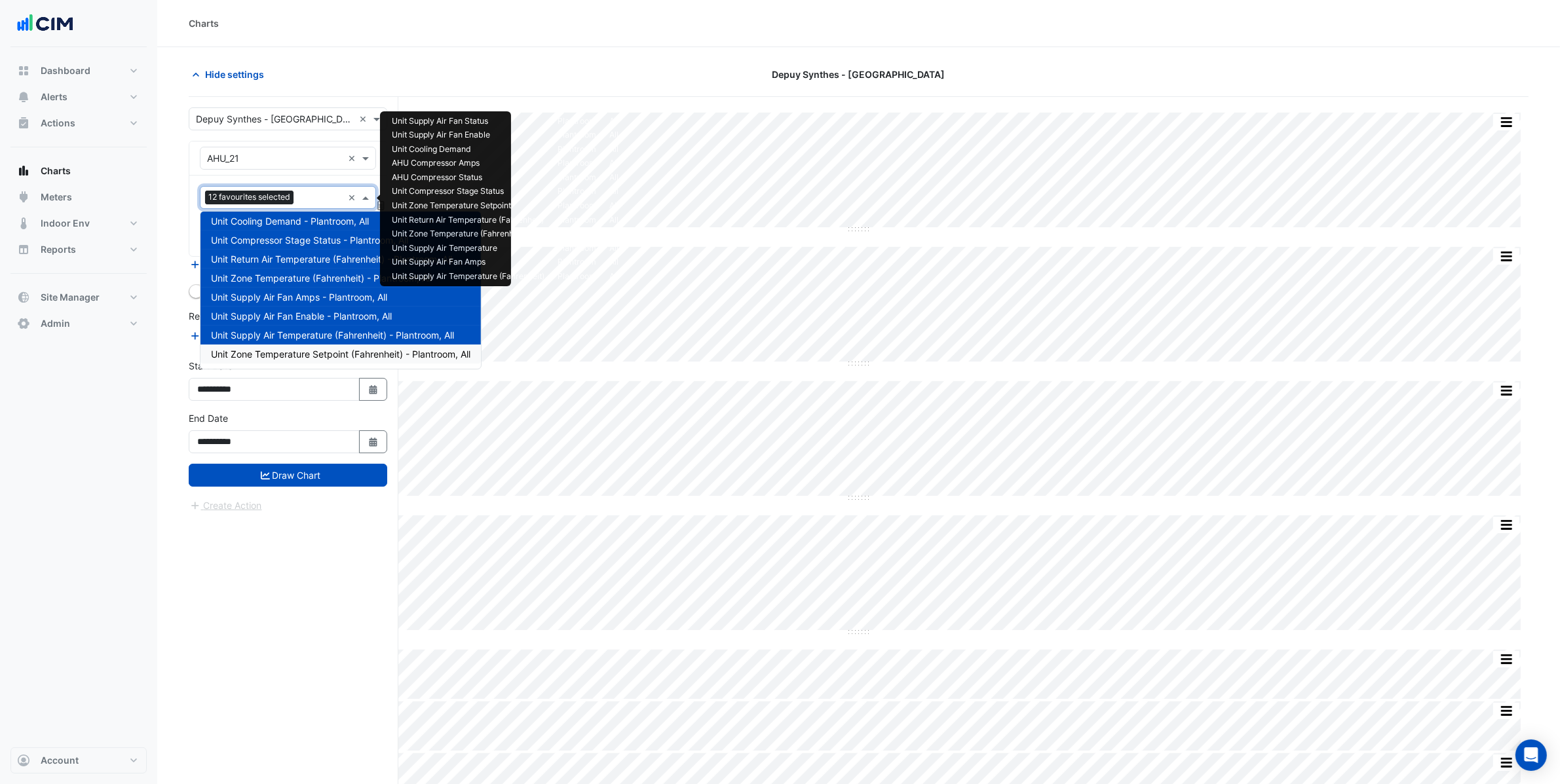
click at [330, 357] on span "Unit Zone Temperature Setpoint (Fahrenheit) - Plantroom, All" at bounding box center [340, 354] width 260 height 11
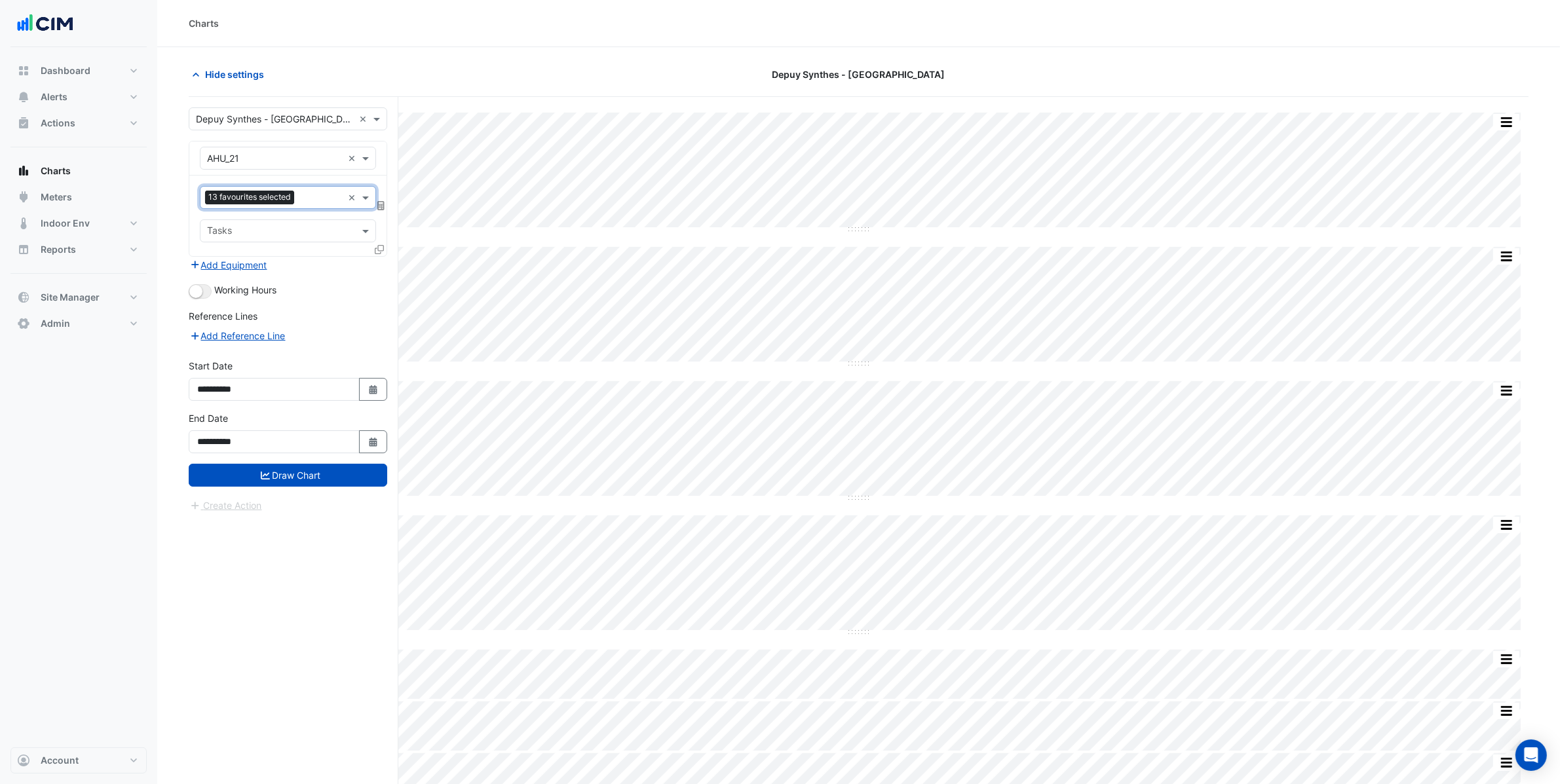
click at [295, 627] on div "**********" at bounding box center [293, 477] width 210 height 760
click at [303, 482] on button "Draw Chart" at bounding box center [288, 475] width 199 height 23
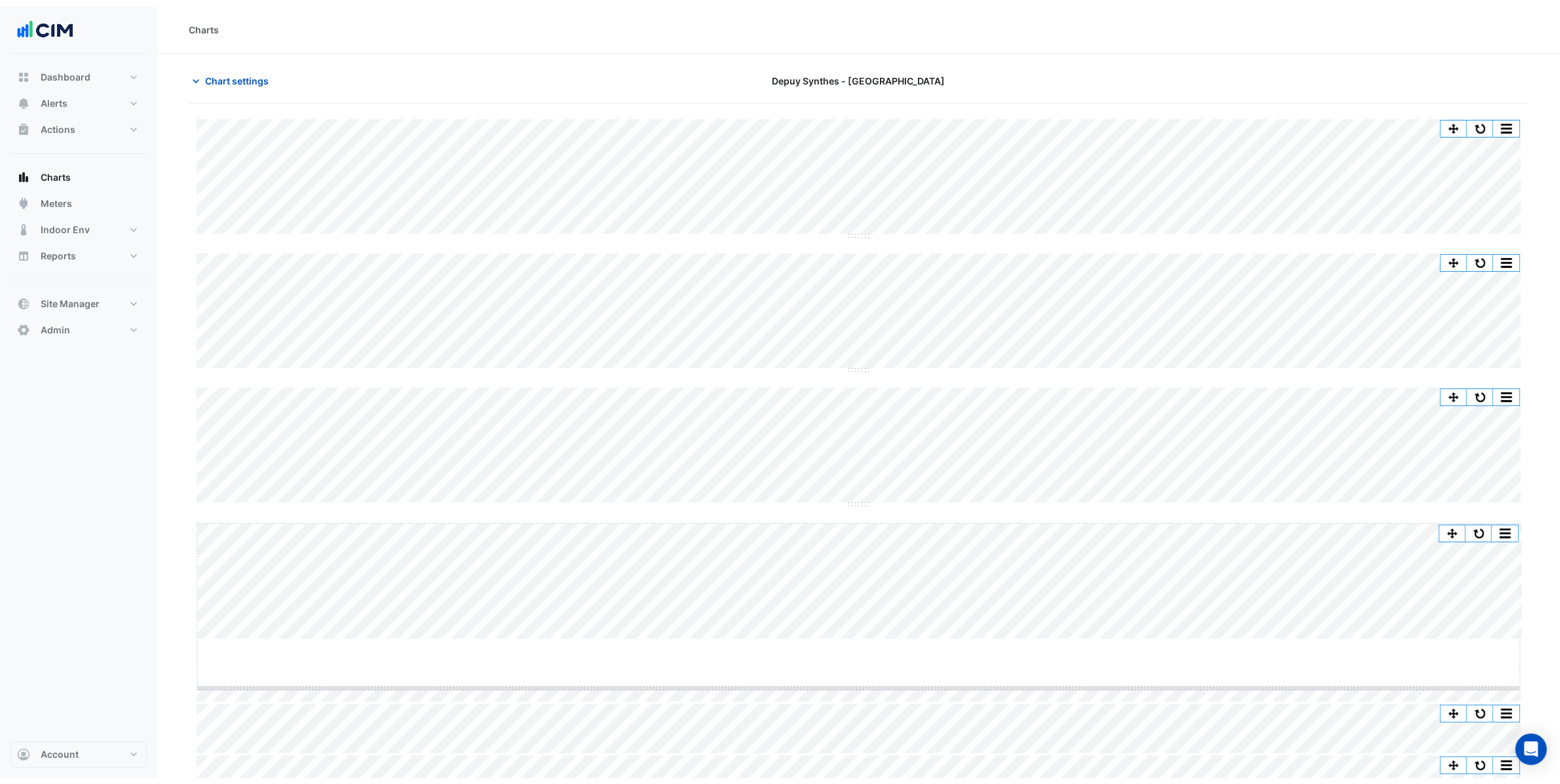
scroll to position [14, 0]
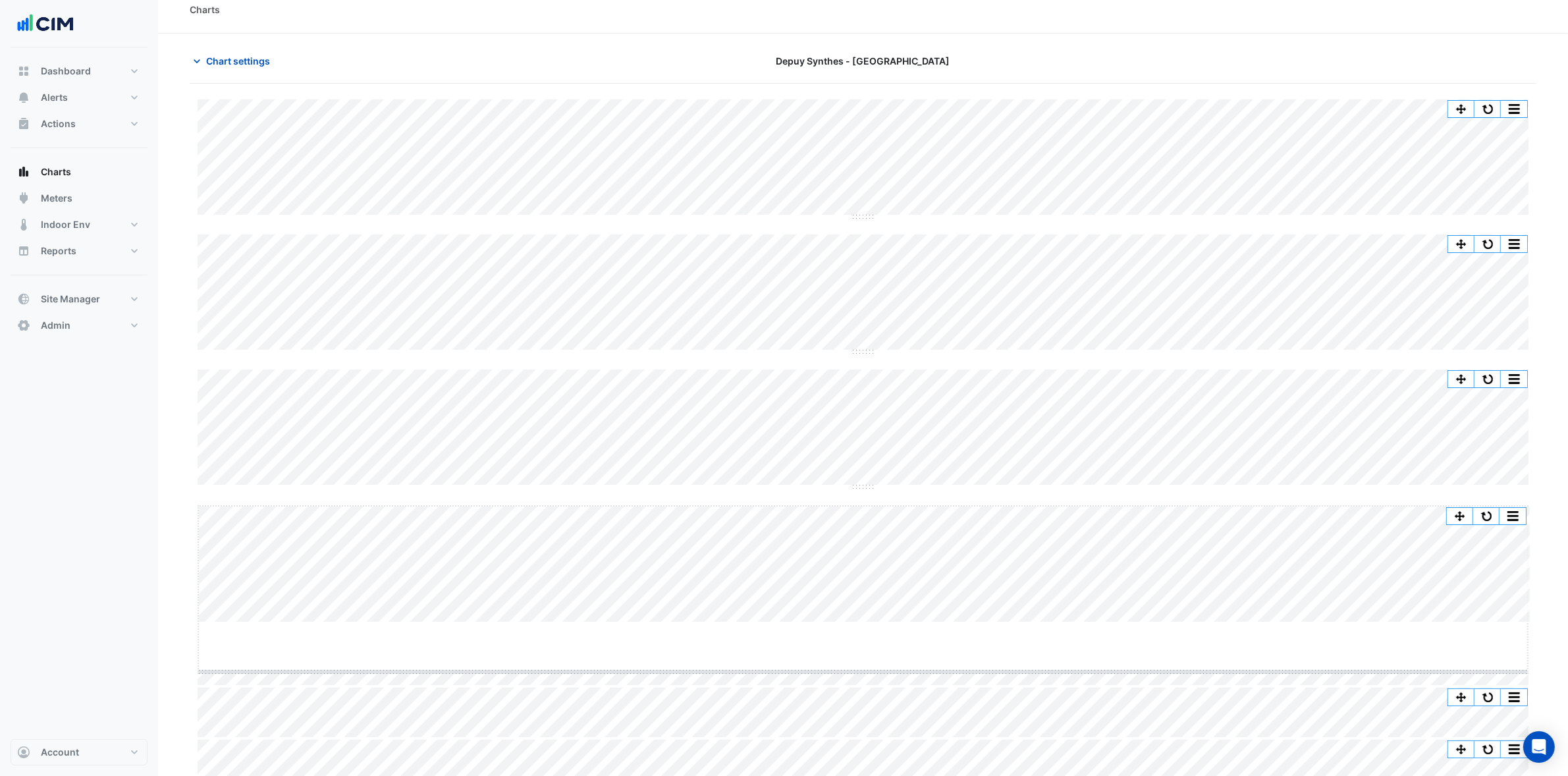
click at [887, 773] on div "Split All Split None Print Save as JPEG Save as PNG Pivot Data Table Export CSV…" at bounding box center [863, 470] width 1347 height 742
click at [1492, 514] on button "button" at bounding box center [1488, 514] width 26 height 16
click at [1119, 759] on div "Split All Split None Print Save as JPEG Save as PNG Pivot Data Table Export CSV…" at bounding box center [863, 633] width 1331 height 258
click at [1484, 101] on button "button" at bounding box center [1488, 109] width 26 height 16
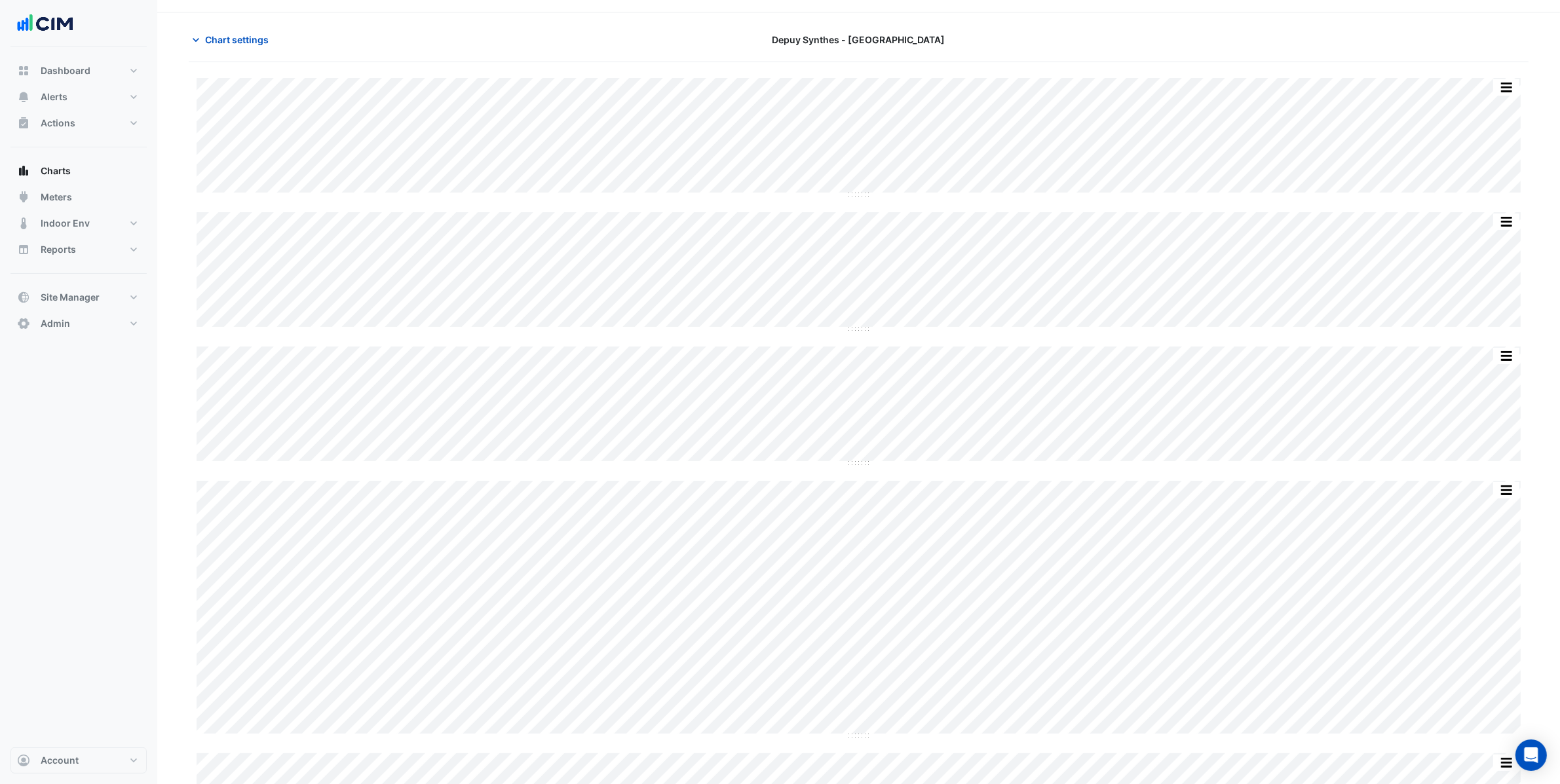
scroll to position [211, 0]
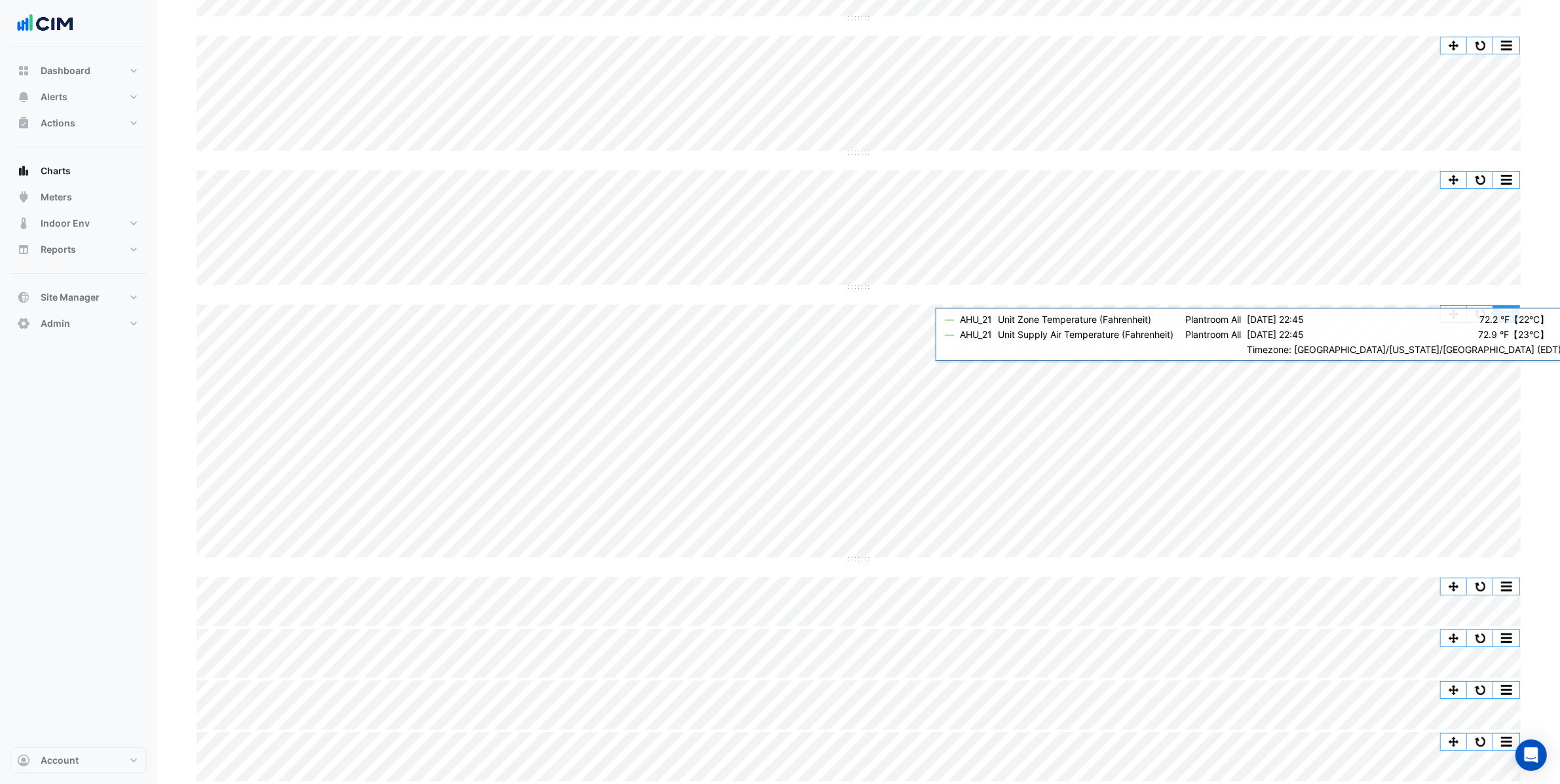
drag, startPoint x: 1494, startPoint y: 310, endPoint x: 1490, endPoint y: 301, distance: 9.8
click at [1491, 301] on div "Split All Split None Print Save as JPEG Save as PNG Pivot Data Table Export CSV…" at bounding box center [858, 342] width 1340 height 880
click at [1488, 312] on button "button" at bounding box center [1480, 314] width 26 height 16
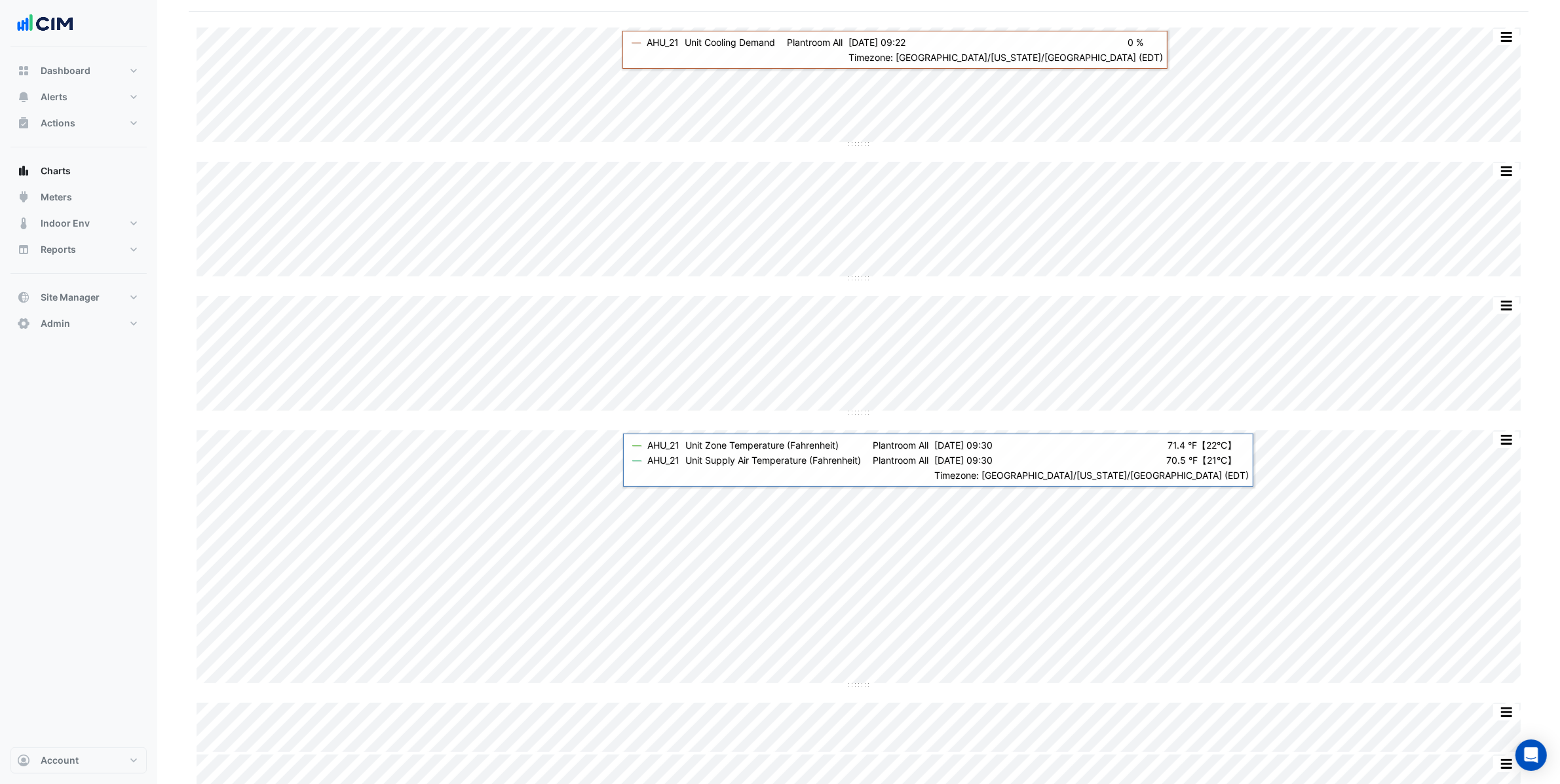
scroll to position [0, 0]
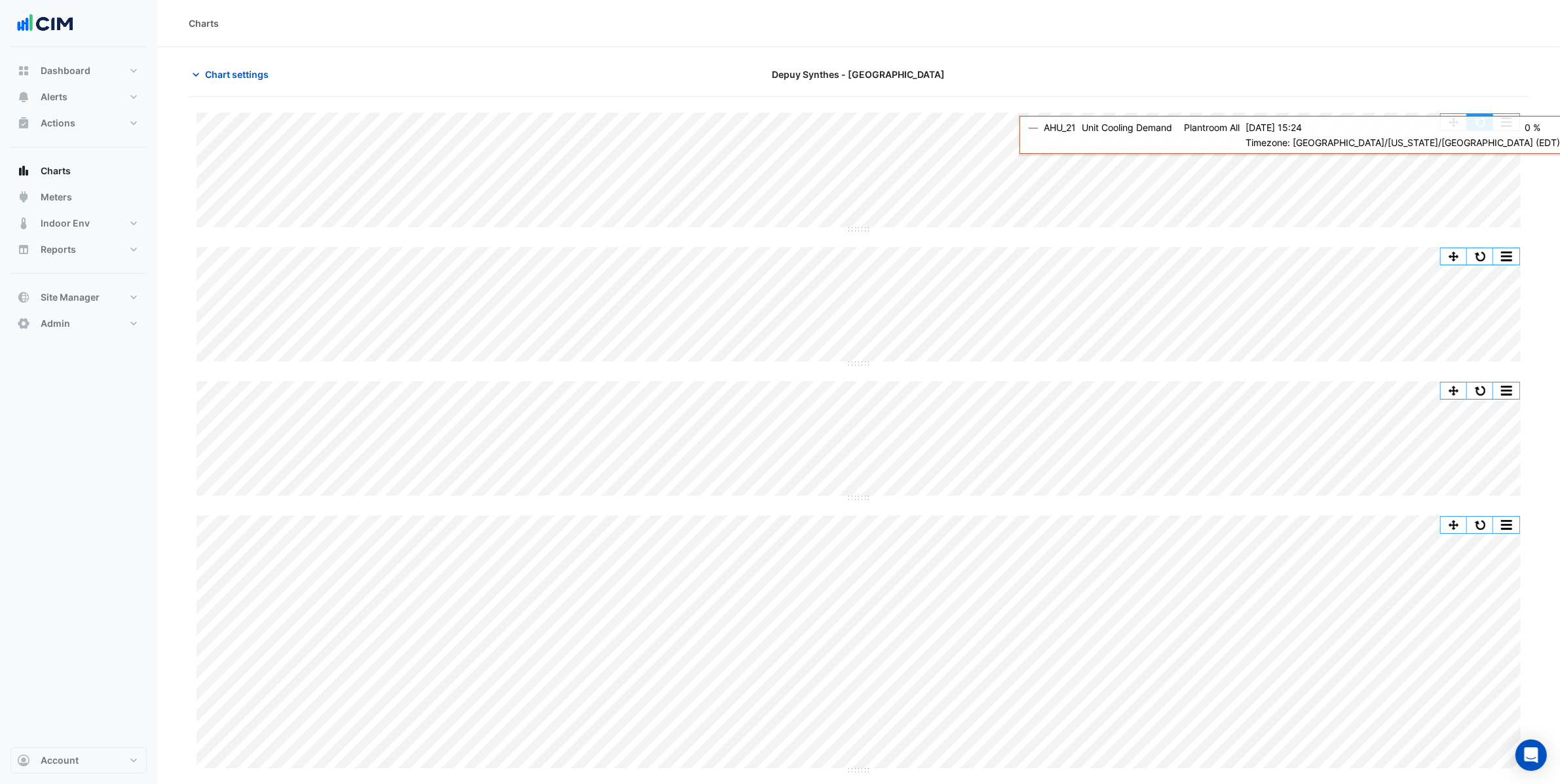
click at [1484, 125] on button "button" at bounding box center [1480, 122] width 26 height 16
click at [1471, 119] on button "button" at bounding box center [1480, 122] width 26 height 16
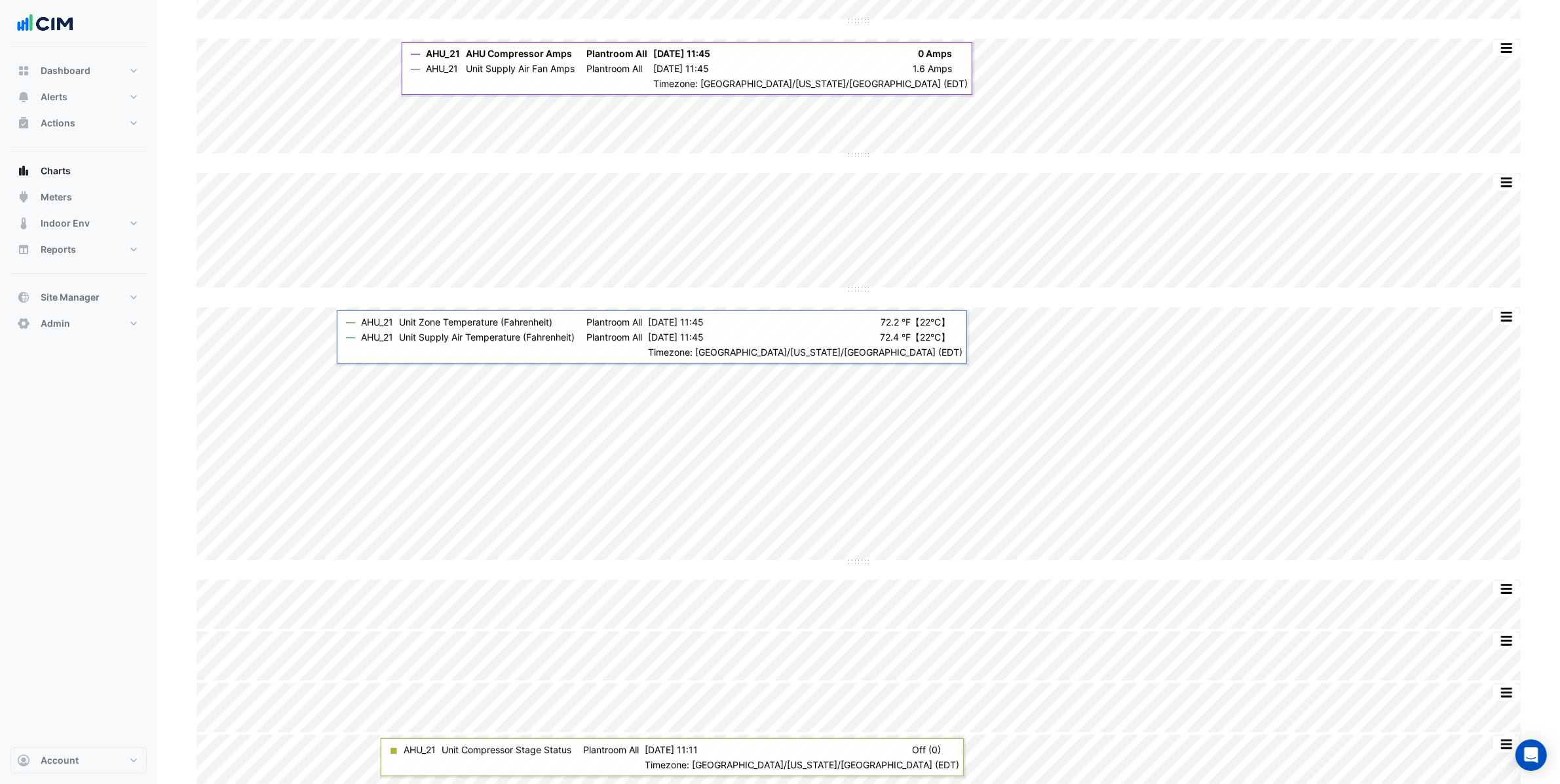
scroll to position [211, 0]
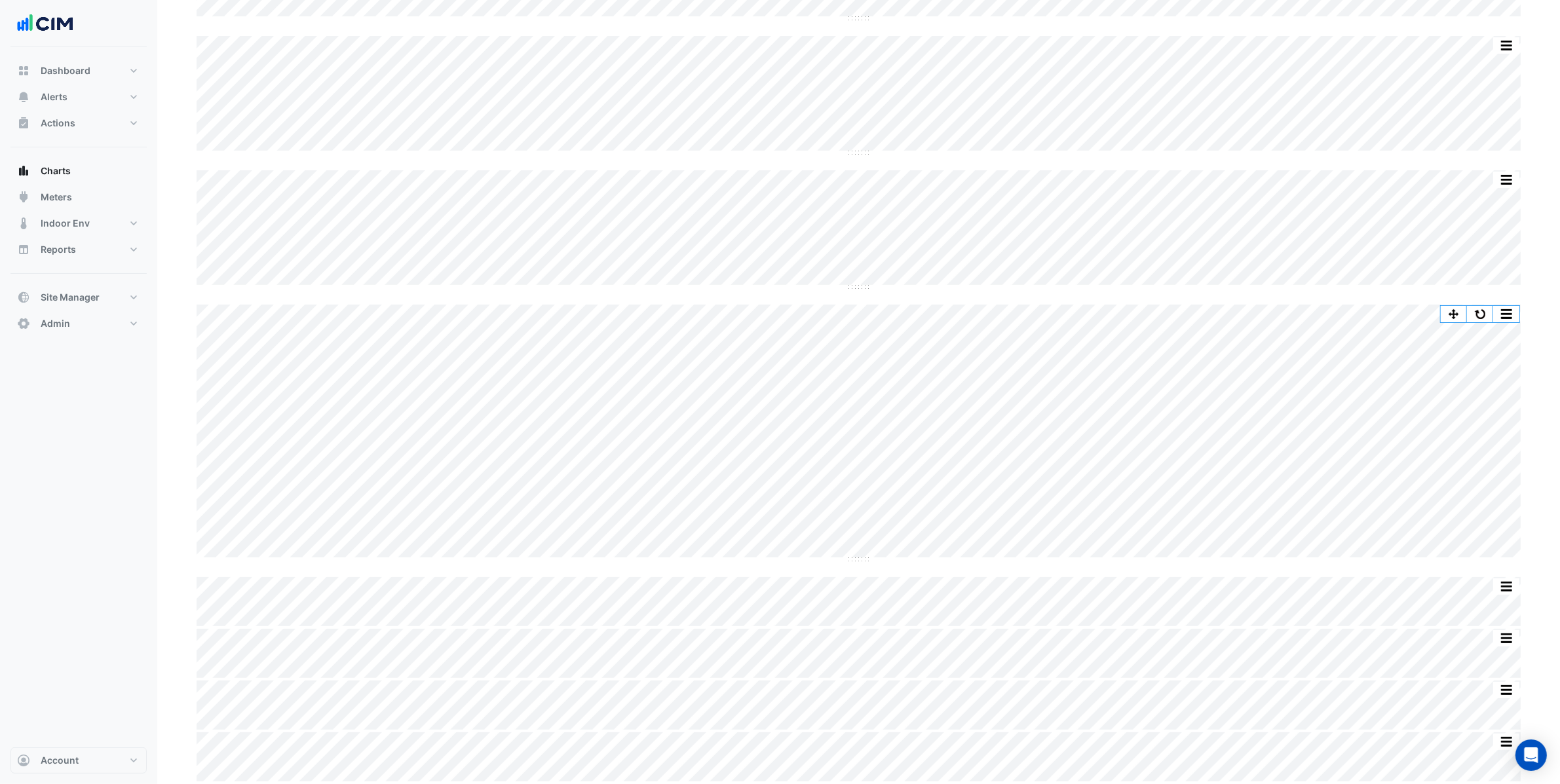
click at [712, 557] on div "Split All Split None Print Save as JPEG Save as PNG Pivot Data Table Export CSV…" at bounding box center [859, 433] width 1324 height 257
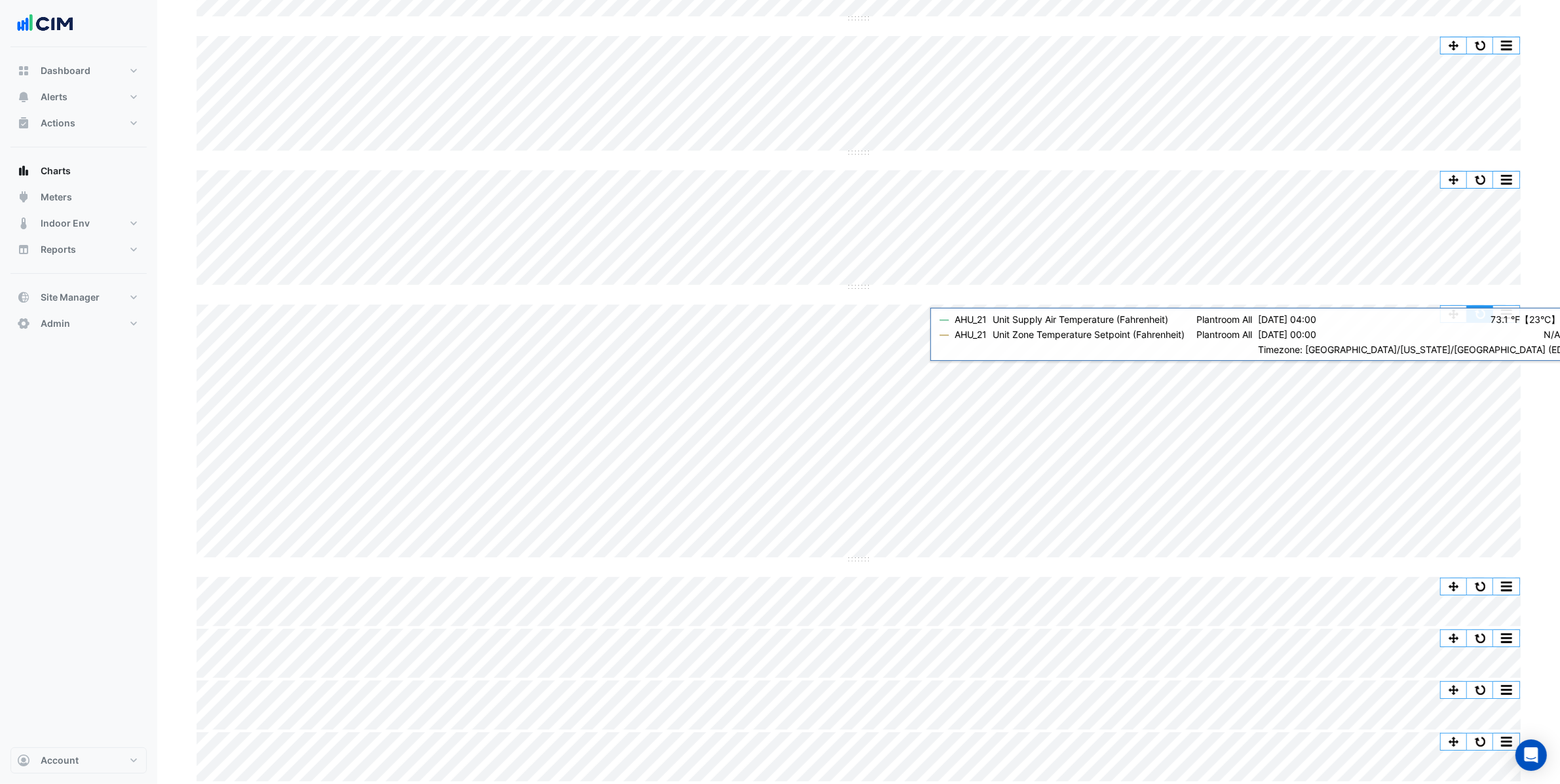
click at [1490, 313] on button "button" at bounding box center [1480, 314] width 26 height 16
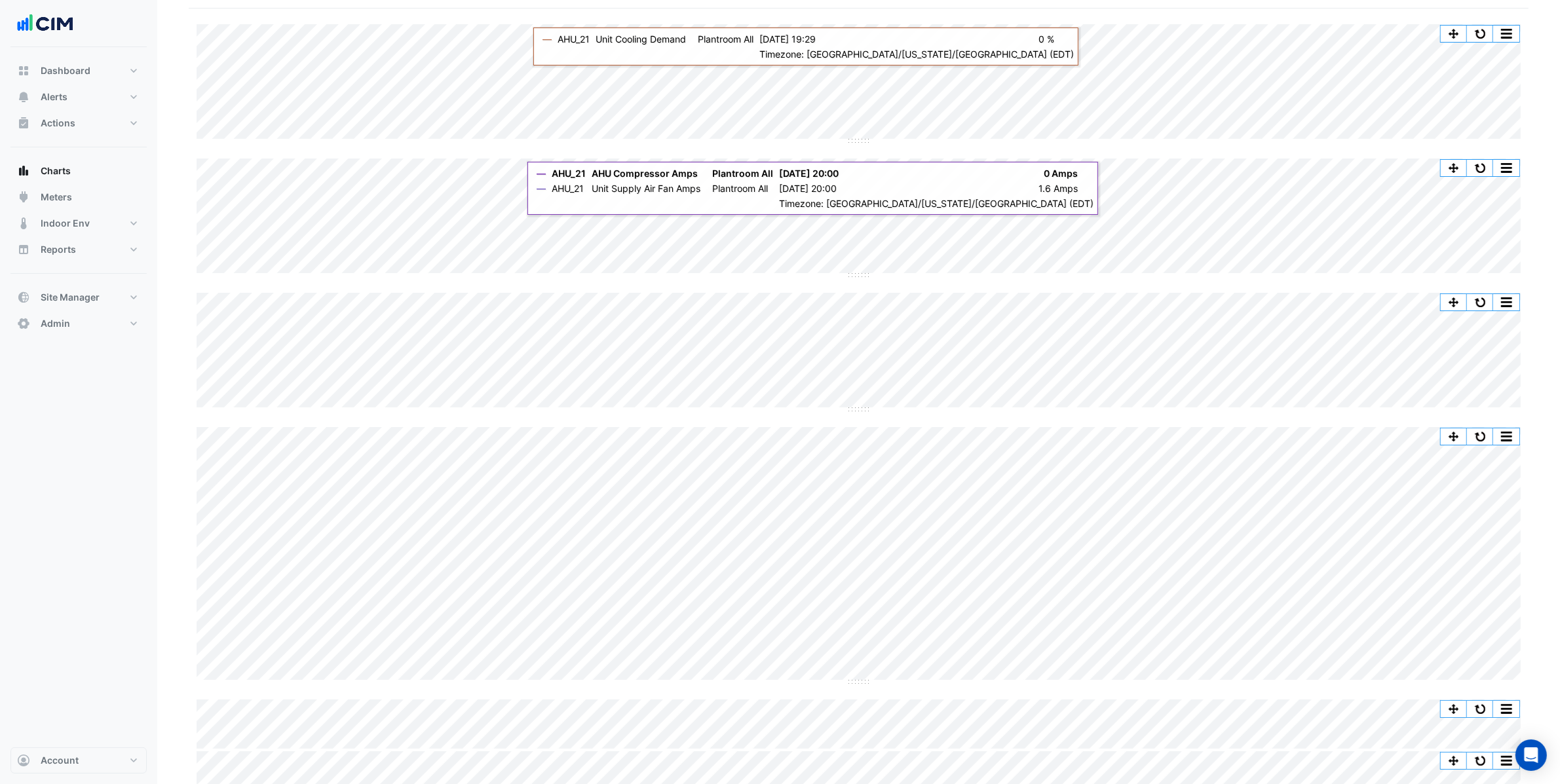
scroll to position [0, 0]
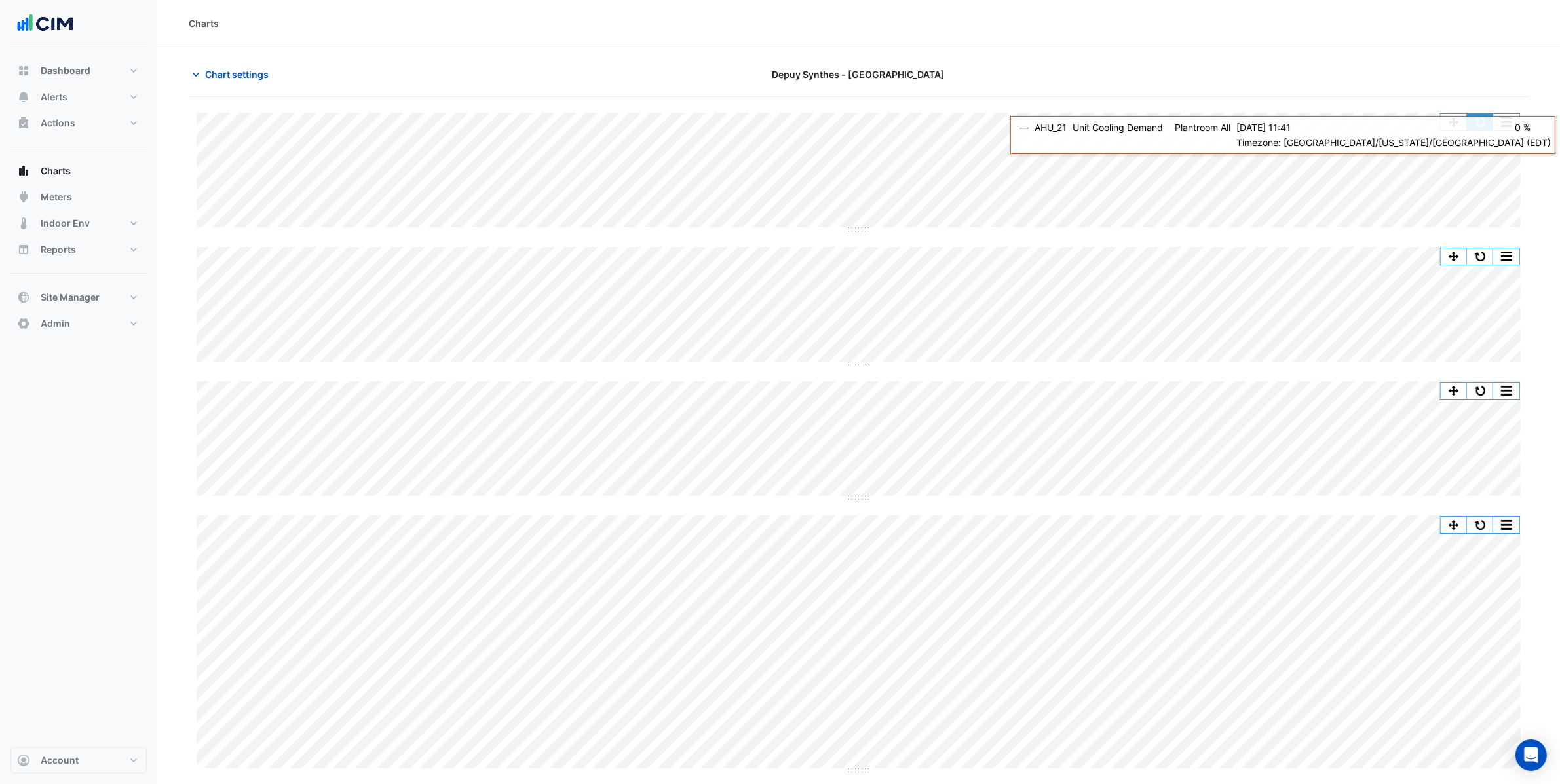
click at [1475, 123] on button "button" at bounding box center [1480, 122] width 26 height 16
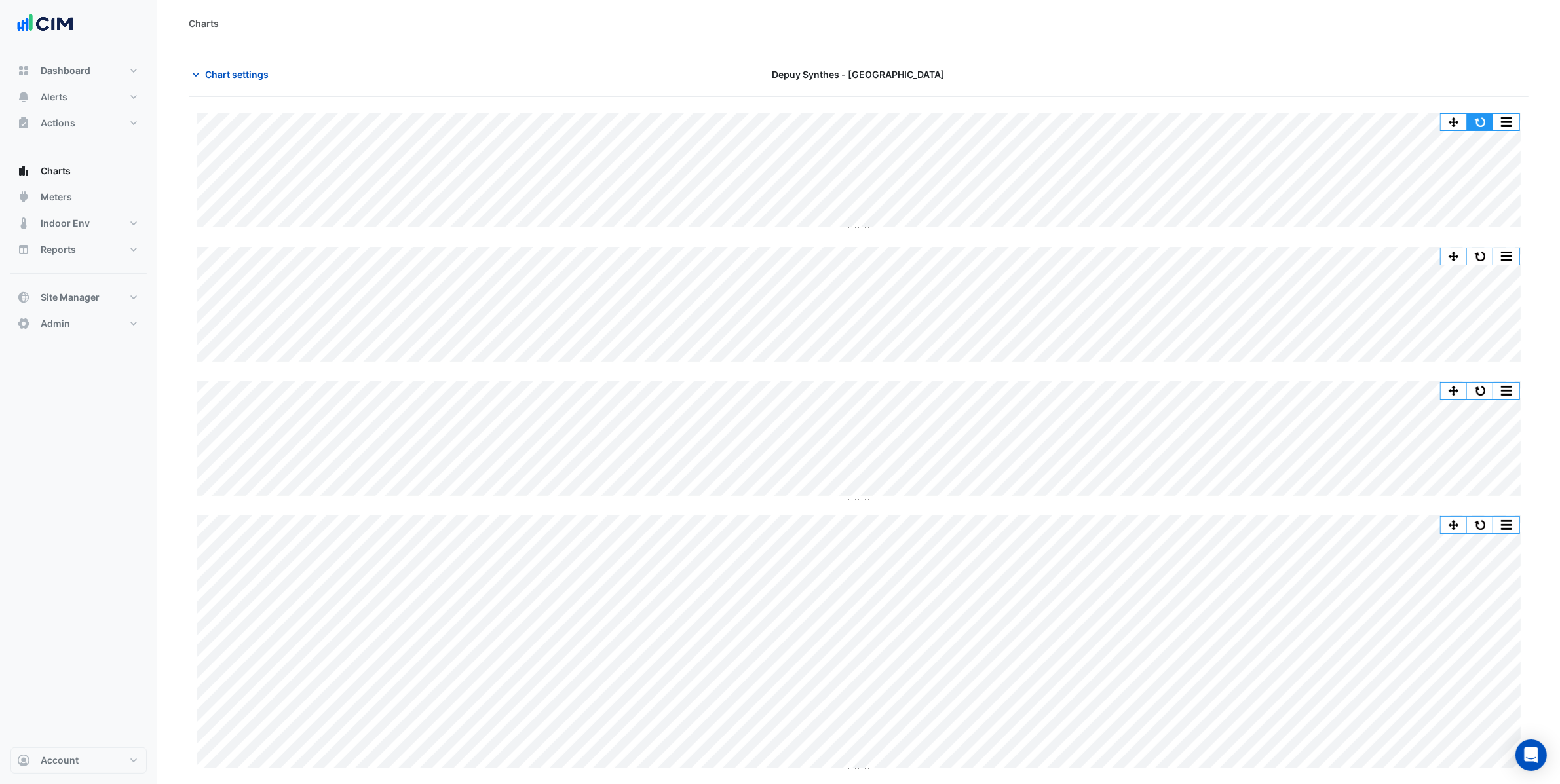
click at [1488, 122] on button "button" at bounding box center [1480, 122] width 26 height 16
click at [1488, 125] on button "button" at bounding box center [1480, 122] width 26 height 16
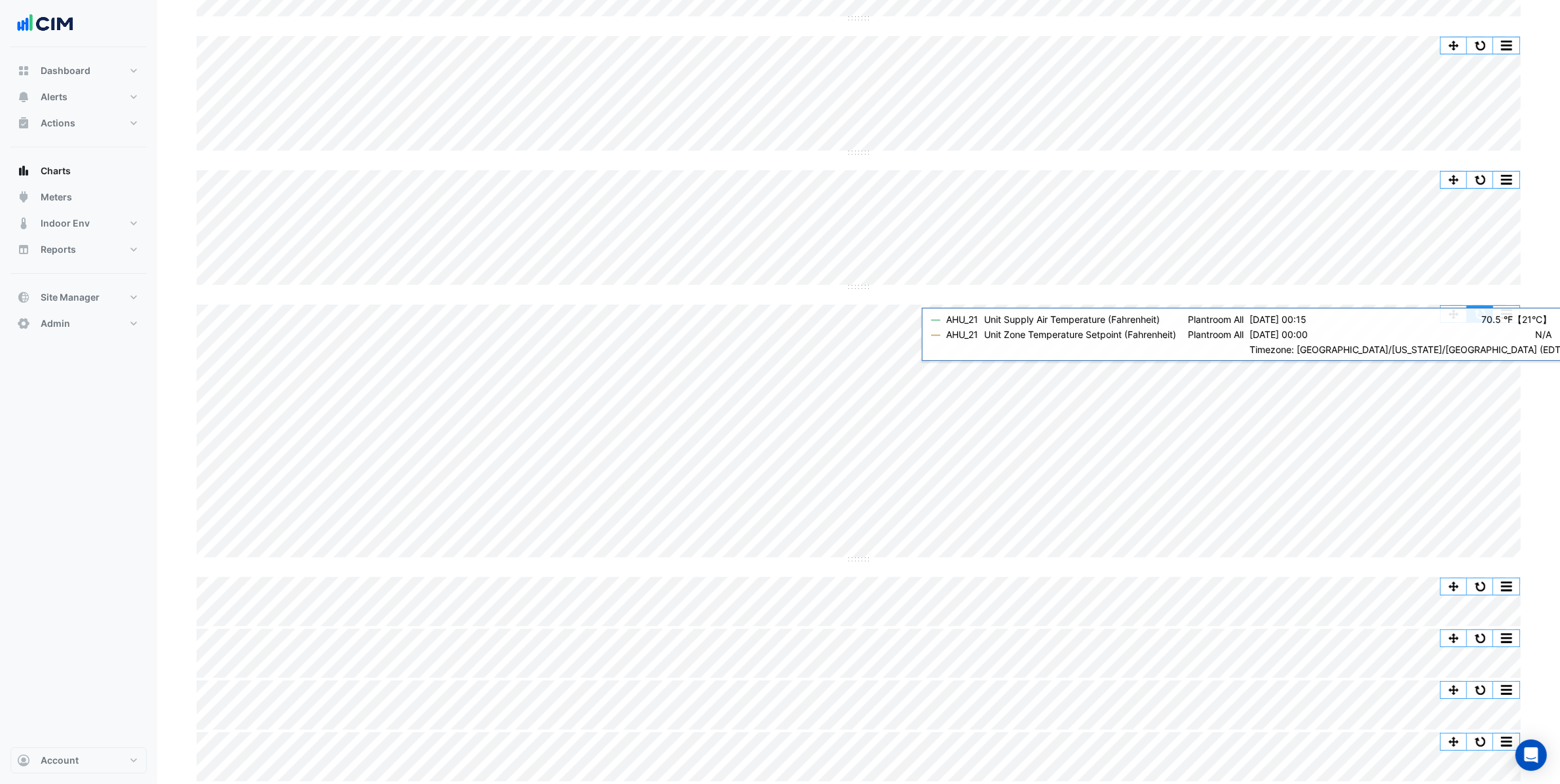
click at [1468, 315] on button "button" at bounding box center [1480, 314] width 26 height 16
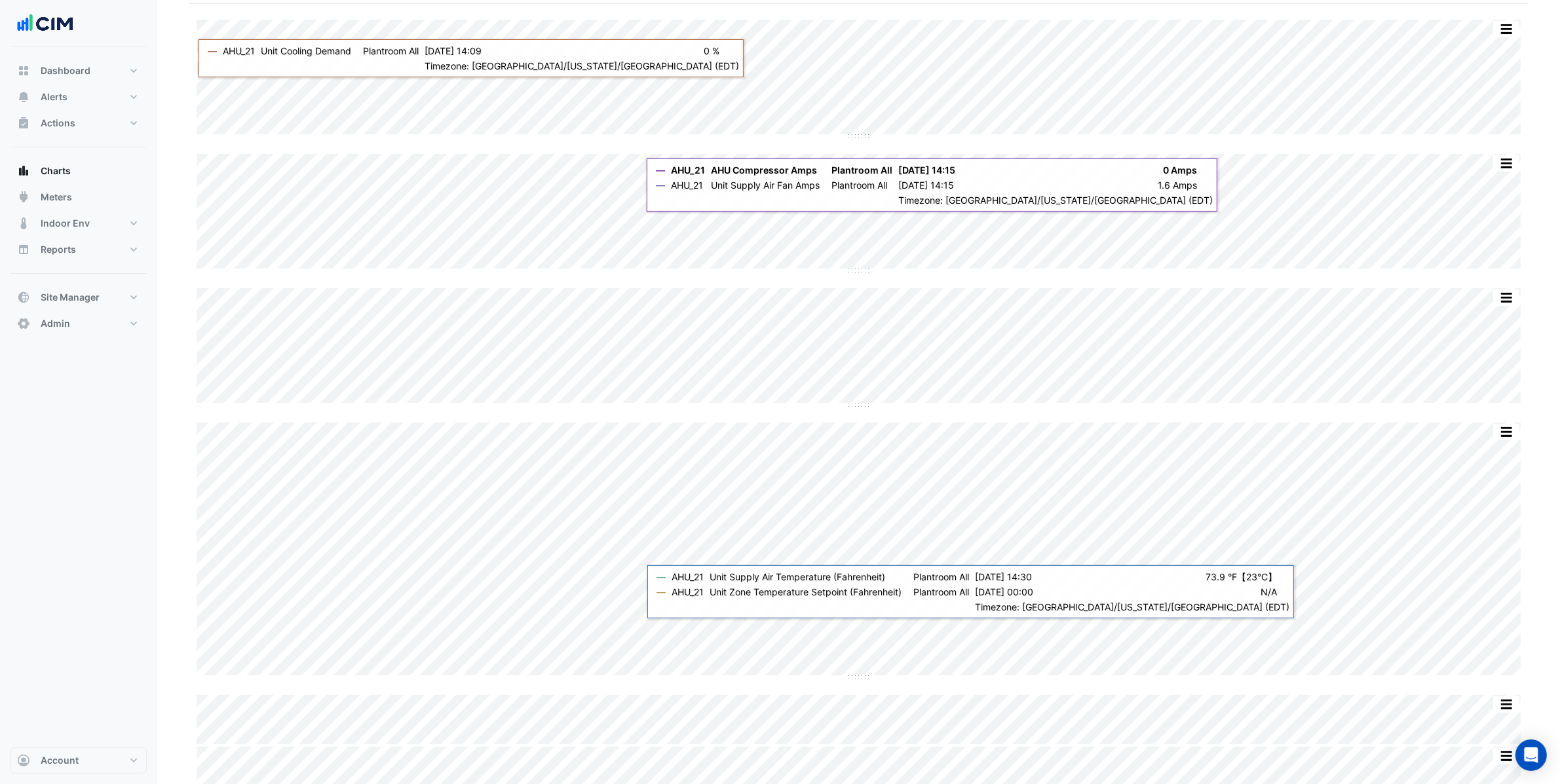
scroll to position [0, 0]
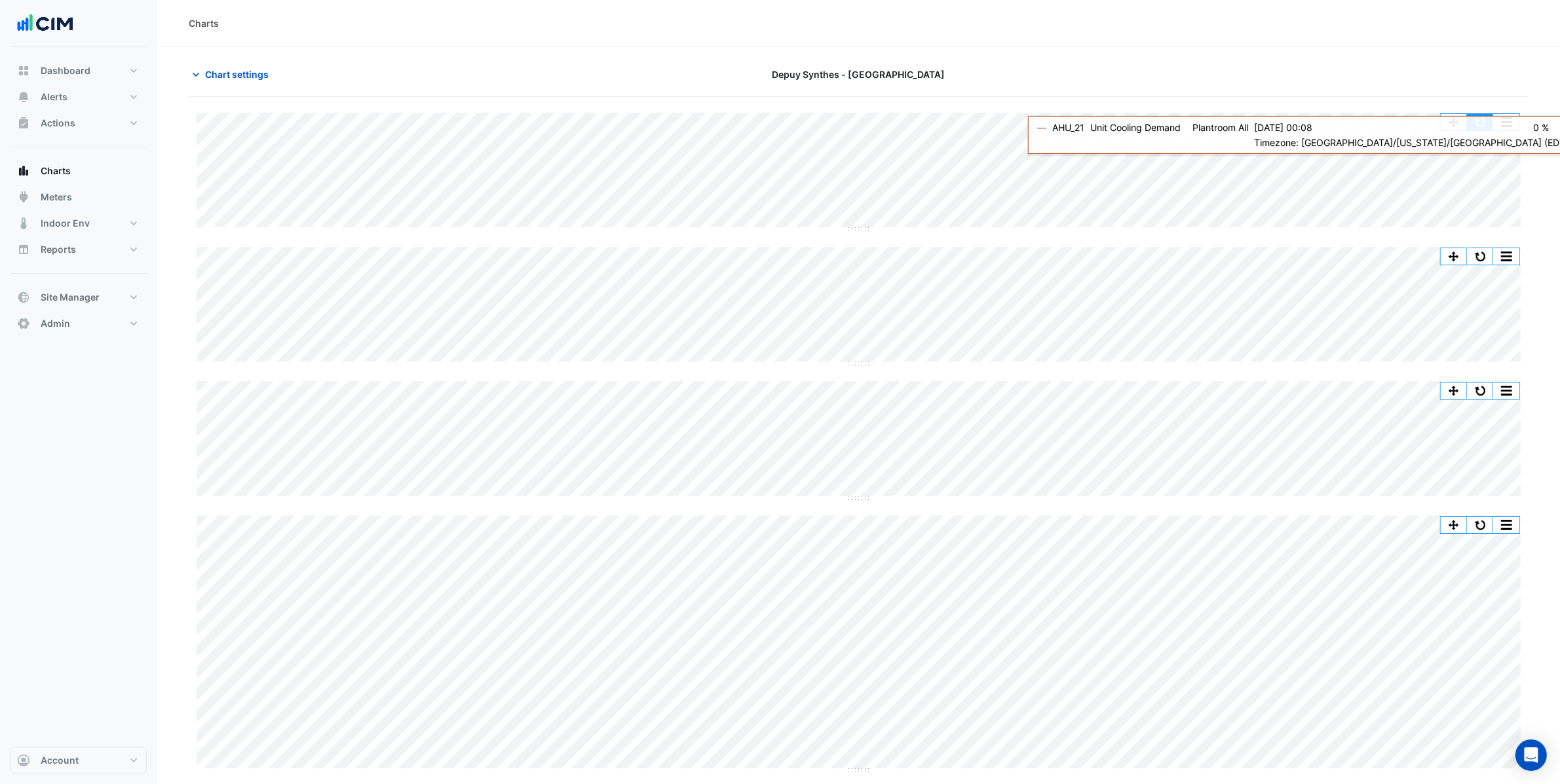
click at [1492, 117] on button "button" at bounding box center [1480, 122] width 26 height 16
click at [1490, 119] on button "button" at bounding box center [1480, 122] width 26 height 16
click at [1483, 120] on button "button" at bounding box center [1480, 122] width 26 height 16
click at [1481, 117] on button "button" at bounding box center [1480, 122] width 26 height 16
click at [1481, 111] on div "Split All Split None Print Save as JPEG Save as PNG Pivot Data Table Export CSV…" at bounding box center [858, 546] width 1340 height 898
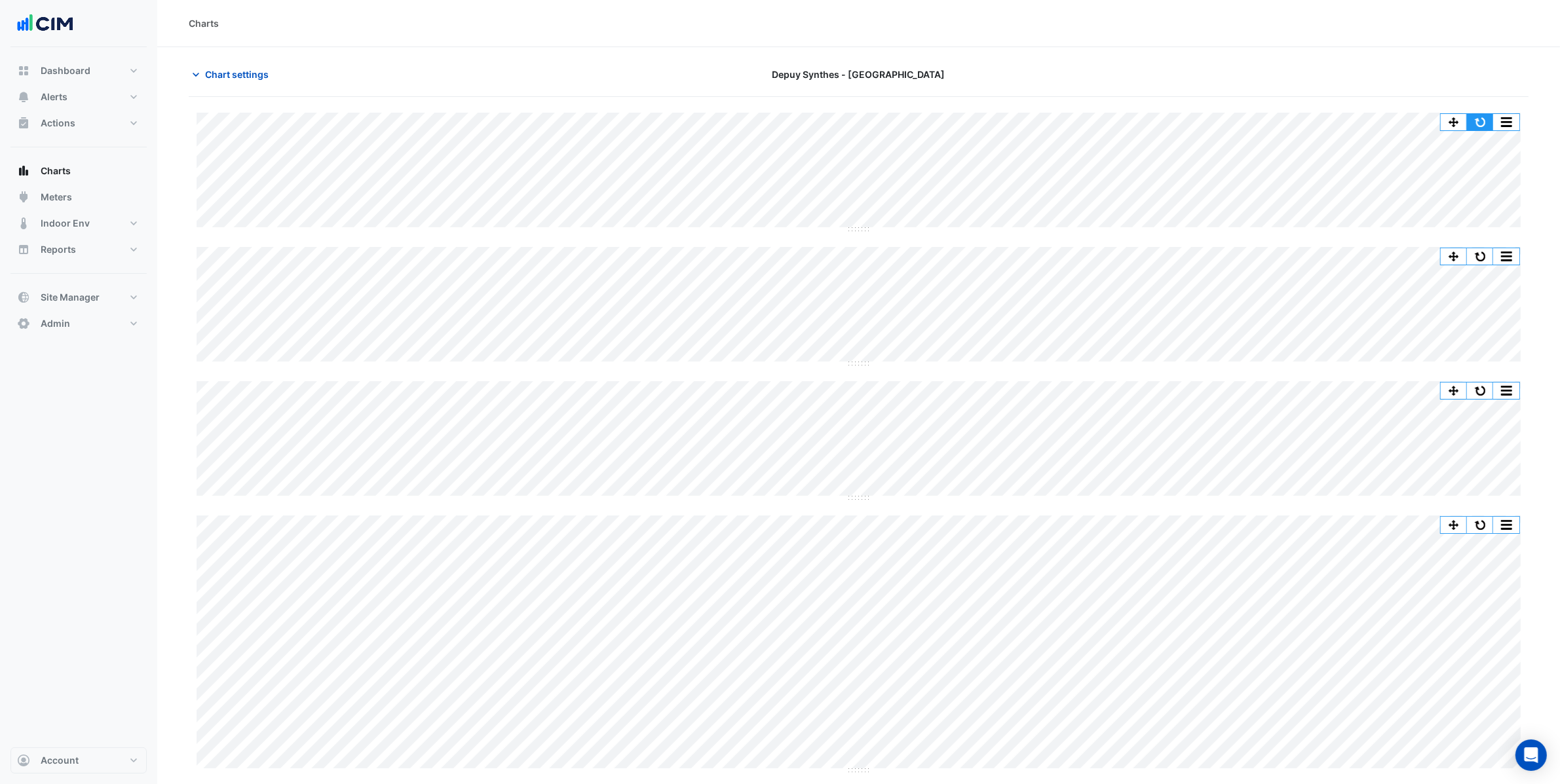
click at [1480, 125] on button "button" at bounding box center [1480, 122] width 26 height 16
click at [212, 70] on span "Chart settings" at bounding box center [237, 74] width 64 height 14
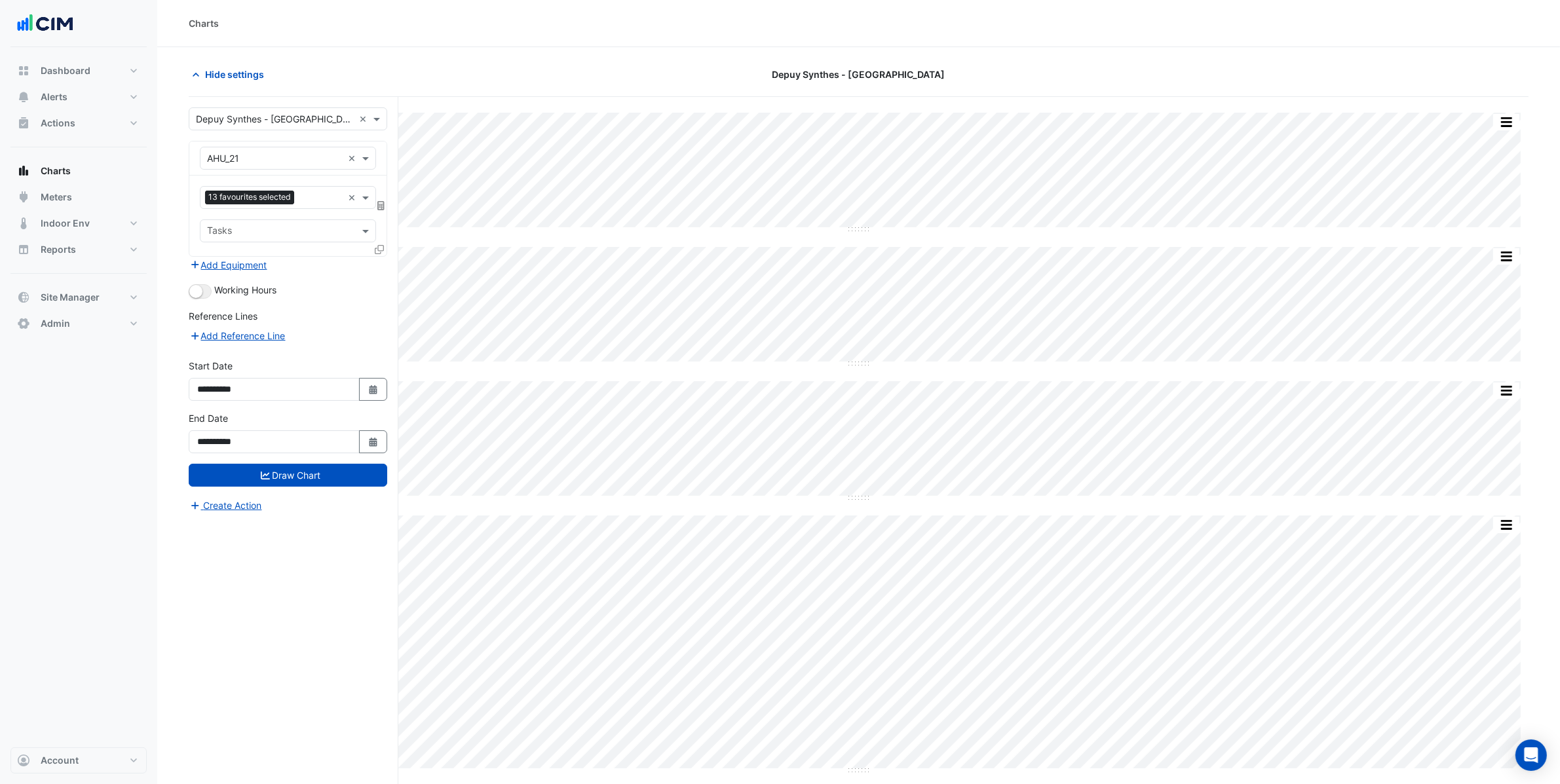
click at [252, 161] on input "text" at bounding box center [275, 159] width 136 height 14
click at [566, 16] on div "Charts" at bounding box center [858, 23] width 1340 height 14
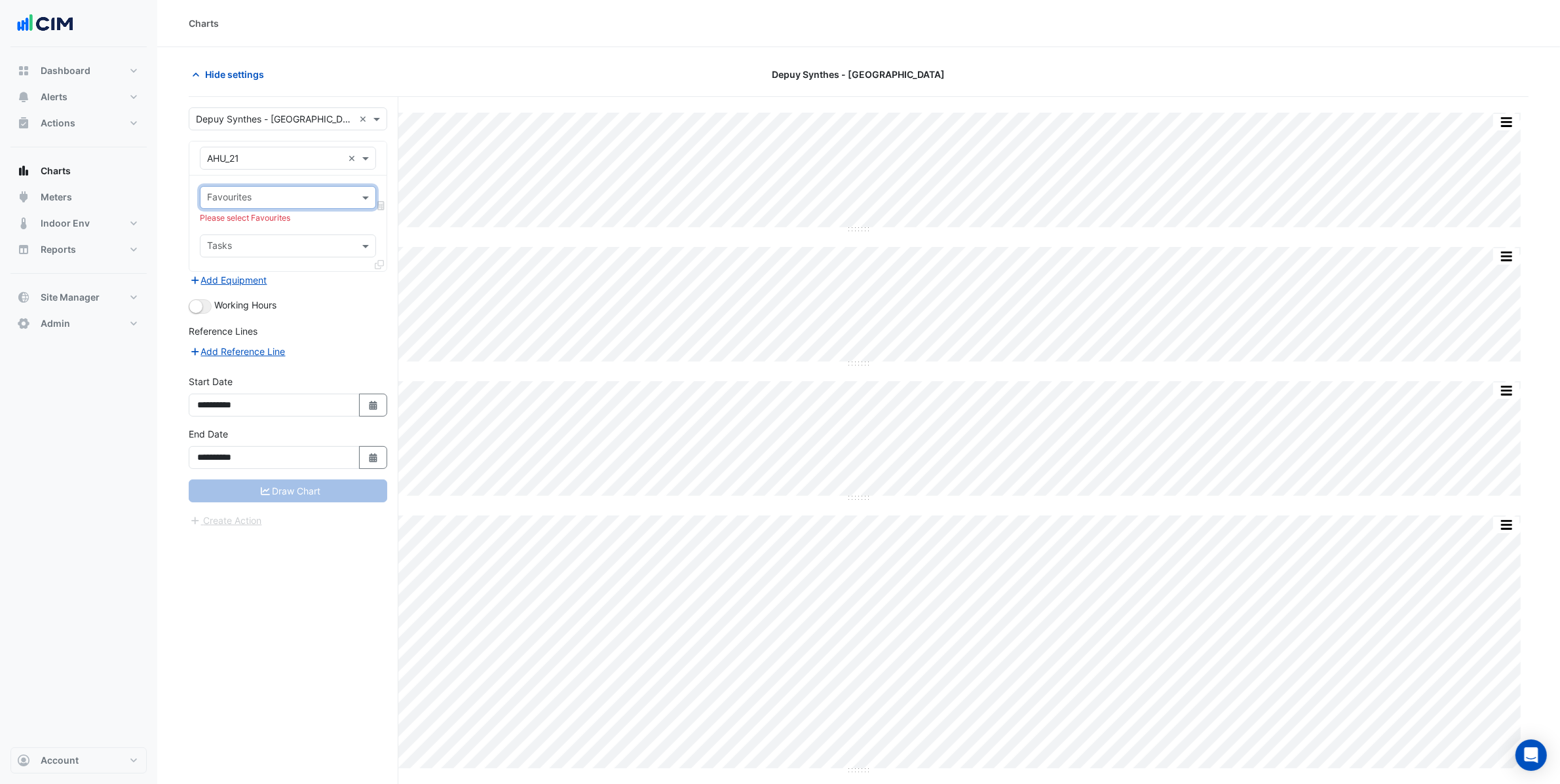
click at [314, 149] on div "Equipment × AHU_21 ×" at bounding box center [288, 158] width 176 height 23
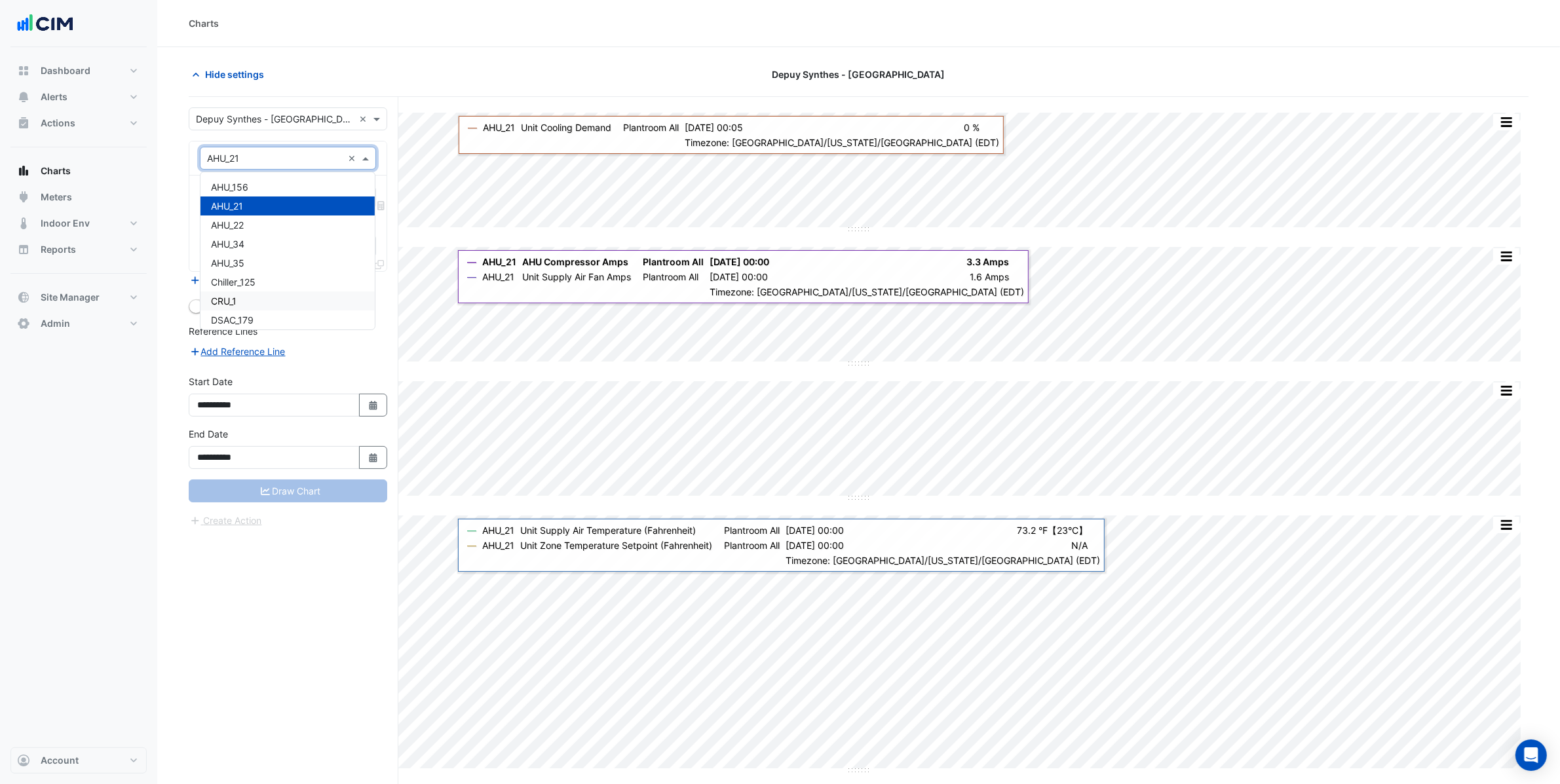
click at [350, 622] on div "**********" at bounding box center [293, 546] width 210 height 898
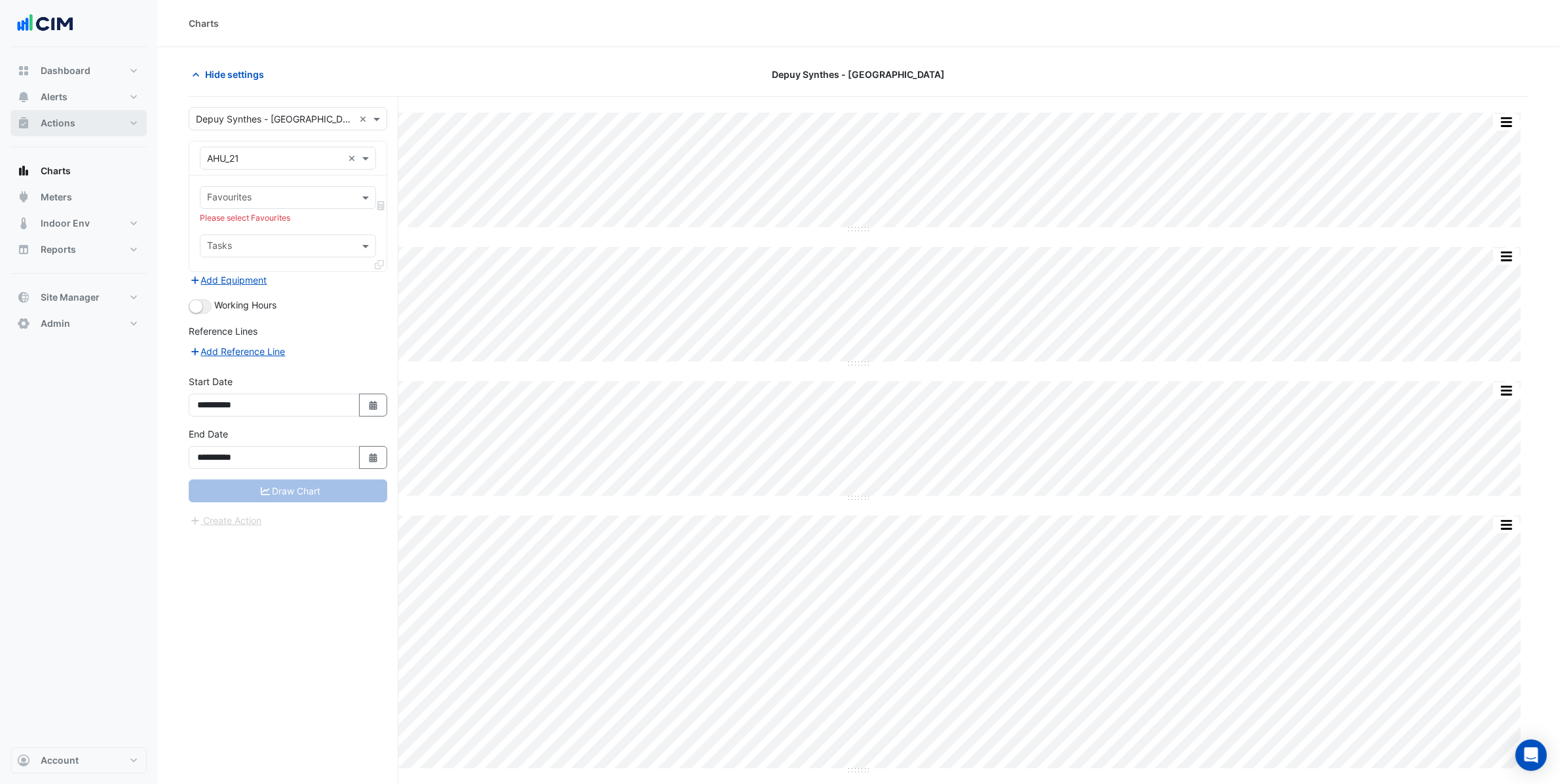
click at [111, 121] on button "Actions" at bounding box center [79, 123] width 136 height 26
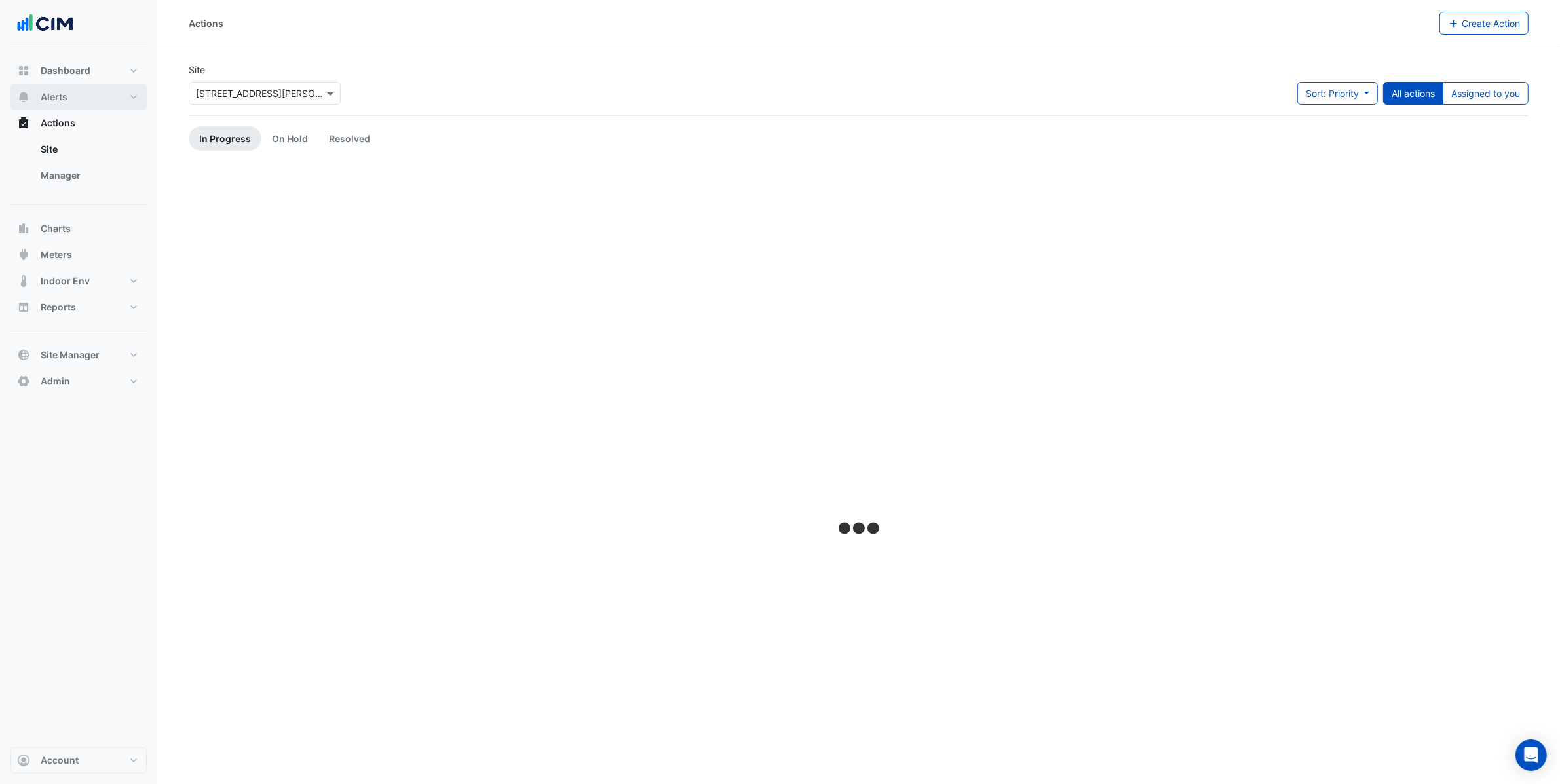
click at [101, 91] on button "Alerts" at bounding box center [79, 97] width 136 height 26
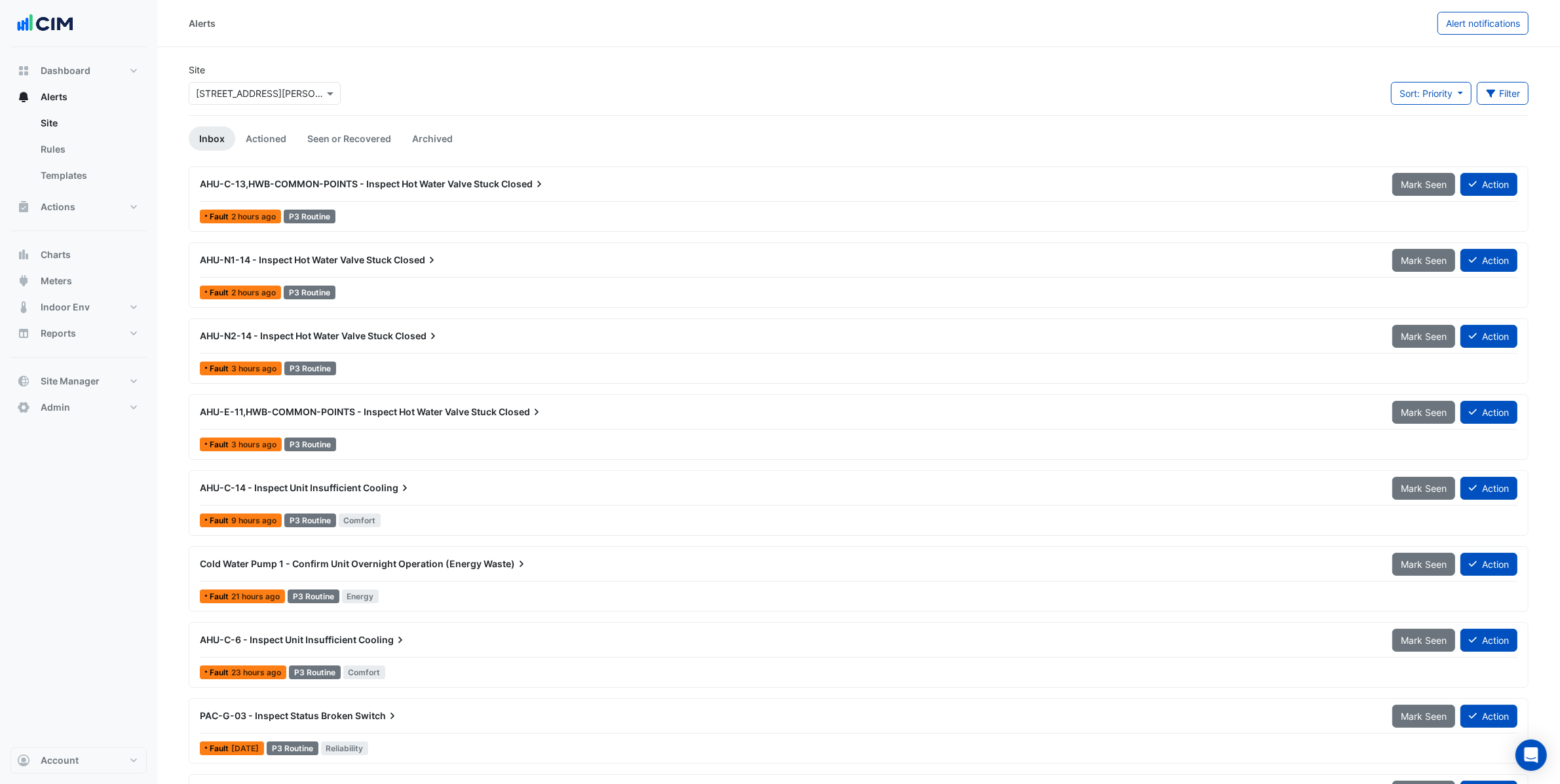
click at [312, 90] on div at bounding box center [264, 93] width 151 height 15
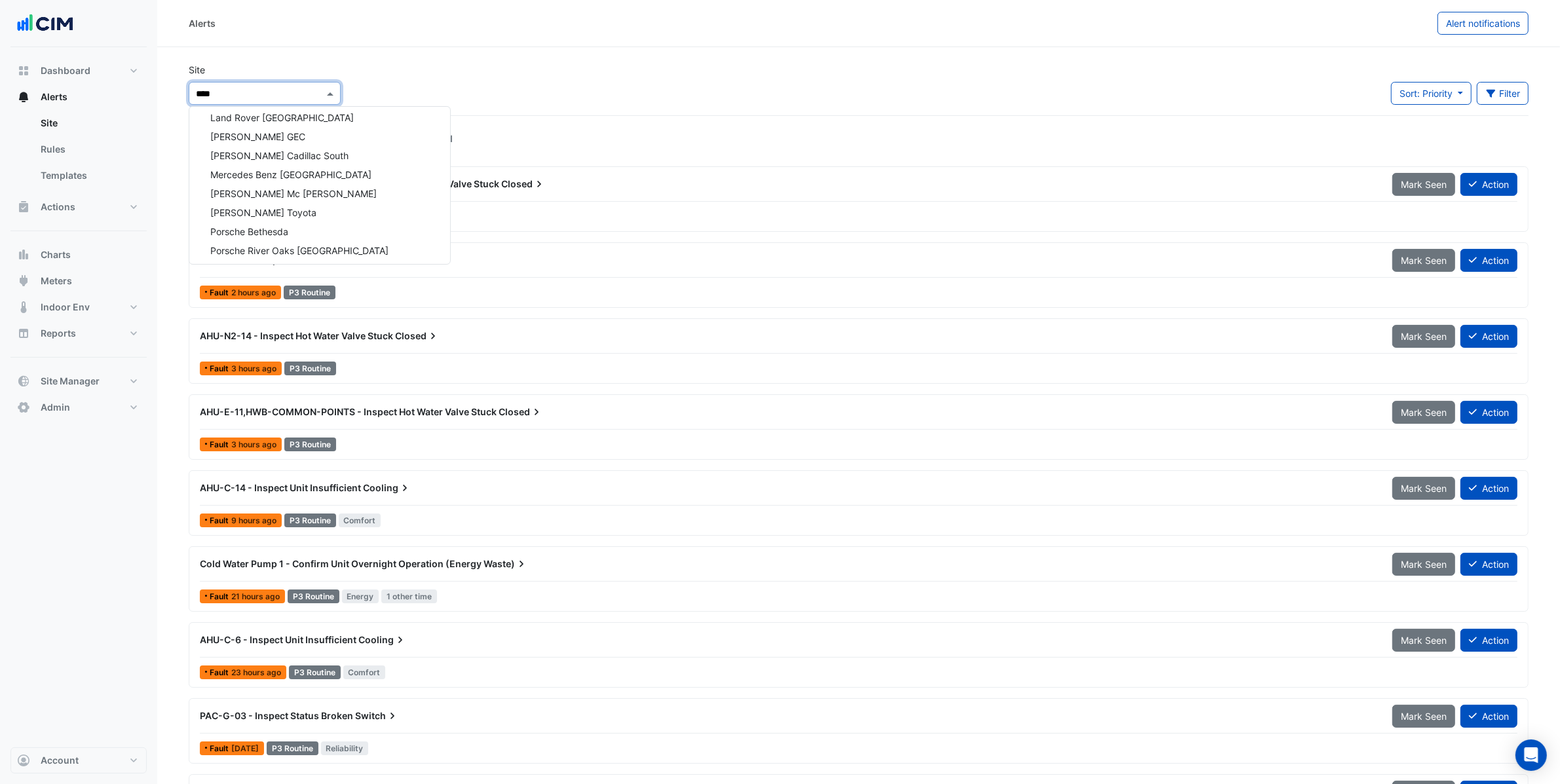
scroll to position [251, 0]
type input "*****"
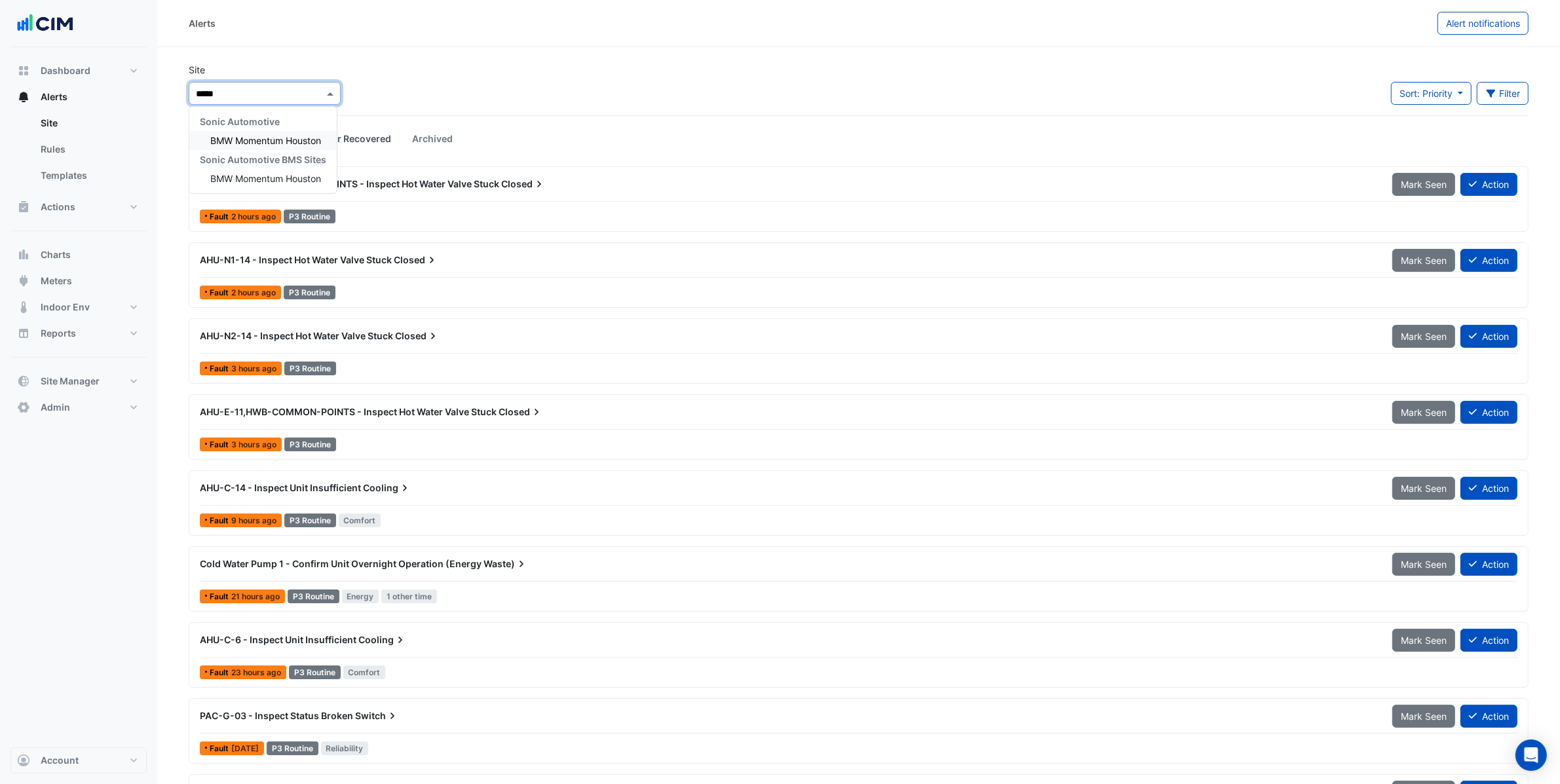
click at [301, 135] on span "BMW Momentum Houston" at bounding box center [266, 140] width 111 height 11
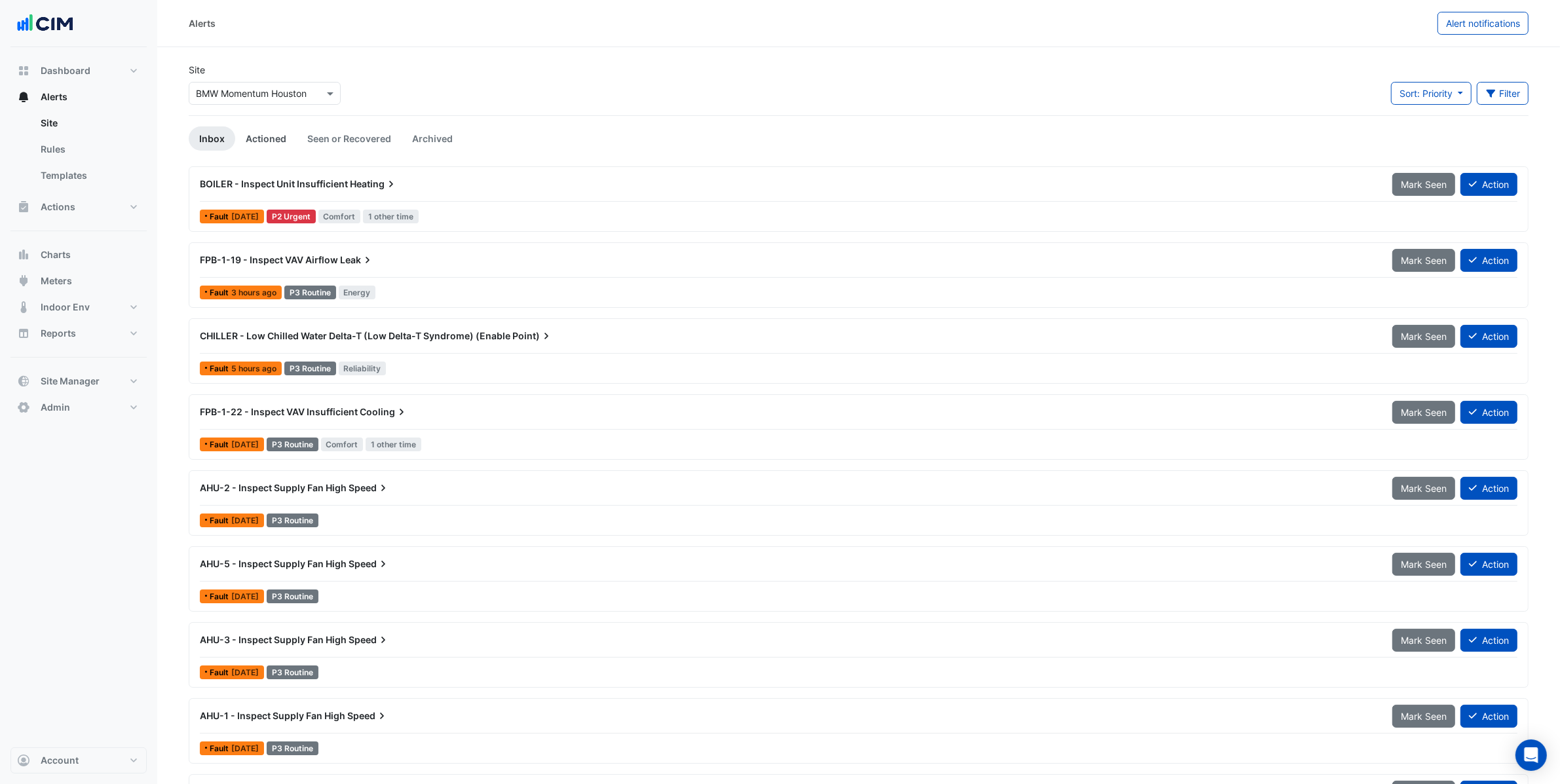
drag, startPoint x: 272, startPoint y: 127, endPoint x: 285, endPoint y: 127, distance: 13.0
click at [271, 127] on link "Actioned" at bounding box center [266, 138] width 62 height 24
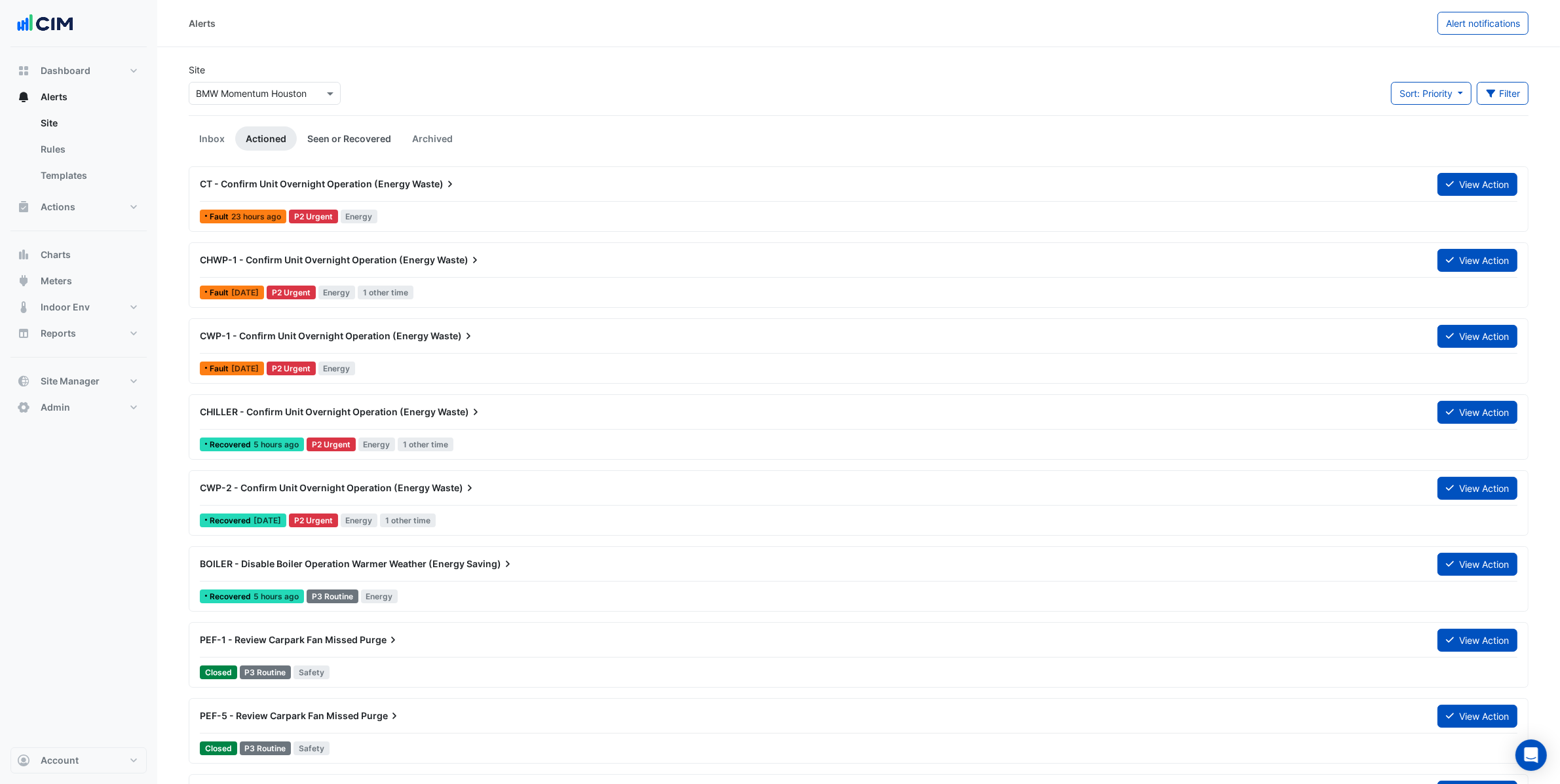
click at [347, 134] on link "Seen or Recovered" at bounding box center [349, 138] width 105 height 24
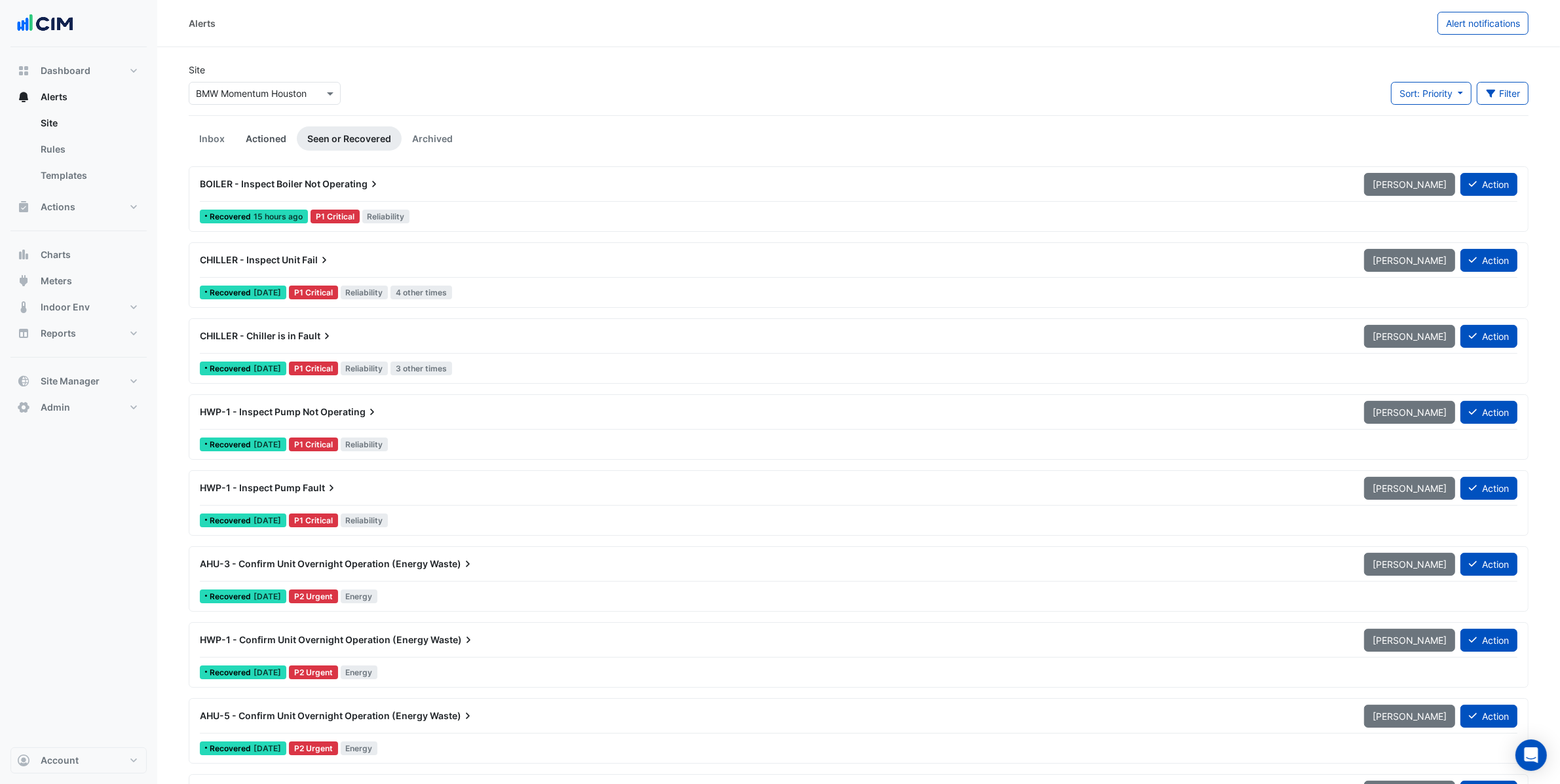
click at [286, 136] on link "Actioned" at bounding box center [266, 138] width 62 height 24
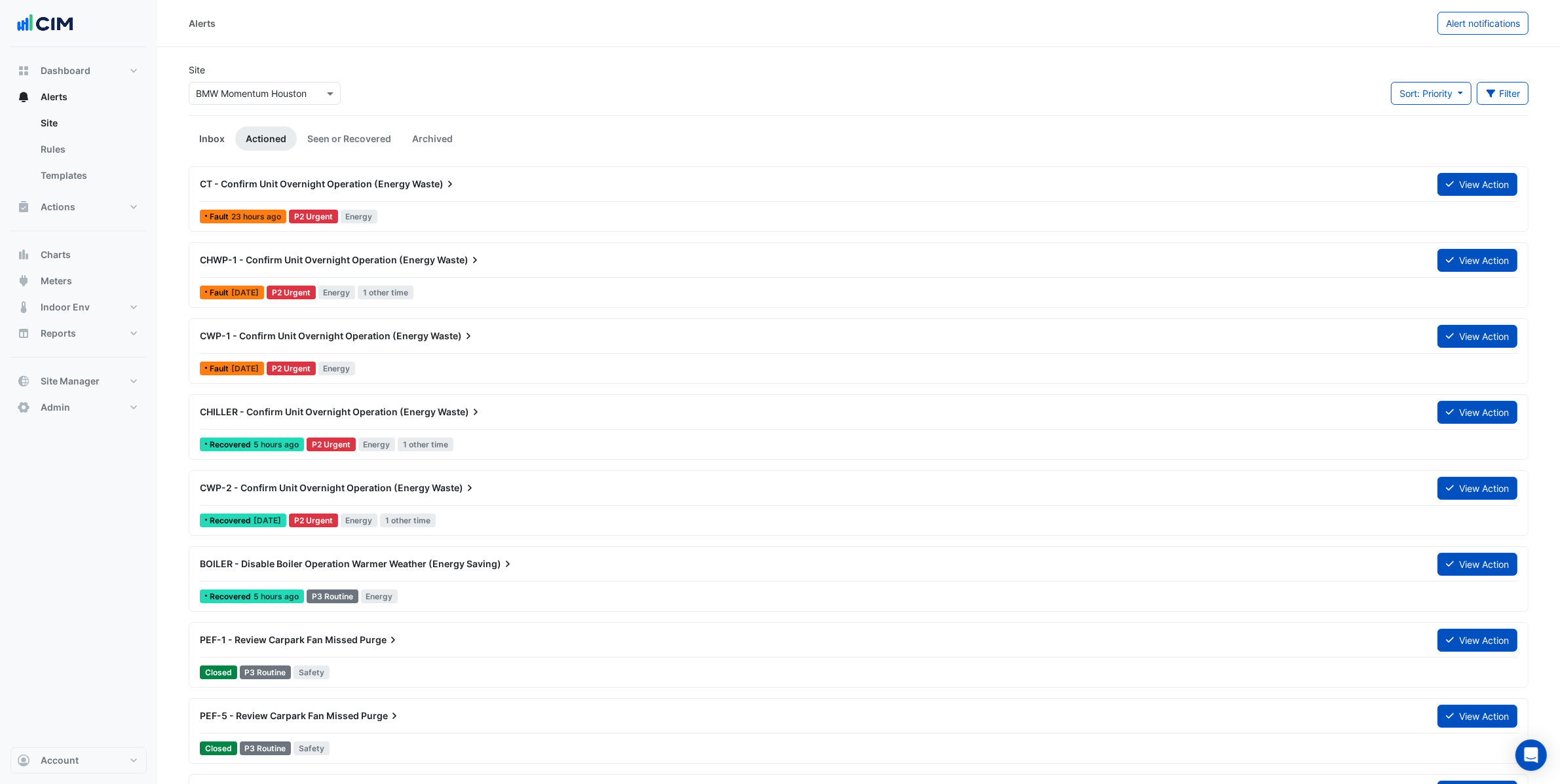
click at [210, 134] on link "Inbox" at bounding box center [211, 138] width 46 height 24
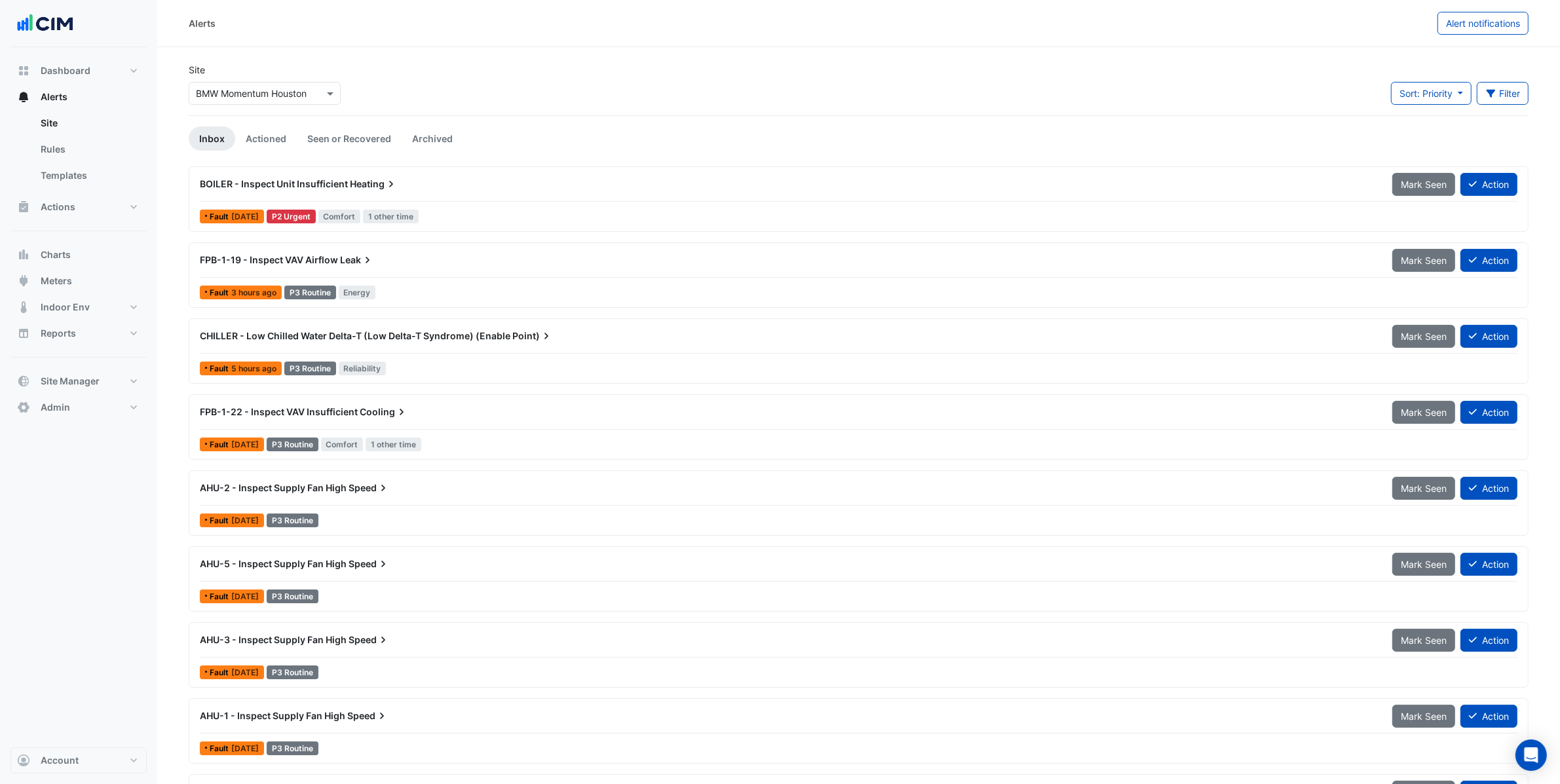
click at [217, 46] on div "Alerts Alert notifications Site Select a Site × BMW Momentum [GEOGRAPHIC_DATA] …" at bounding box center [858, 691] width 1403 height 1382
click at [60, 73] on span "Dashboard" at bounding box center [66, 71] width 50 height 13
select select "***"
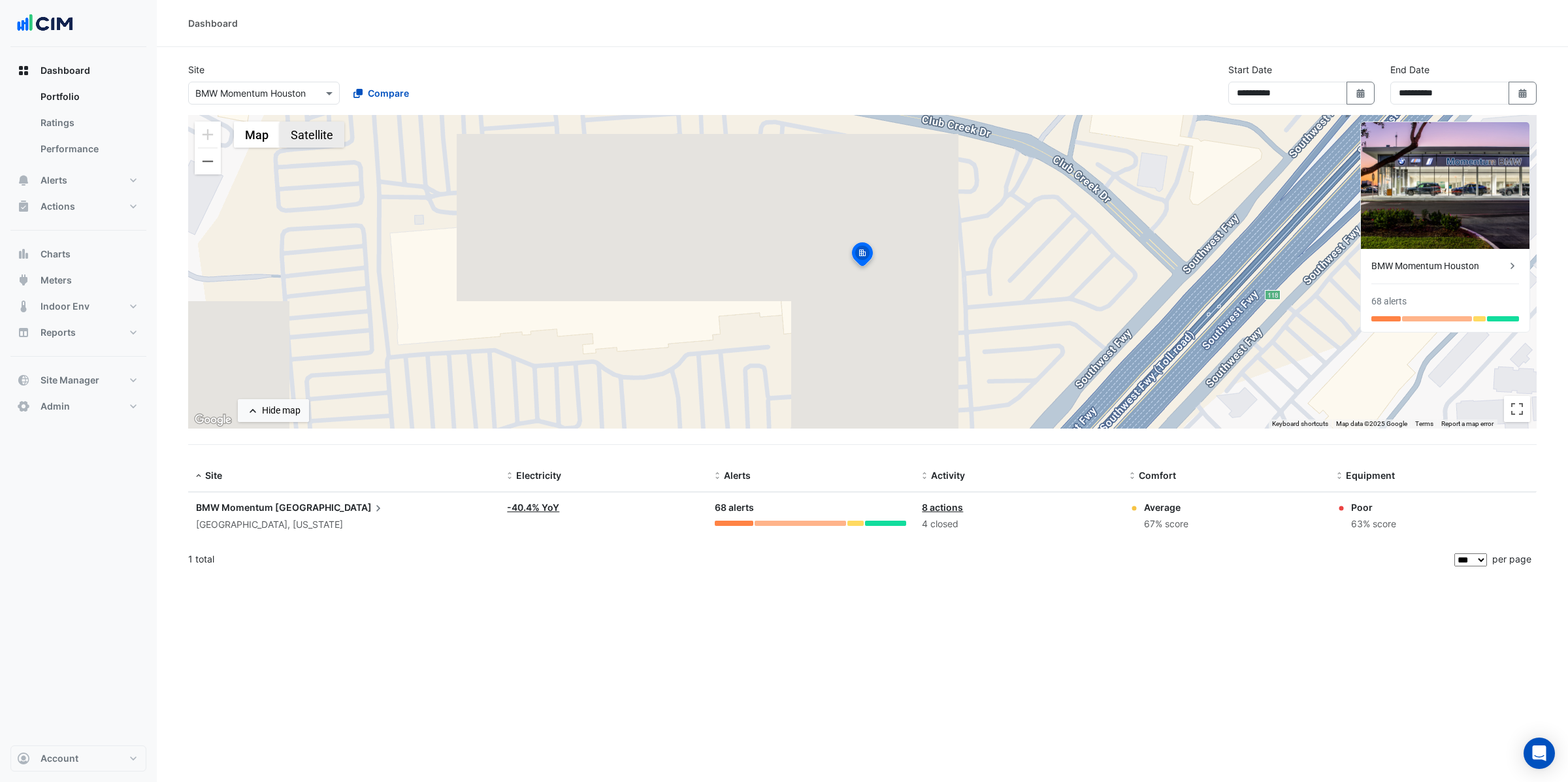
click at [306, 126] on button "Satellite" at bounding box center [312, 134] width 65 height 26
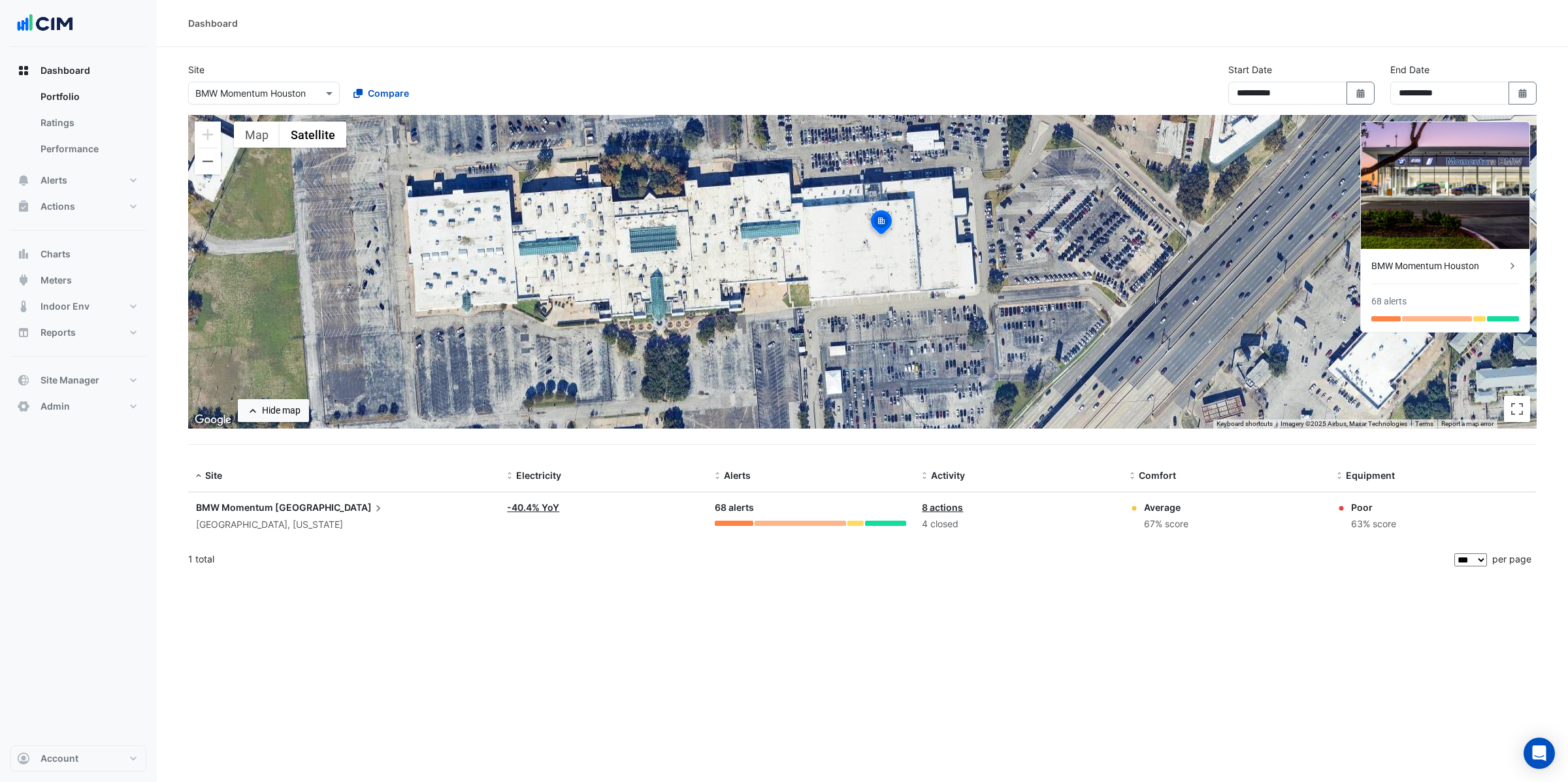
drag, startPoint x: 889, startPoint y: 312, endPoint x: 910, endPoint y: 273, distance: 44.3
click at [910, 273] on div "To activate drag with keyboard, press Alt + Enter. Once in keyboard drag state,…" at bounding box center [862, 272] width 1349 height 314
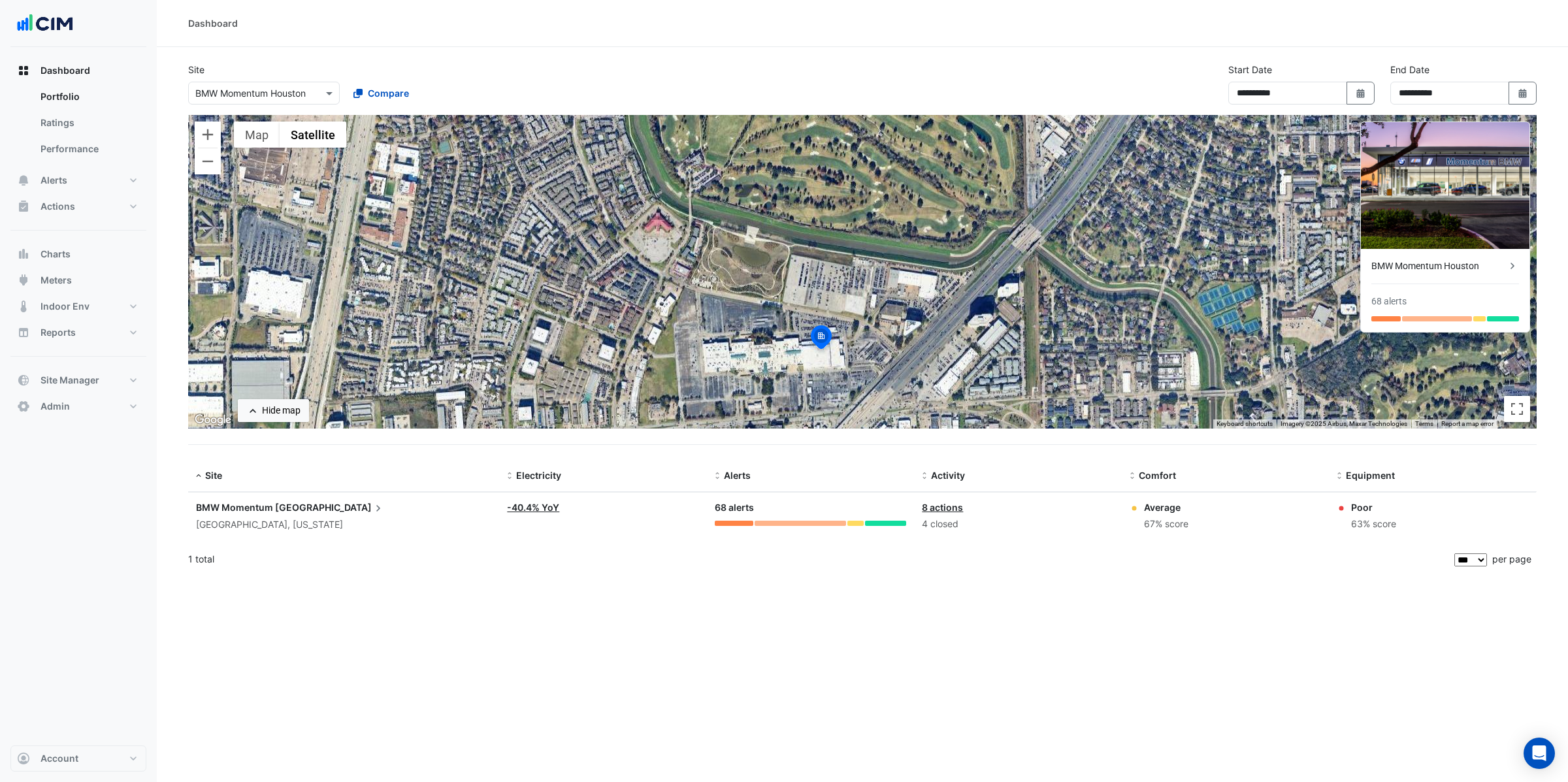
drag, startPoint x: 963, startPoint y: 256, endPoint x: 910, endPoint y: 371, distance: 126.6
click at [910, 371] on div "To activate drag with keyboard, press Alt + Enter. Once in keyboard drag state,…" at bounding box center [862, 272] width 1349 height 314
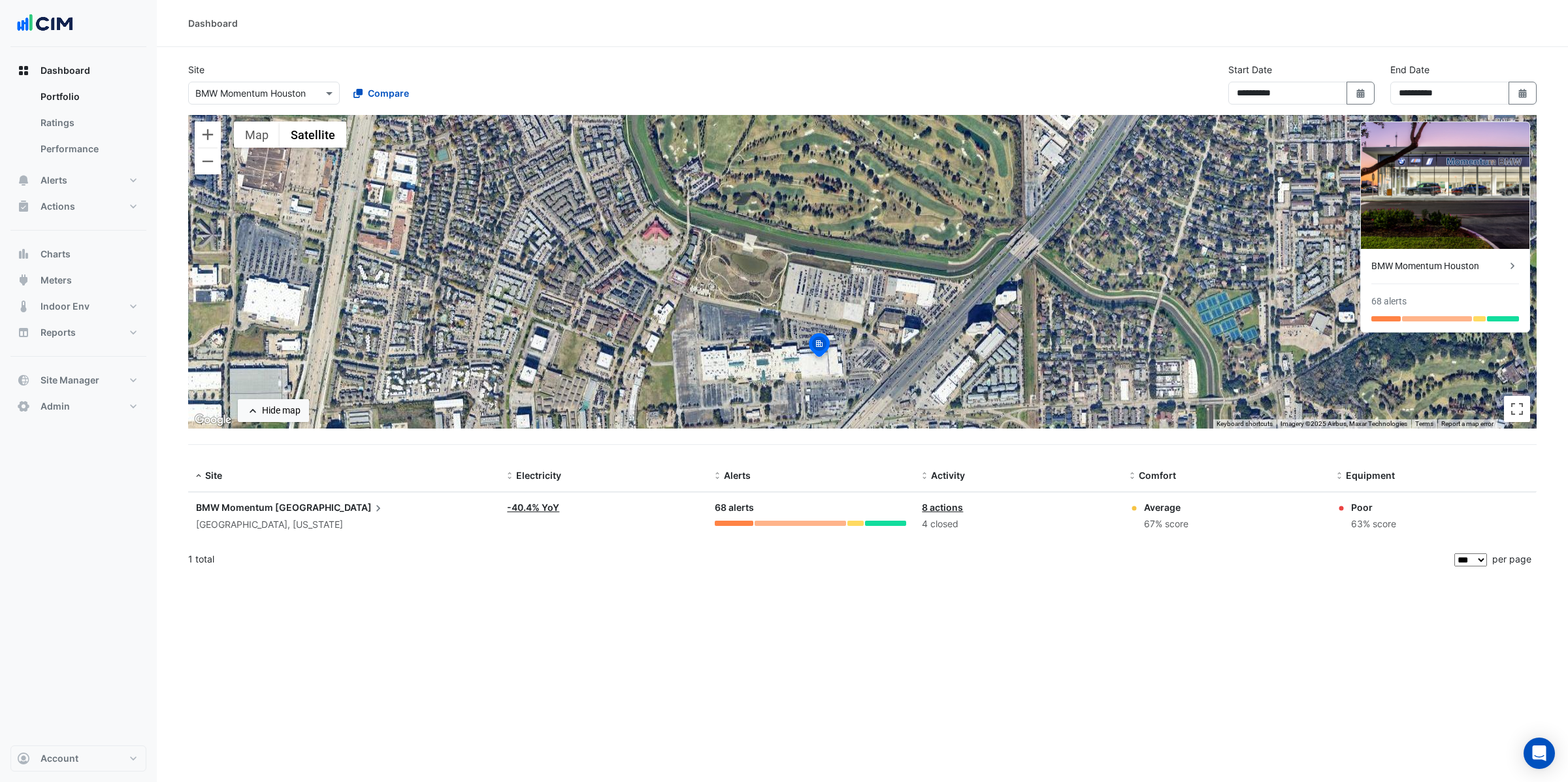
drag, startPoint x: 923, startPoint y: 267, endPoint x: 910, endPoint y: 344, distance: 78.1
click at [910, 344] on div "To activate drag with keyboard, press Alt + Enter. Once in keyboard drag state,…" at bounding box center [862, 272] width 1349 height 314
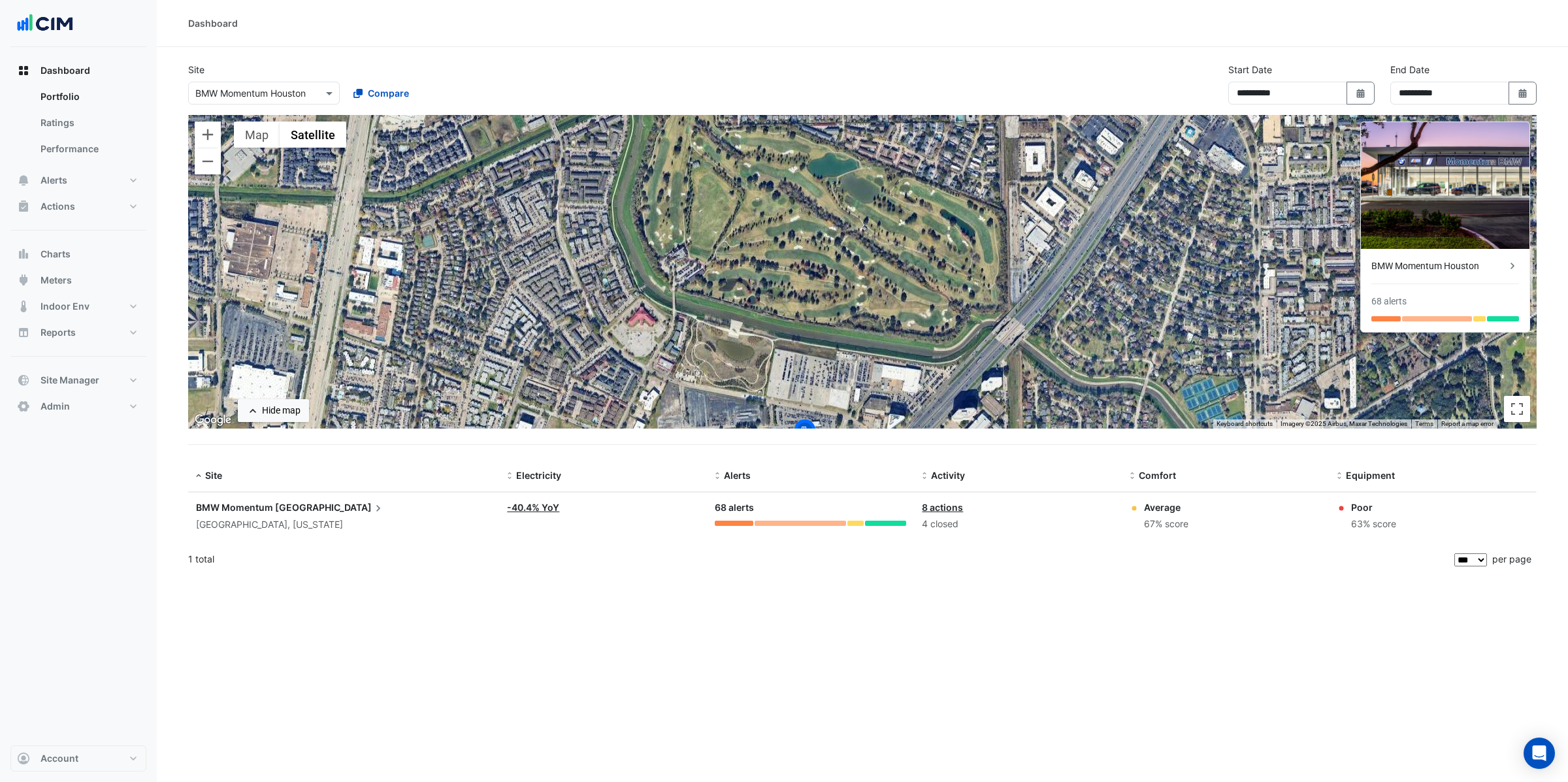
drag, startPoint x: 897, startPoint y: 282, endPoint x: 892, endPoint y: 325, distance: 43.3
click at [893, 325] on div "To activate drag with keyboard, press Alt + Enter. Once in keyboard drag state,…" at bounding box center [862, 272] width 1349 height 314
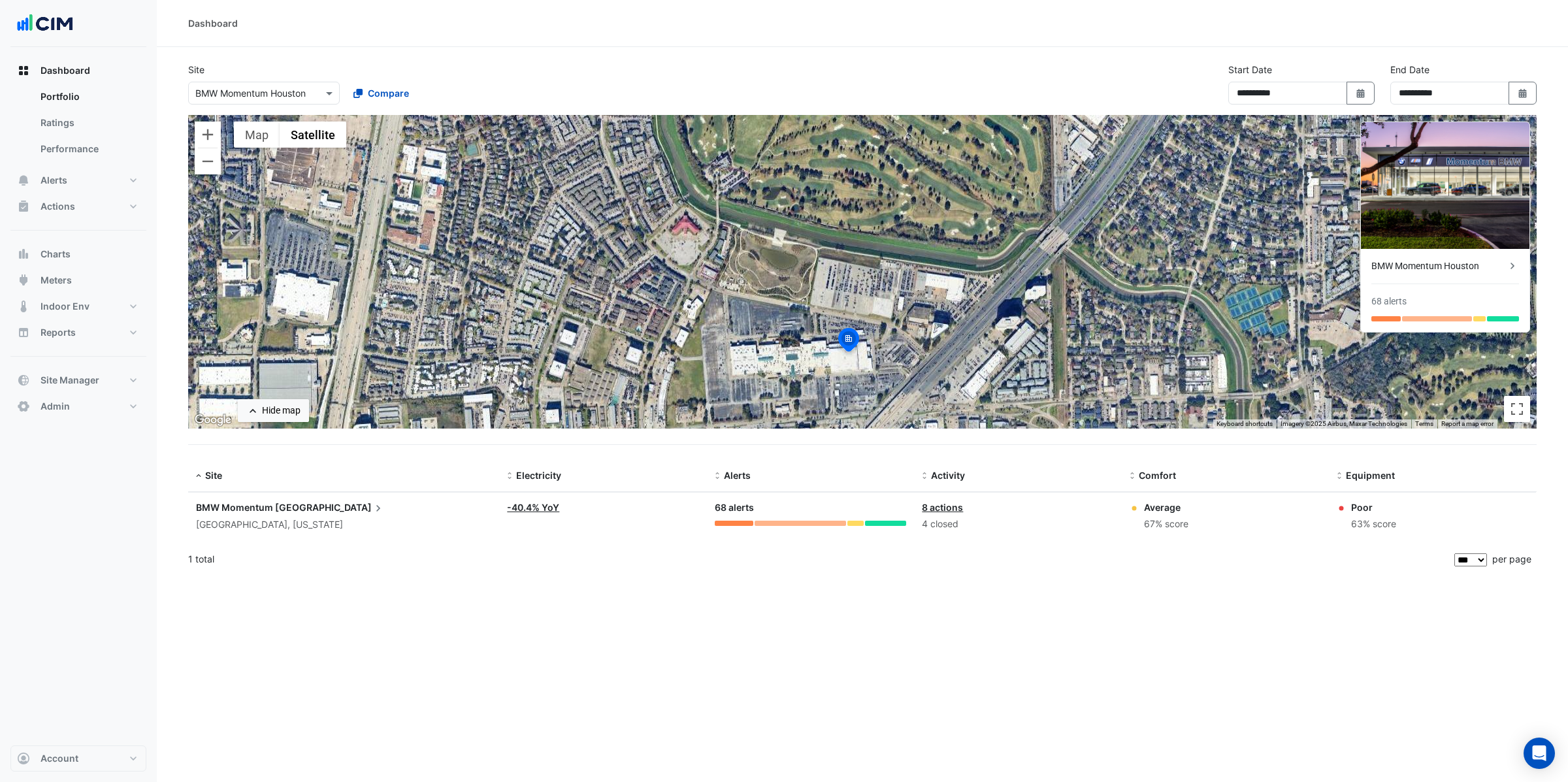
drag, startPoint x: 841, startPoint y: 329, endPoint x: 882, endPoint y: 215, distance: 121.1
click at [883, 215] on div "To activate drag with keyboard, press Alt + Enter. Once in keyboard drag state,…" at bounding box center [862, 272] width 1349 height 314
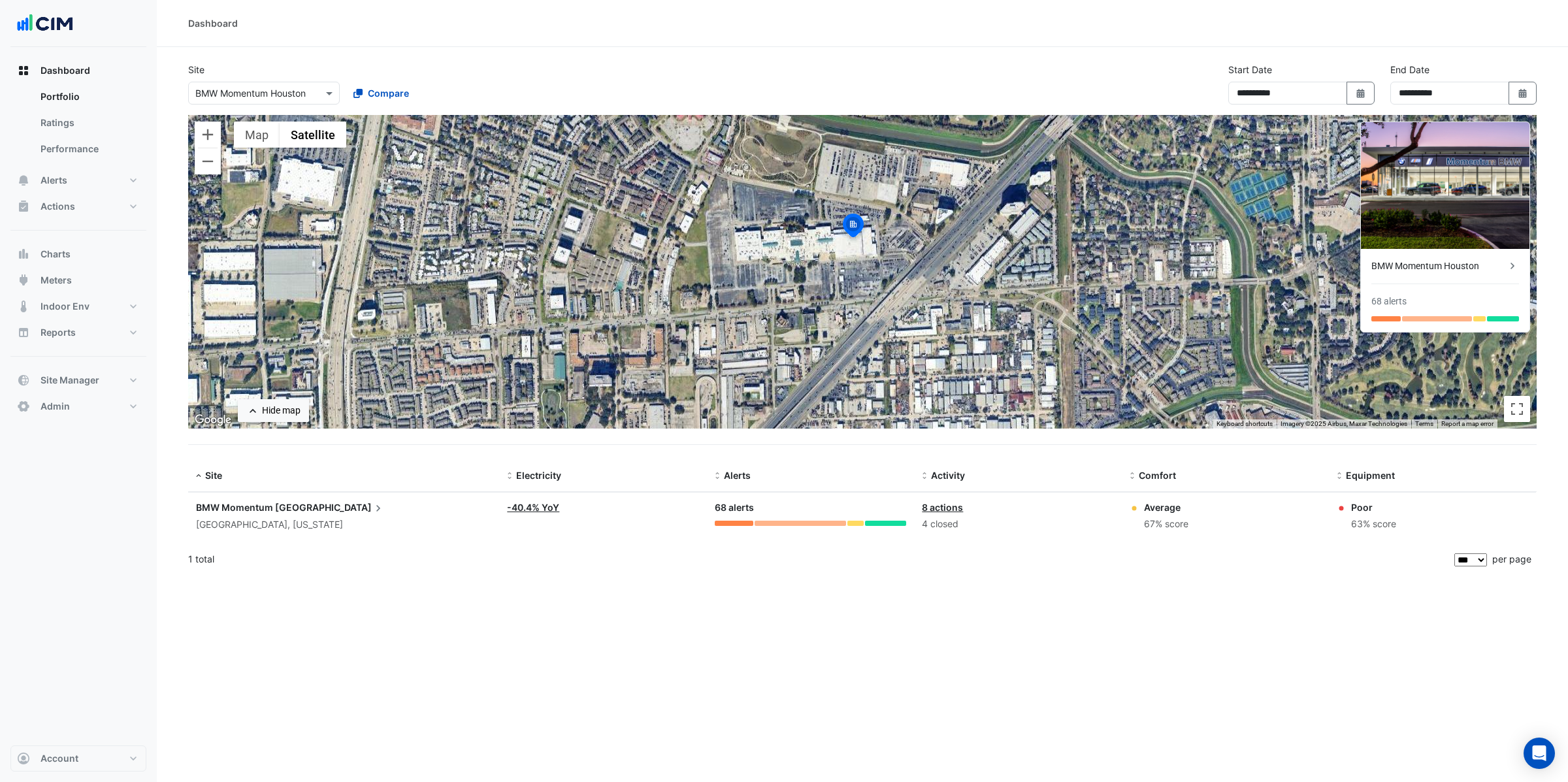
drag, startPoint x: 888, startPoint y: 279, endPoint x: 888, endPoint y: 209, distance: 70.0
click at [888, 209] on div "To activate drag with keyboard, press Alt + Enter. Once in keyboard drag state,…" at bounding box center [862, 272] width 1349 height 314
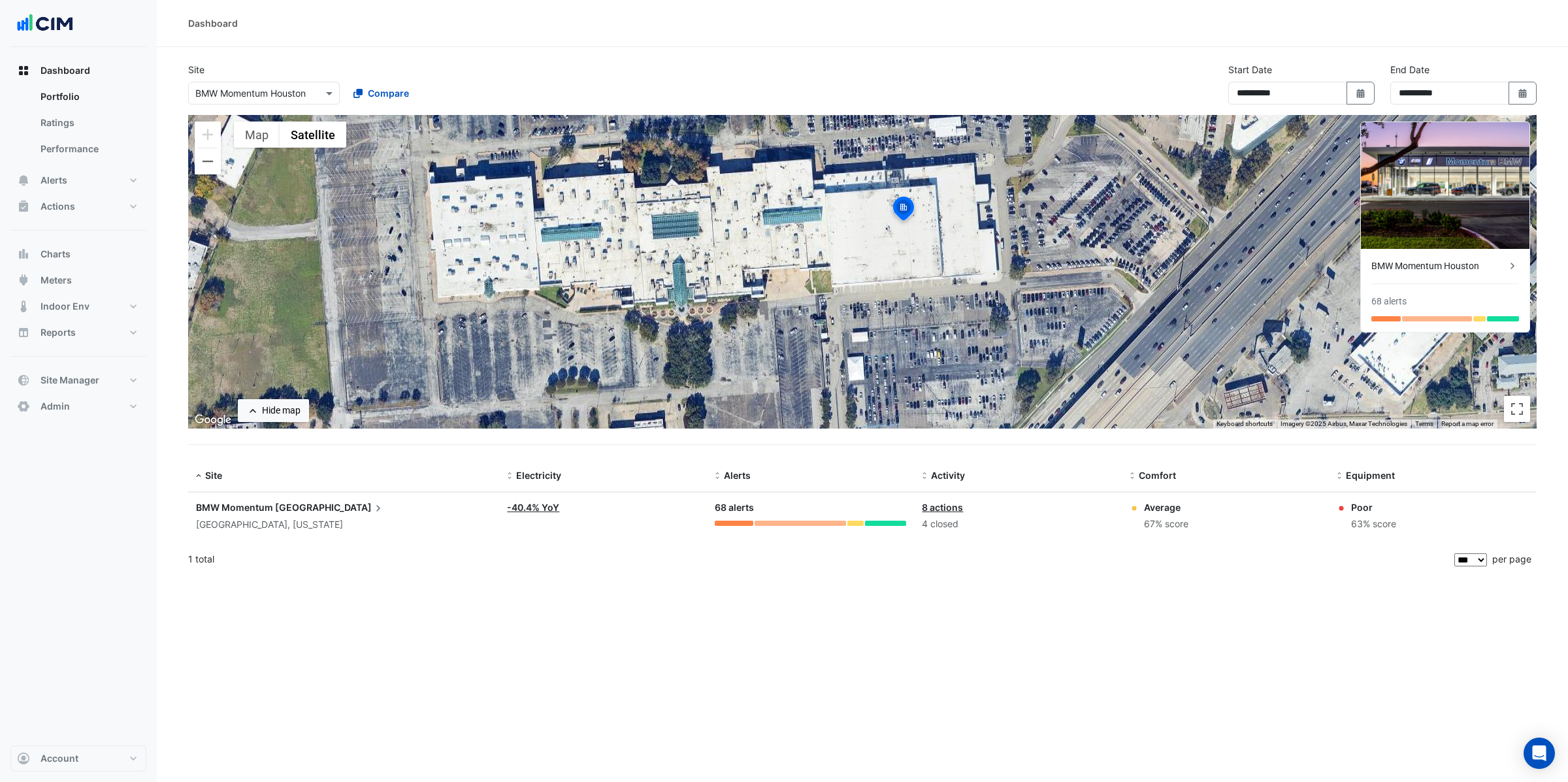
drag, startPoint x: 861, startPoint y: 210, endPoint x: 886, endPoint y: 302, distance: 95.3
click at [886, 302] on div "To activate drag with keyboard, press Alt + Enter. Once in keyboard drag state,…" at bounding box center [862, 272] width 1349 height 314
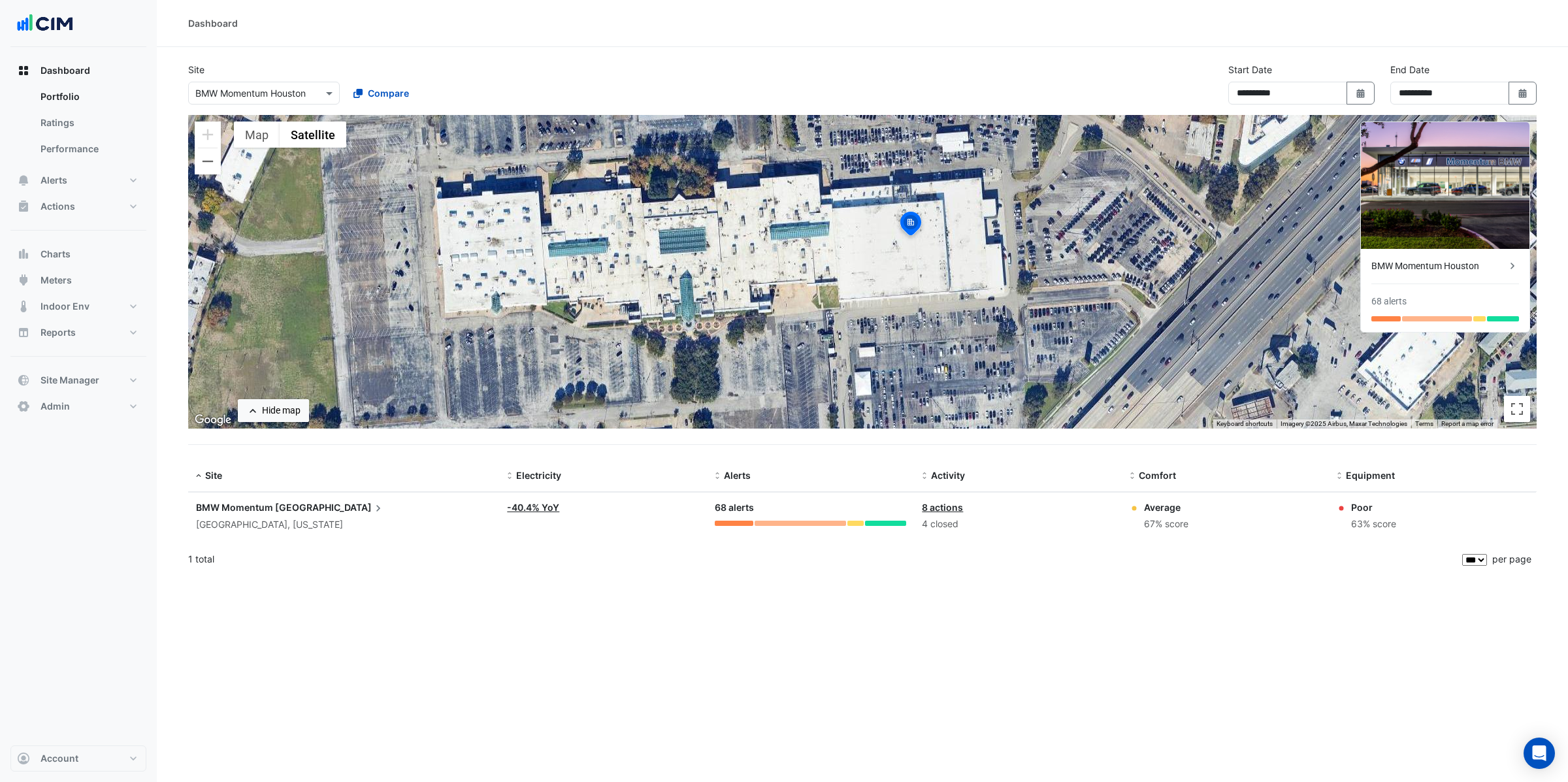
select select "***"
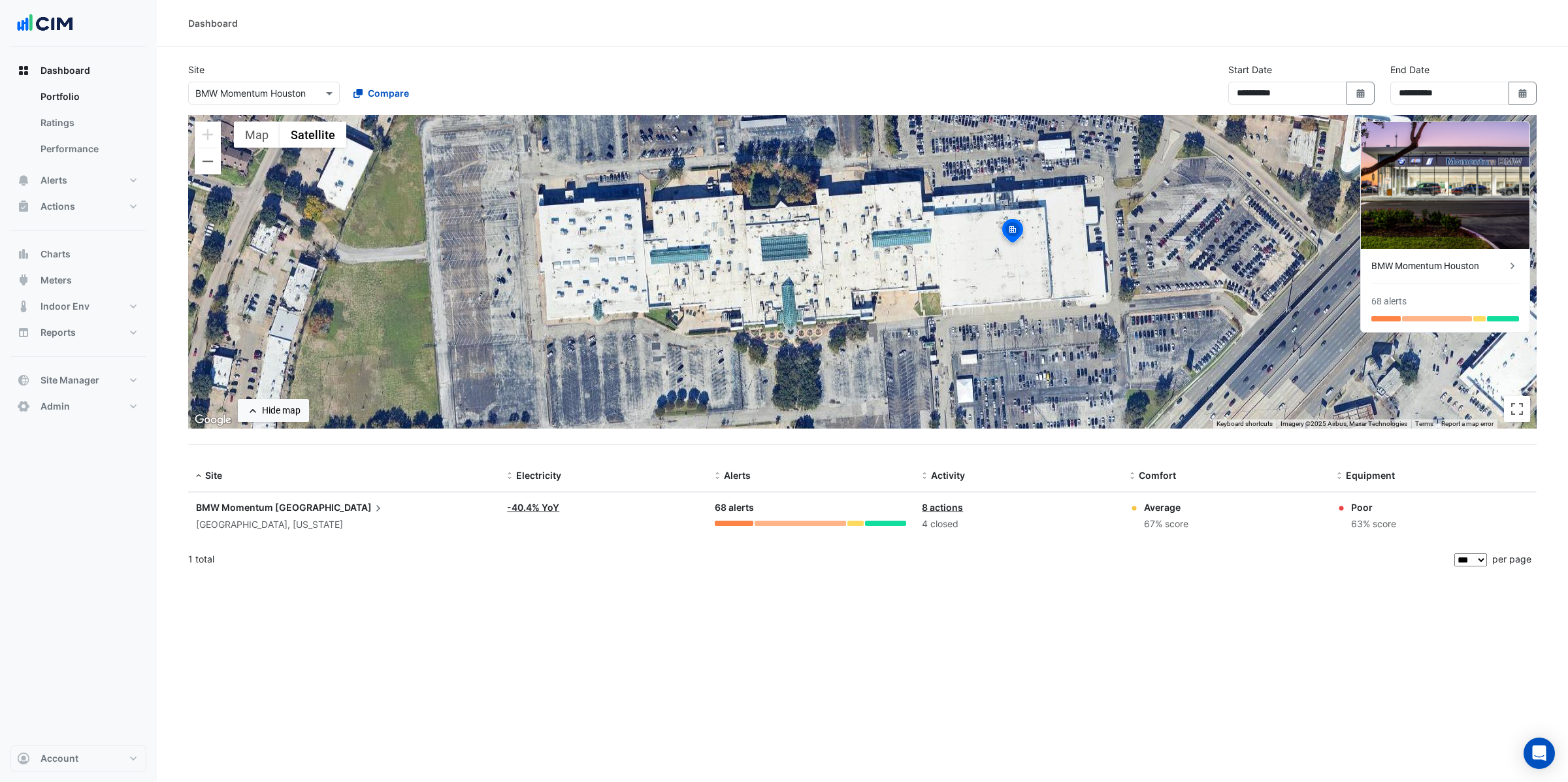
drag, startPoint x: 825, startPoint y: 281, endPoint x: 956, endPoint y: 293, distance: 131.5
click at [977, 294] on div "To activate drag with keyboard, press Alt + Enter. Once in keyboard drag state,…" at bounding box center [862, 272] width 1349 height 314
